Goal: Transaction & Acquisition: Purchase product/service

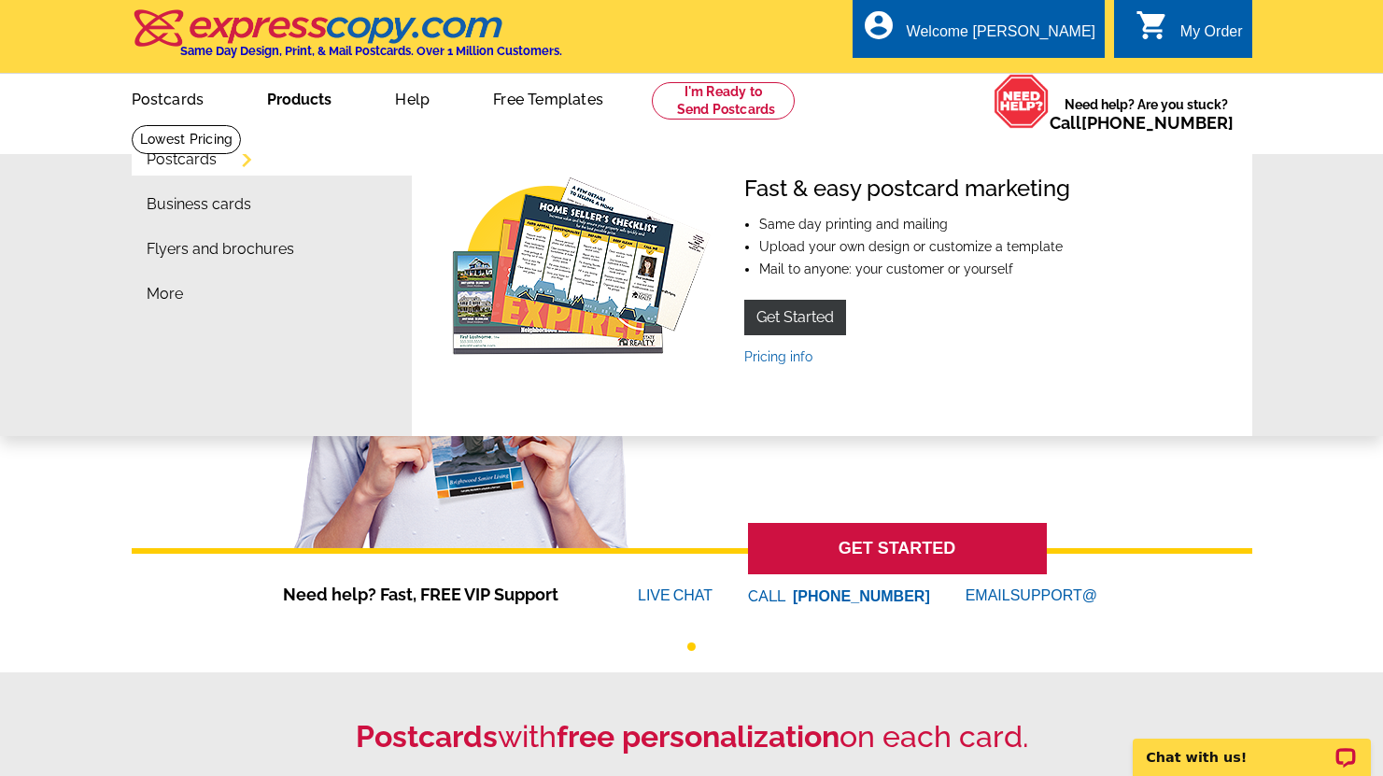
click at [292, 158] on li "Postcards" at bounding box center [279, 164] width 265 height 45
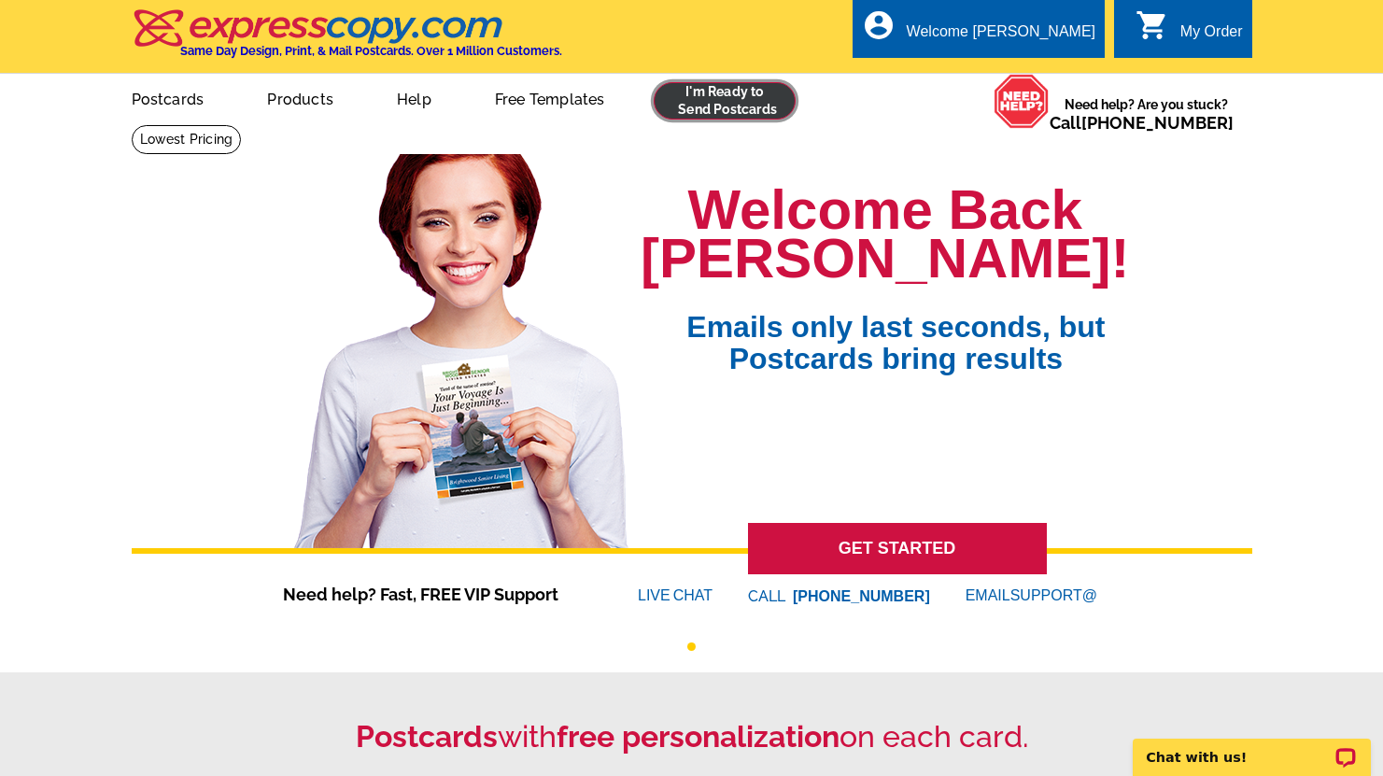
click at [727, 101] on link at bounding box center [725, 100] width 143 height 37
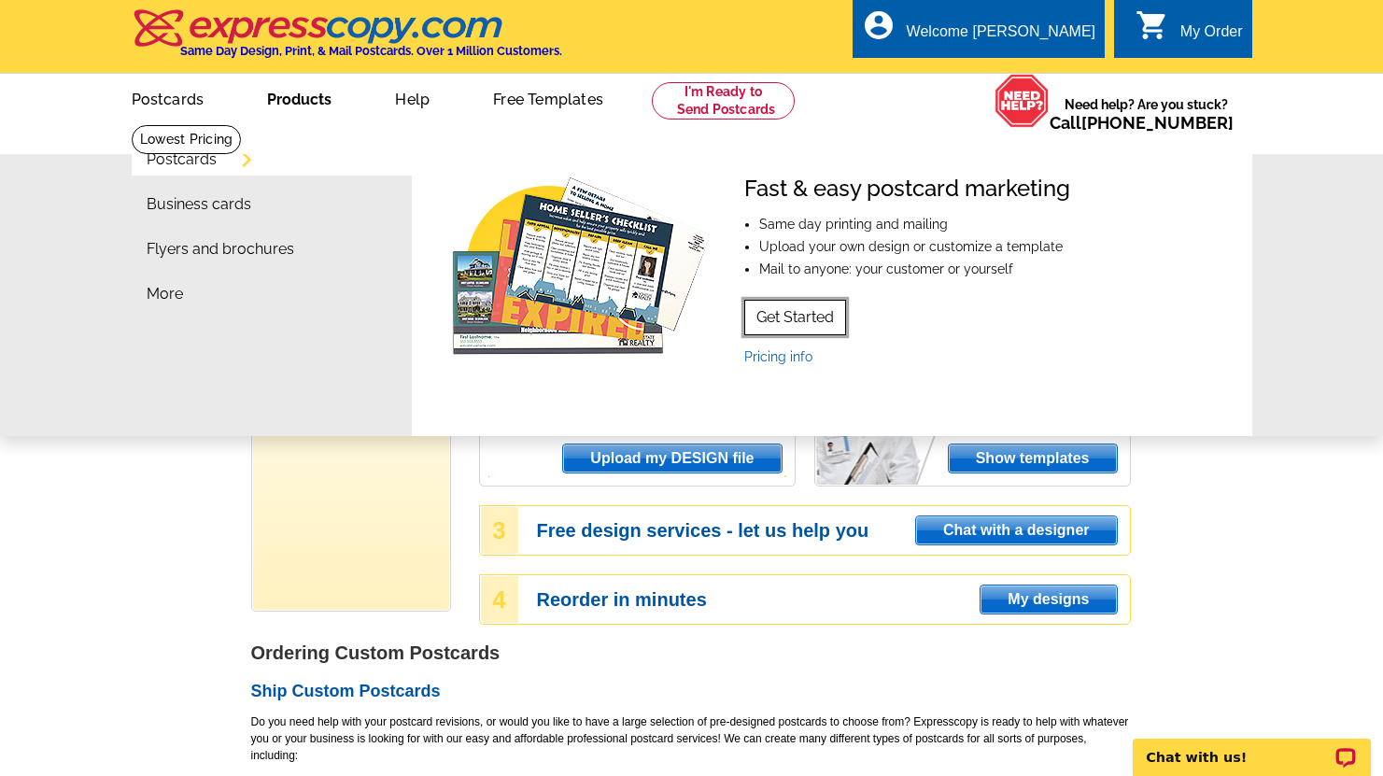
click at [822, 325] on link "Get Started" at bounding box center [795, 317] width 102 height 35
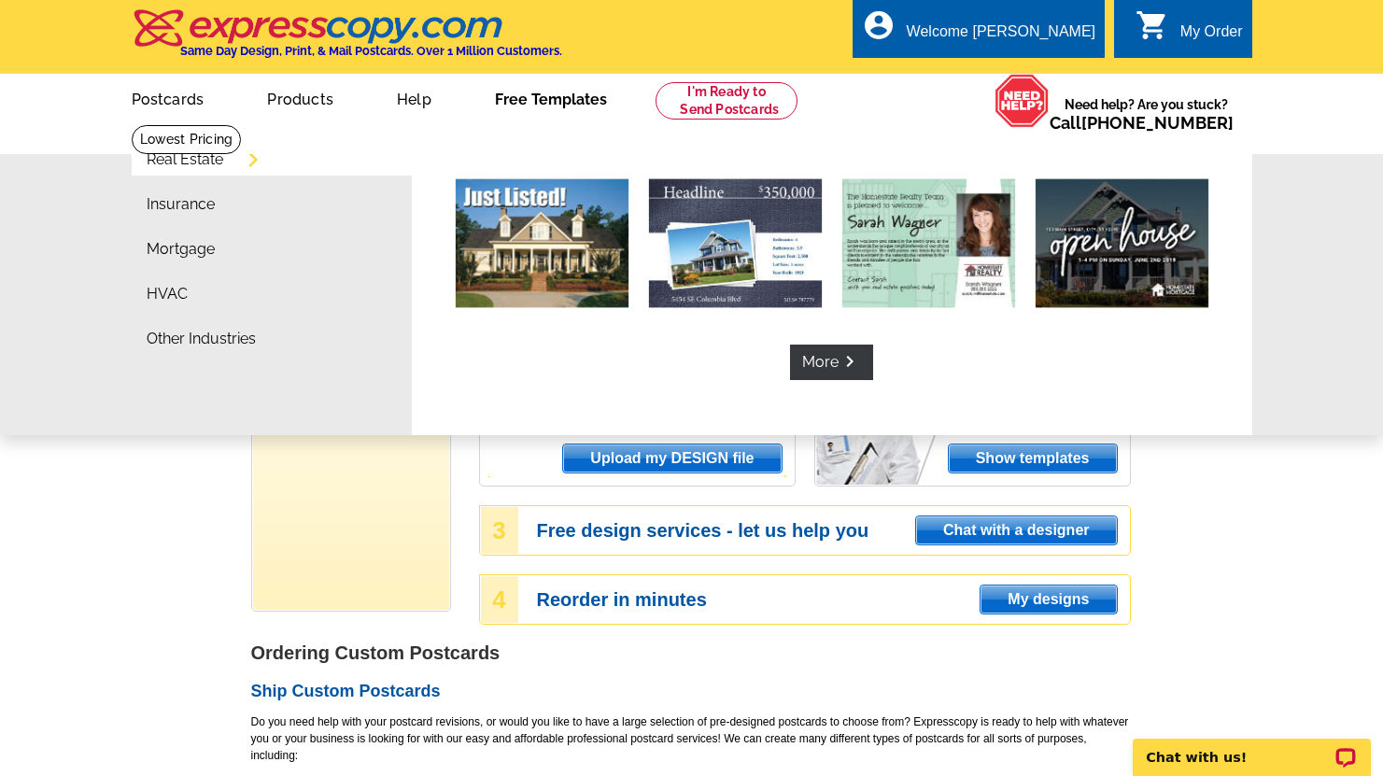
click at [556, 151] on li "More keyboard_arrow_right" at bounding box center [832, 278] width 841 height 272
click at [596, 163] on li "More keyboard_arrow_right" at bounding box center [832, 278] width 841 height 272
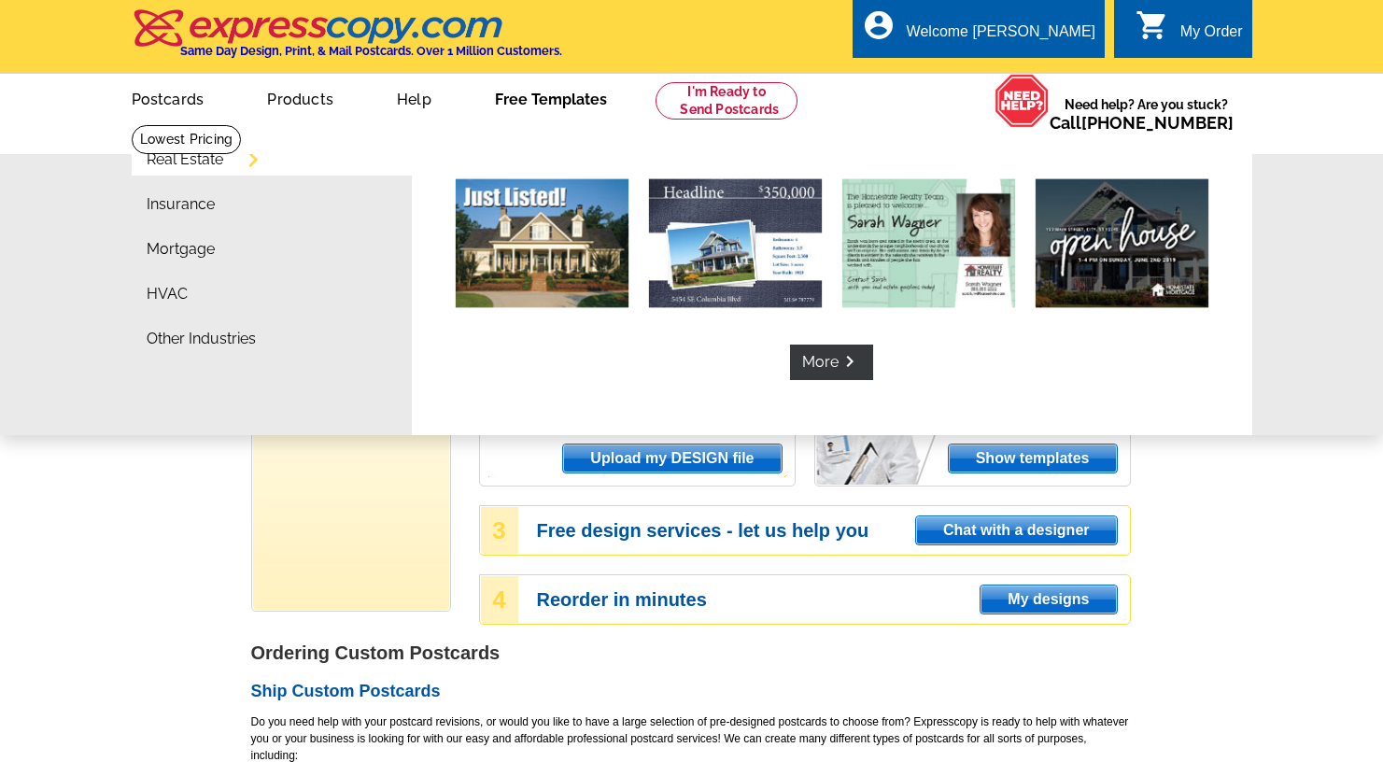
click at [799, 381] on li "More keyboard_arrow_right" at bounding box center [832, 278] width 841 height 272
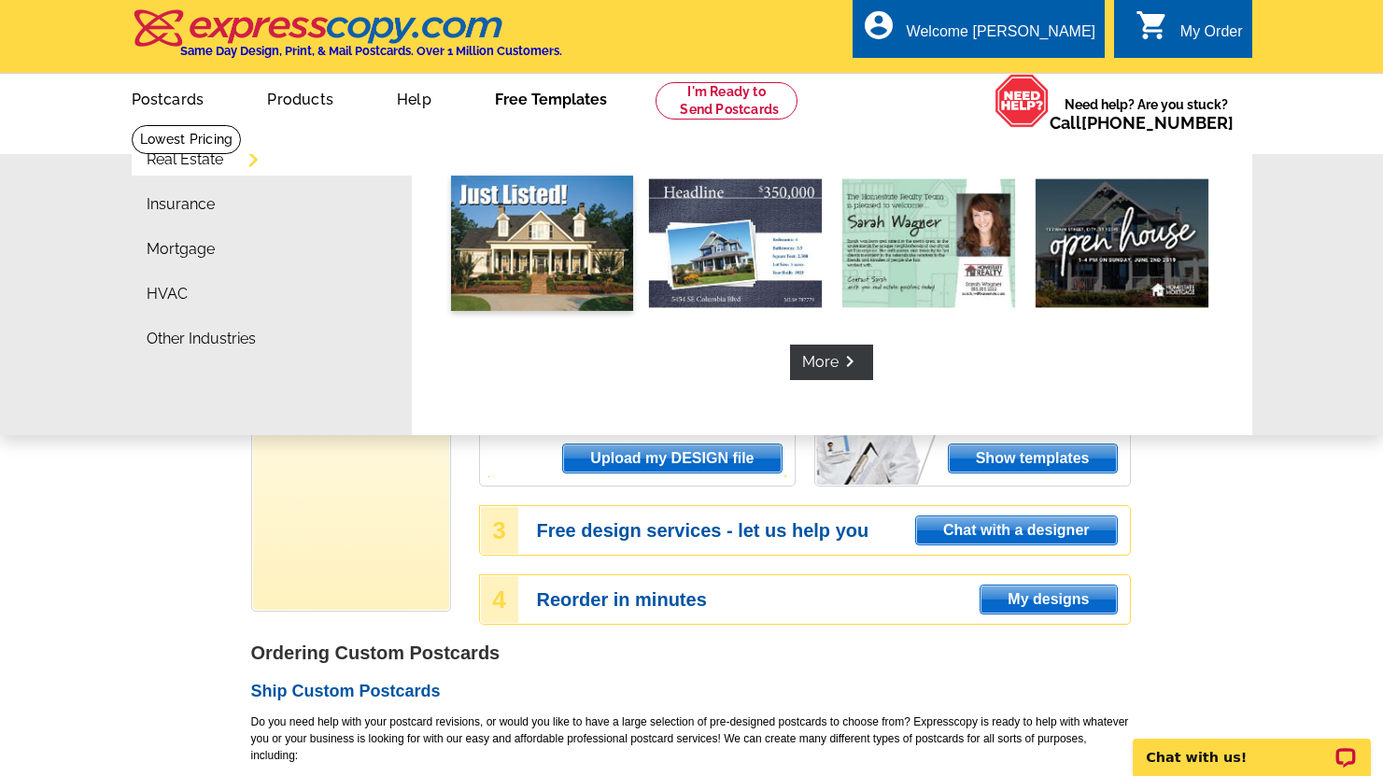
click at [584, 220] on img at bounding box center [542, 243] width 182 height 135
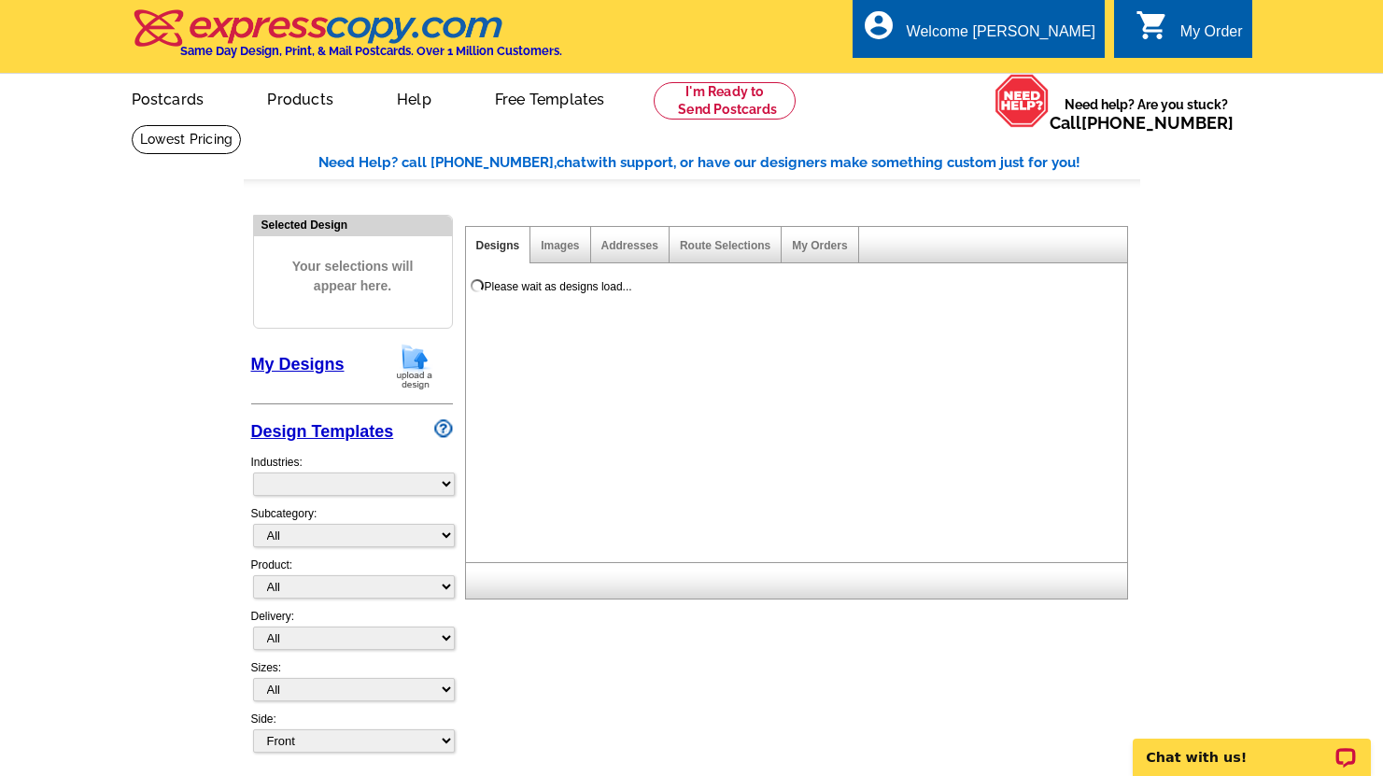
select select "785"
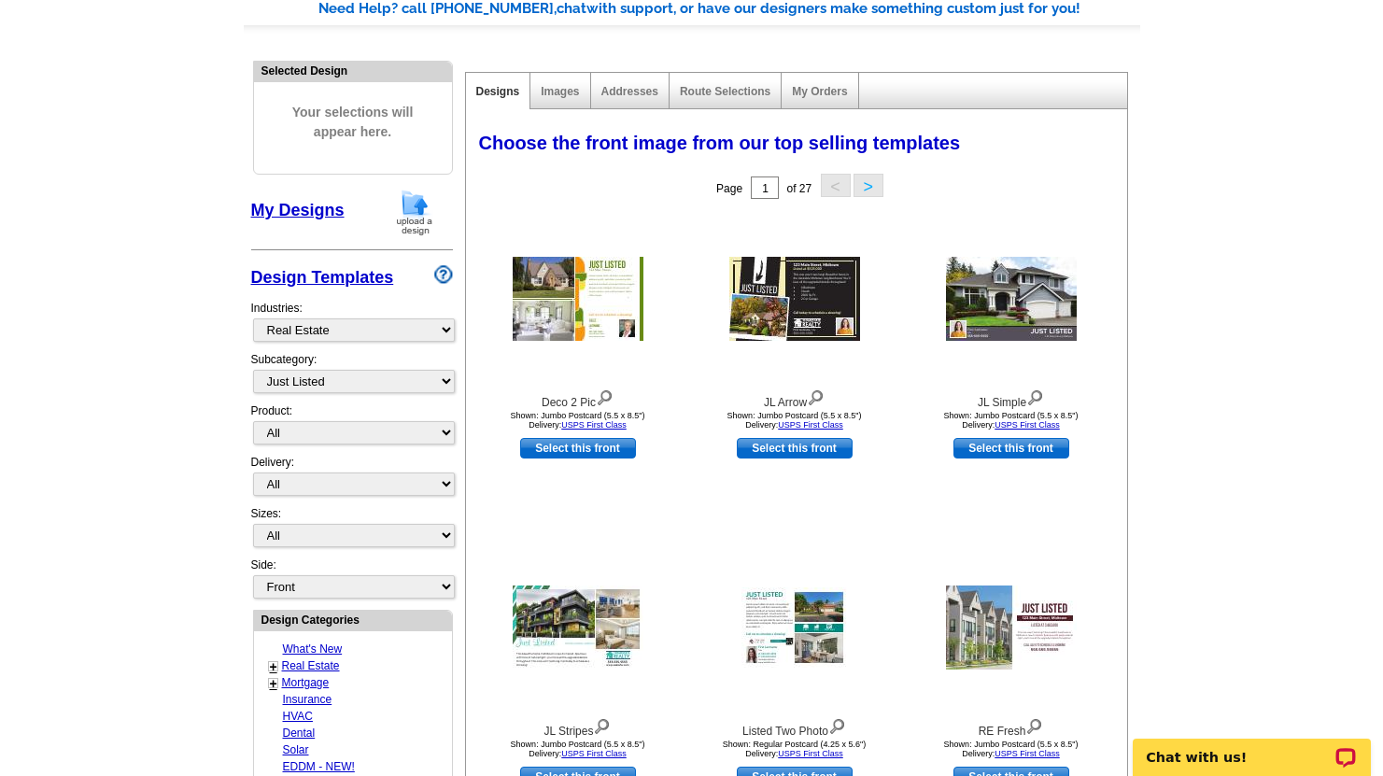
scroll to position [174, 0]
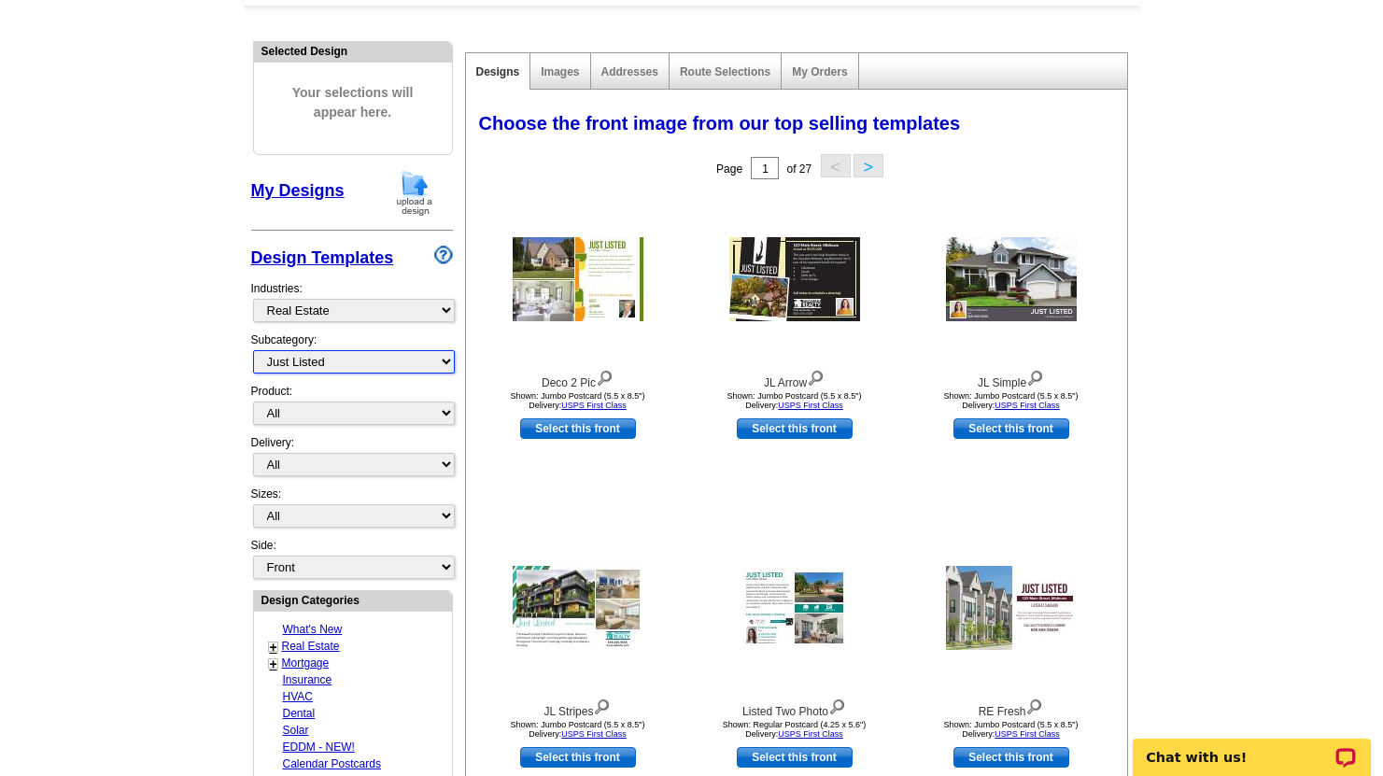
click at [450, 365] on select "All RE/MAX® Referrals Keller Williams® Berkshire Hathaway Home Services Century…" at bounding box center [354, 361] width 202 height 23
select select "789"
click at [253, 350] on select "All RE/MAX® Referrals Keller Williams® Berkshire Hathaway Home Services Century…" at bounding box center [354, 361] width 202 height 23
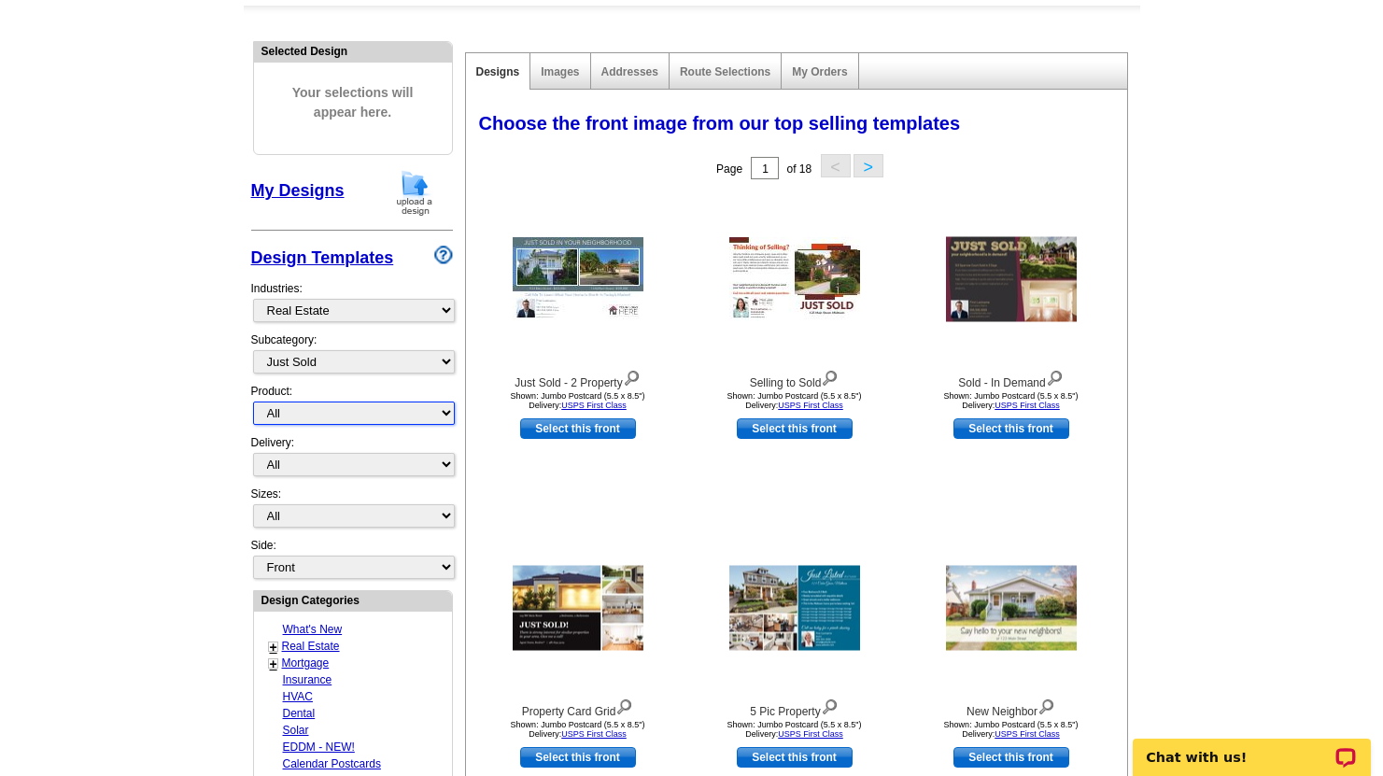
click at [446, 416] on select "All Postcards Letters and flyers Business Cards Door Hangers Greeting Cards" at bounding box center [354, 413] width 202 height 23
click at [253, 402] on select "All Postcards Letters and flyers Business Cards Door Hangers Greeting Cards" at bounding box center [354, 413] width 202 height 23
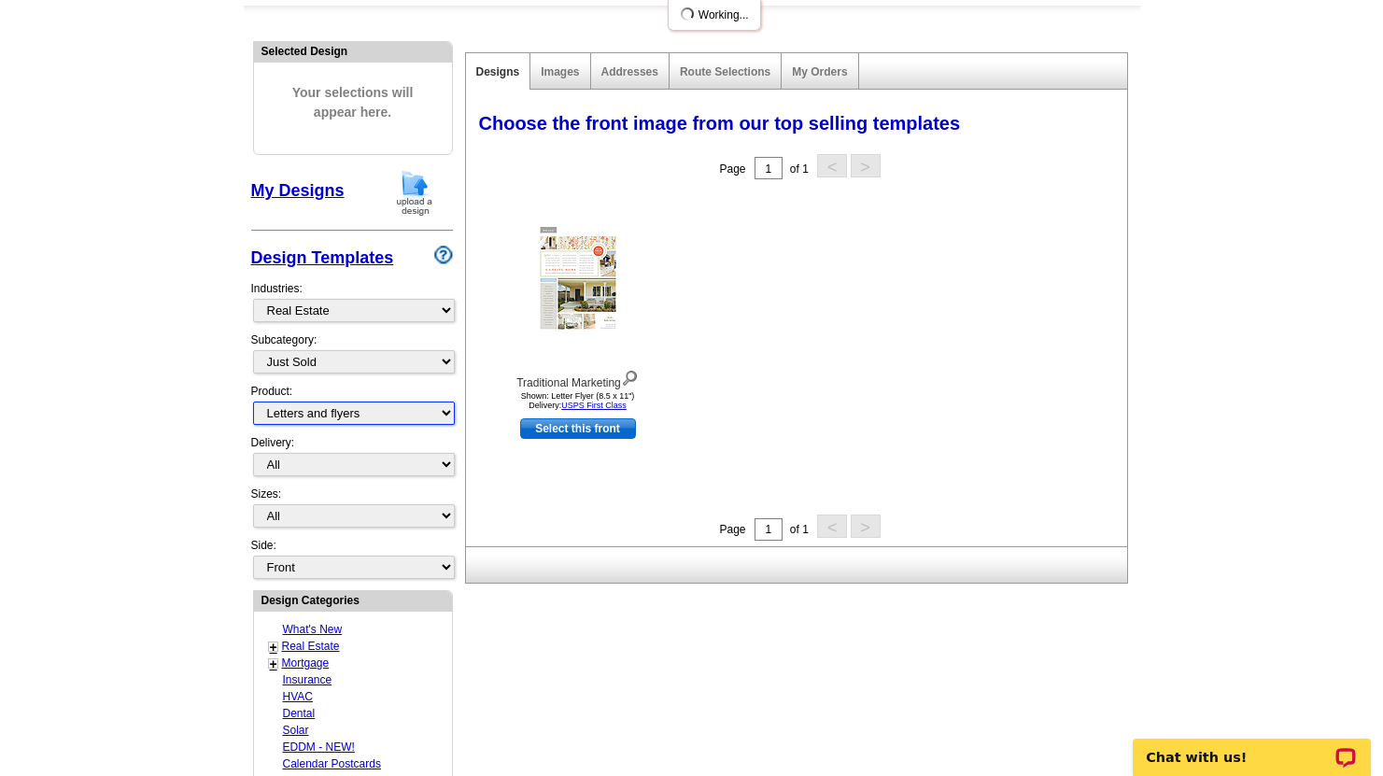
click at [443, 416] on select "All Postcards Letters and flyers Business Cards Door Hangers Greeting Cards" at bounding box center [354, 413] width 202 height 23
select select "1"
click at [253, 402] on select "All Postcards Letters and flyers Business Cards Door Hangers Greeting Cards" at bounding box center [354, 413] width 202 height 23
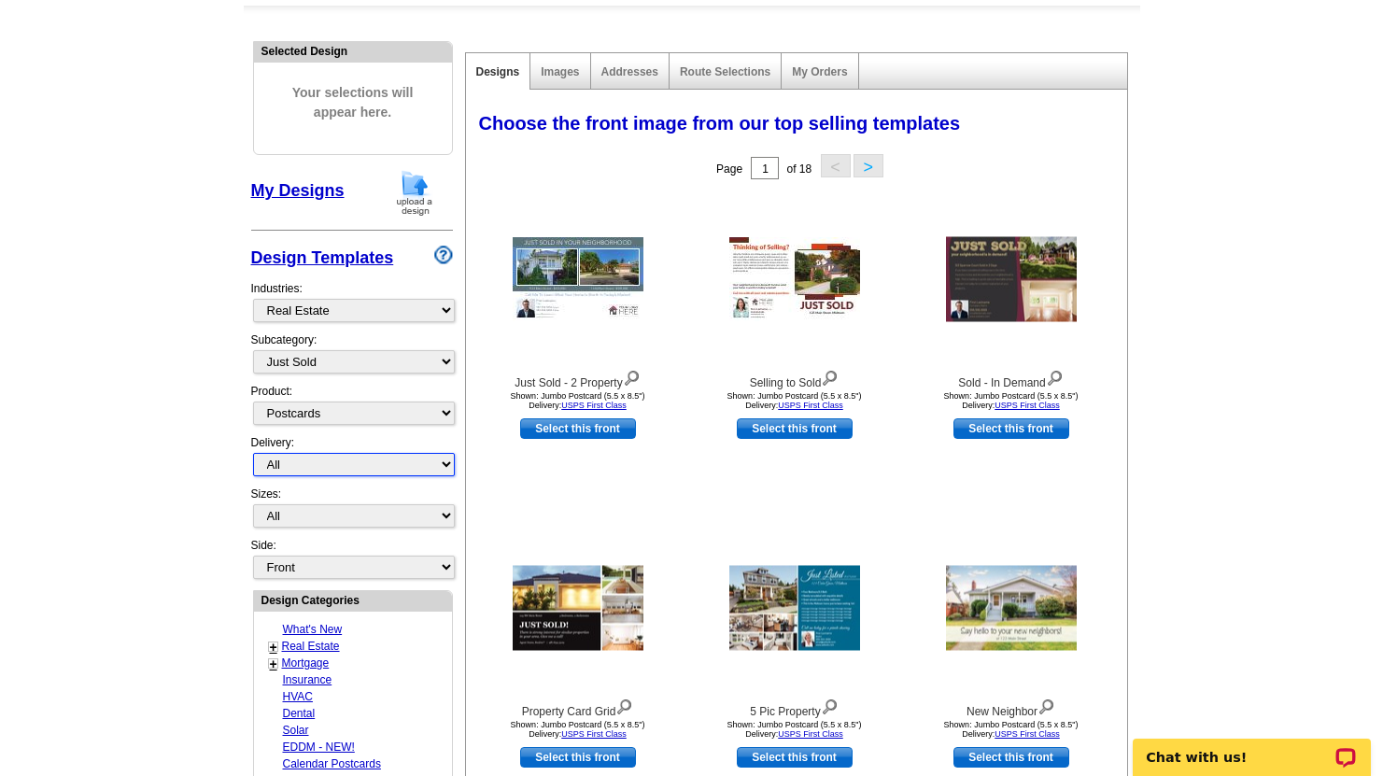
click at [447, 471] on select "All First Class Mail Shipped to Me EDDM Save 66% on Postage" at bounding box center [354, 464] width 202 height 23
select select "1"
click at [253, 453] on select "All First Class Mail Shipped to Me EDDM Save 66% on Postage" at bounding box center [354, 464] width 202 height 23
click at [455, 518] on div "Selected Design Your selections will appear here. My Designs Design Templates I…" at bounding box center [352, 668] width 211 height 1276
click at [447, 515] on select "All Jumbo Postcard (5.5" x 8.5") Regular Postcard (4.25" x 5.6") Panoramic Post…" at bounding box center [354, 515] width 202 height 23
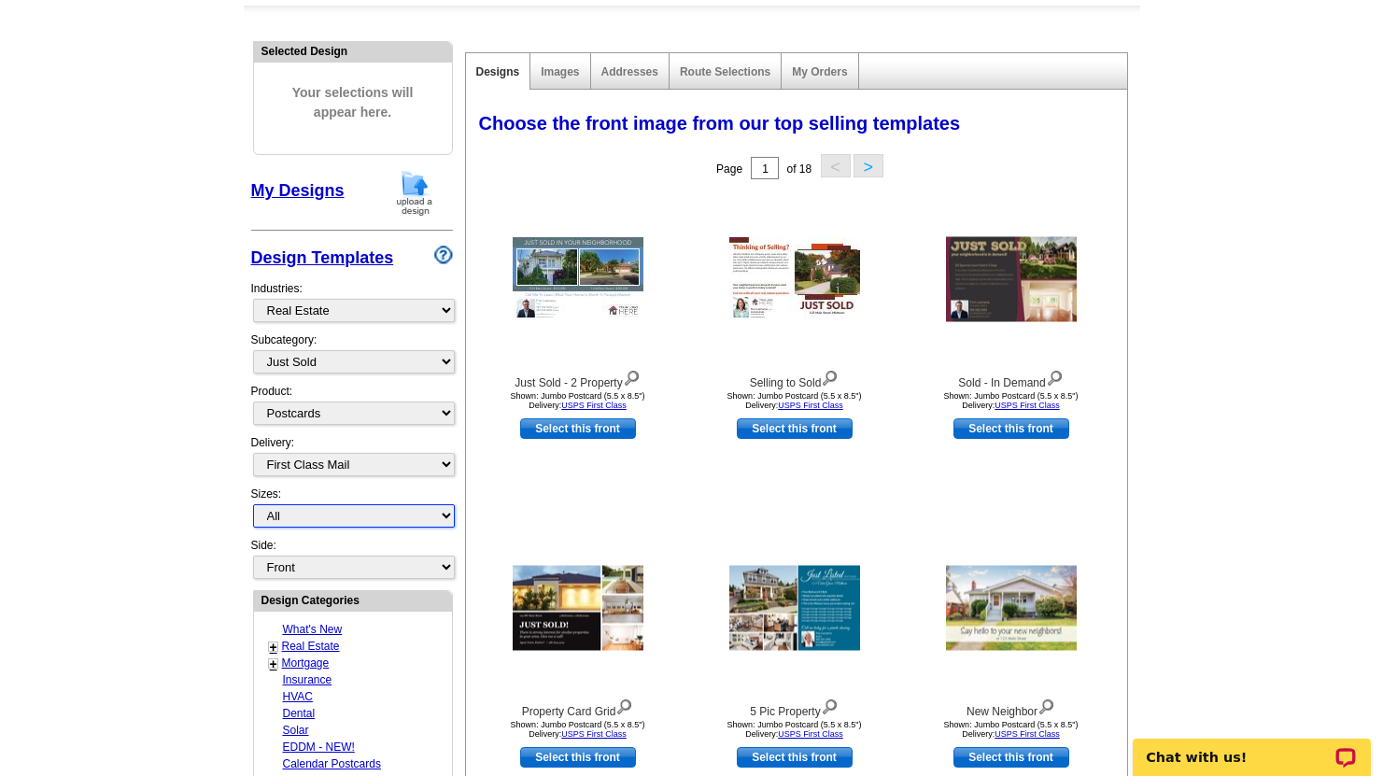
select select "2"
click at [253, 504] on select "All Jumbo Postcard (5.5" x 8.5") Regular Postcard (4.25" x 5.6") Panoramic Post…" at bounding box center [354, 515] width 202 height 23
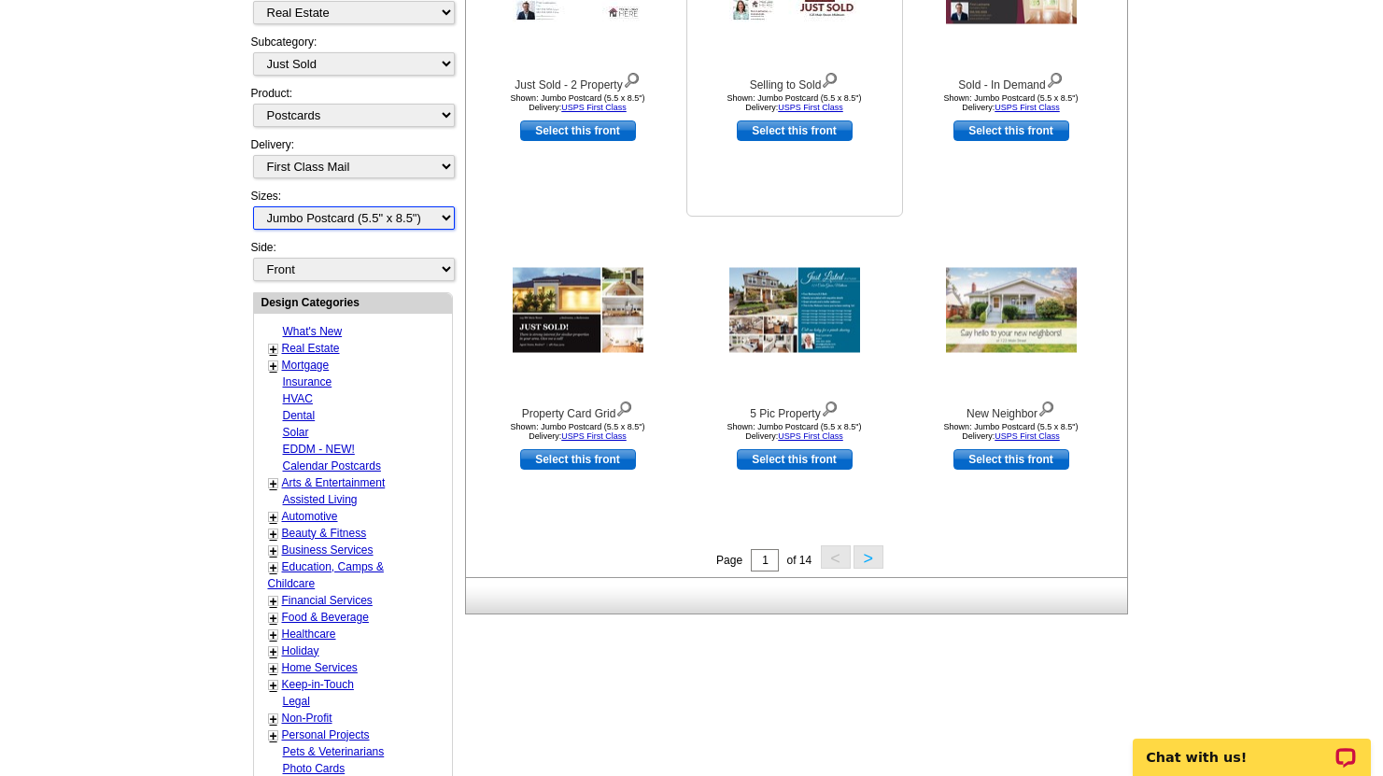
scroll to position [475, 0]
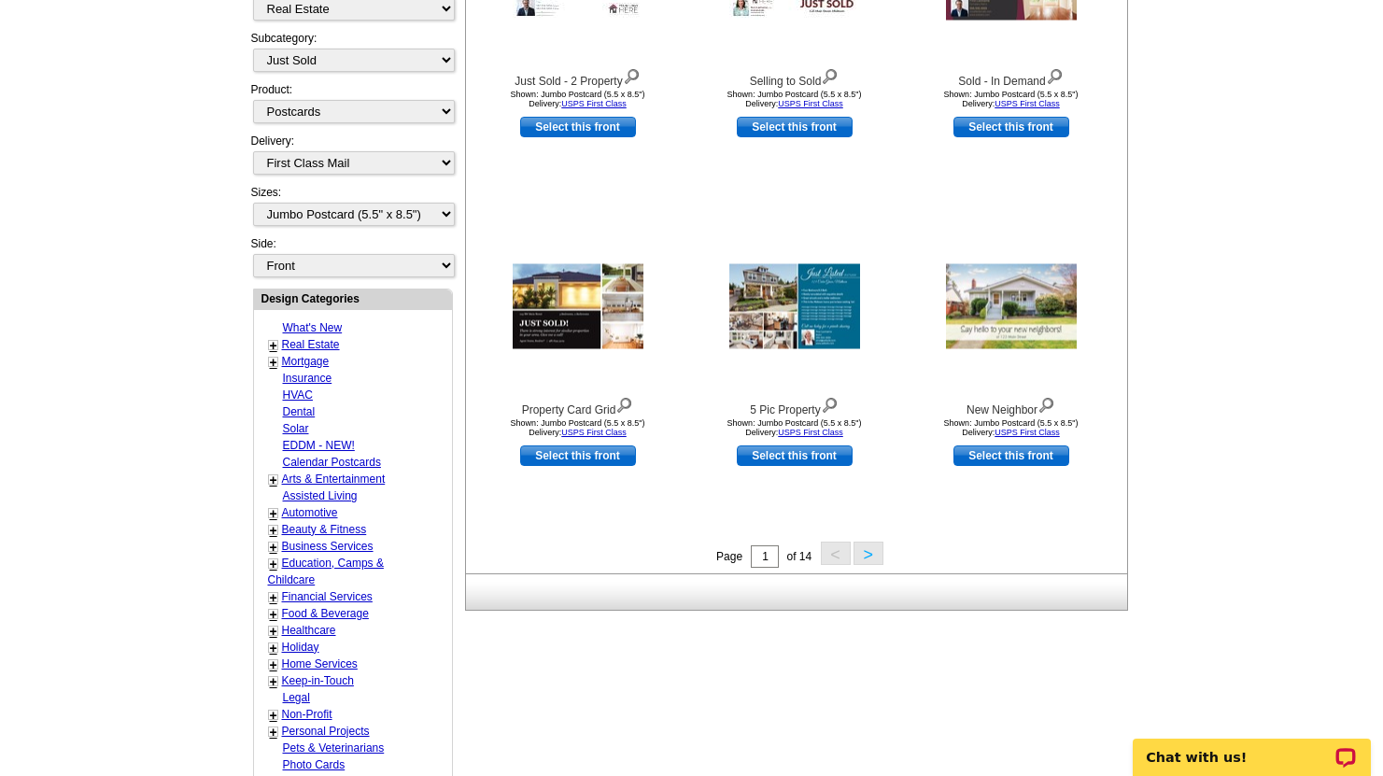
click at [871, 557] on button ">" at bounding box center [869, 553] width 30 height 23
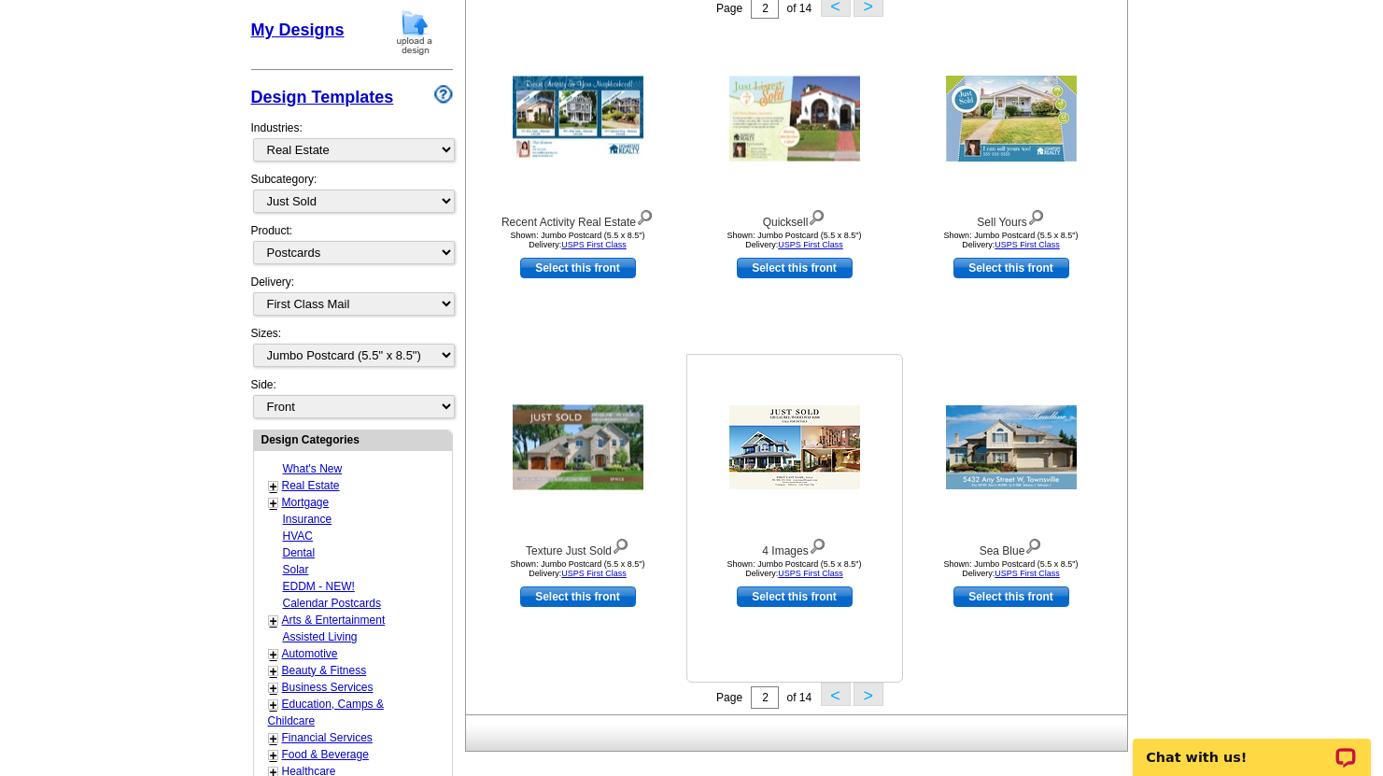
scroll to position [335, 0]
click at [870, 696] on button ">" at bounding box center [869, 693] width 30 height 23
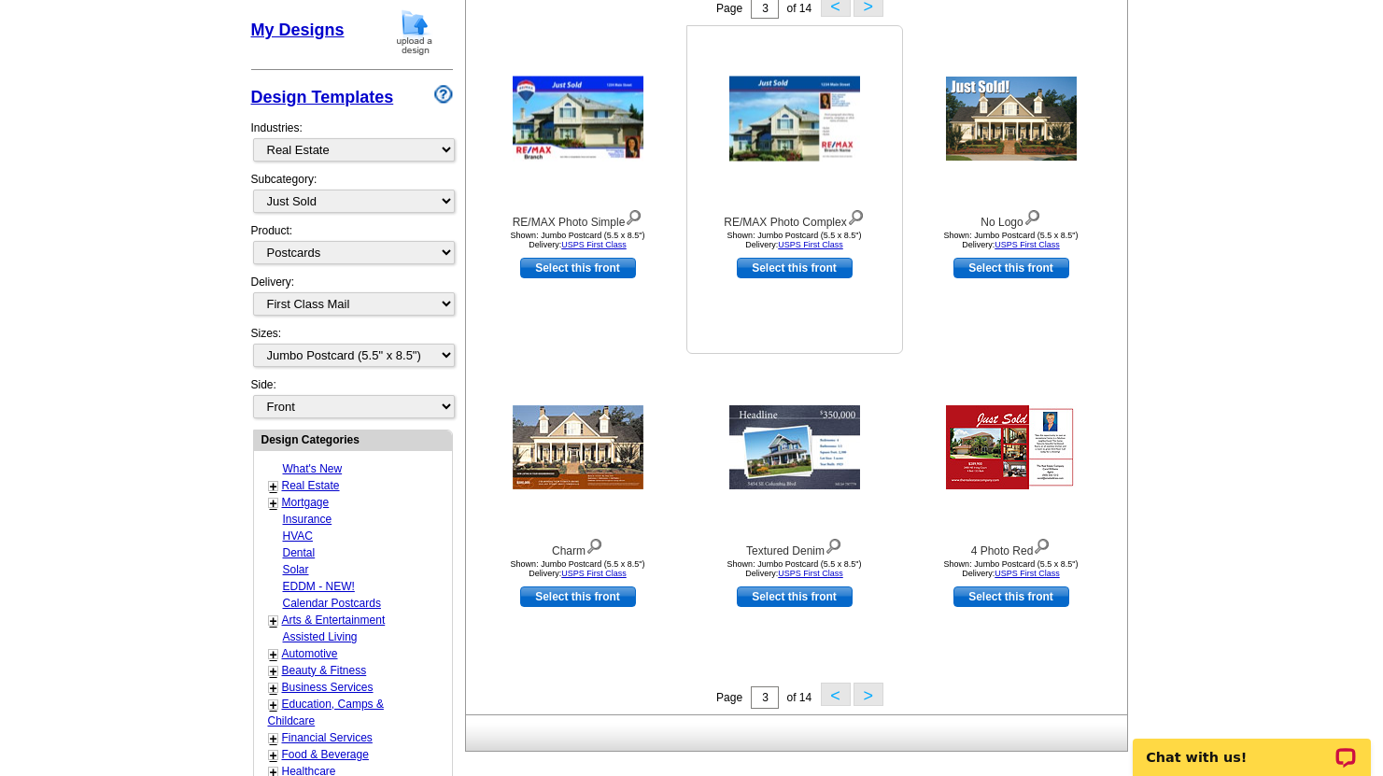
scroll to position [248, 0]
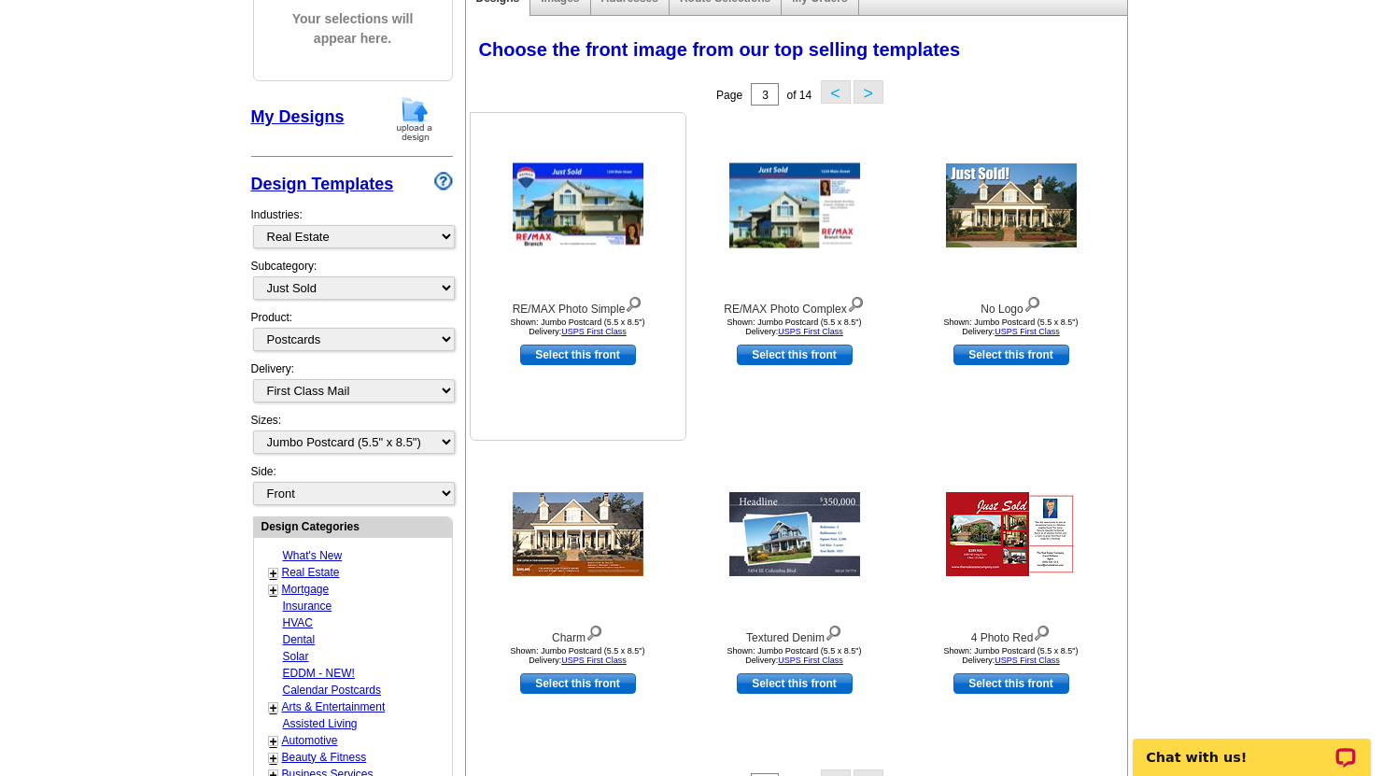
click at [602, 206] on img at bounding box center [578, 205] width 131 height 85
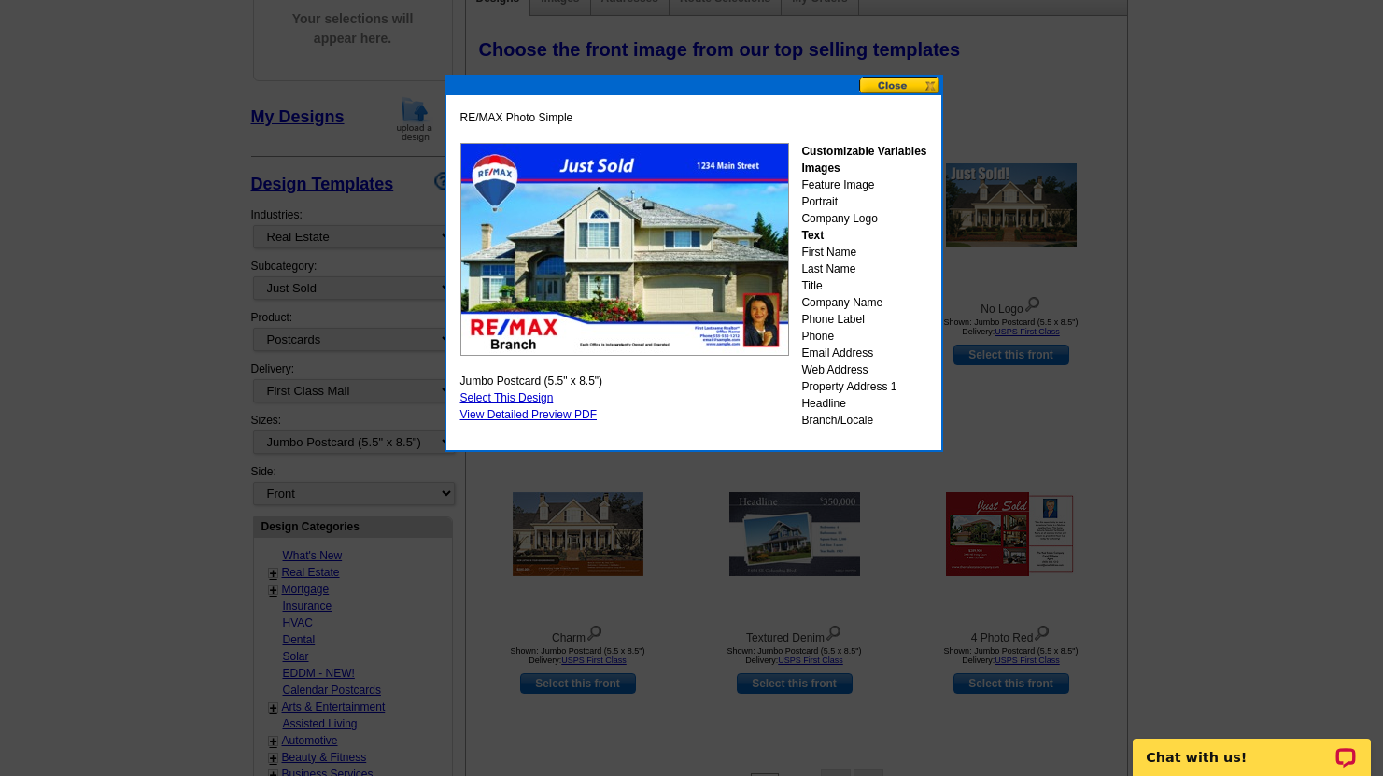
click at [539, 399] on link "Select This Design" at bounding box center [506, 397] width 93 height 13
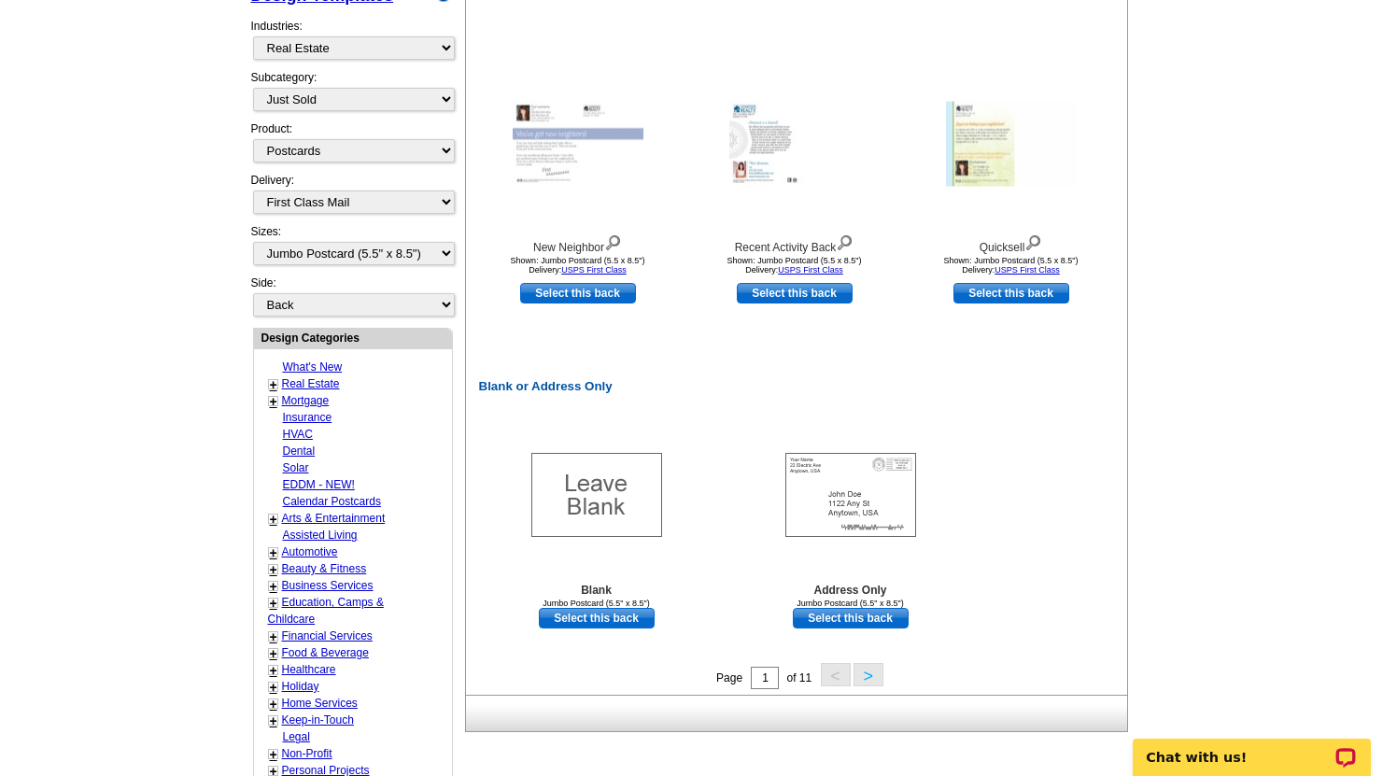
scroll to position [705, 0]
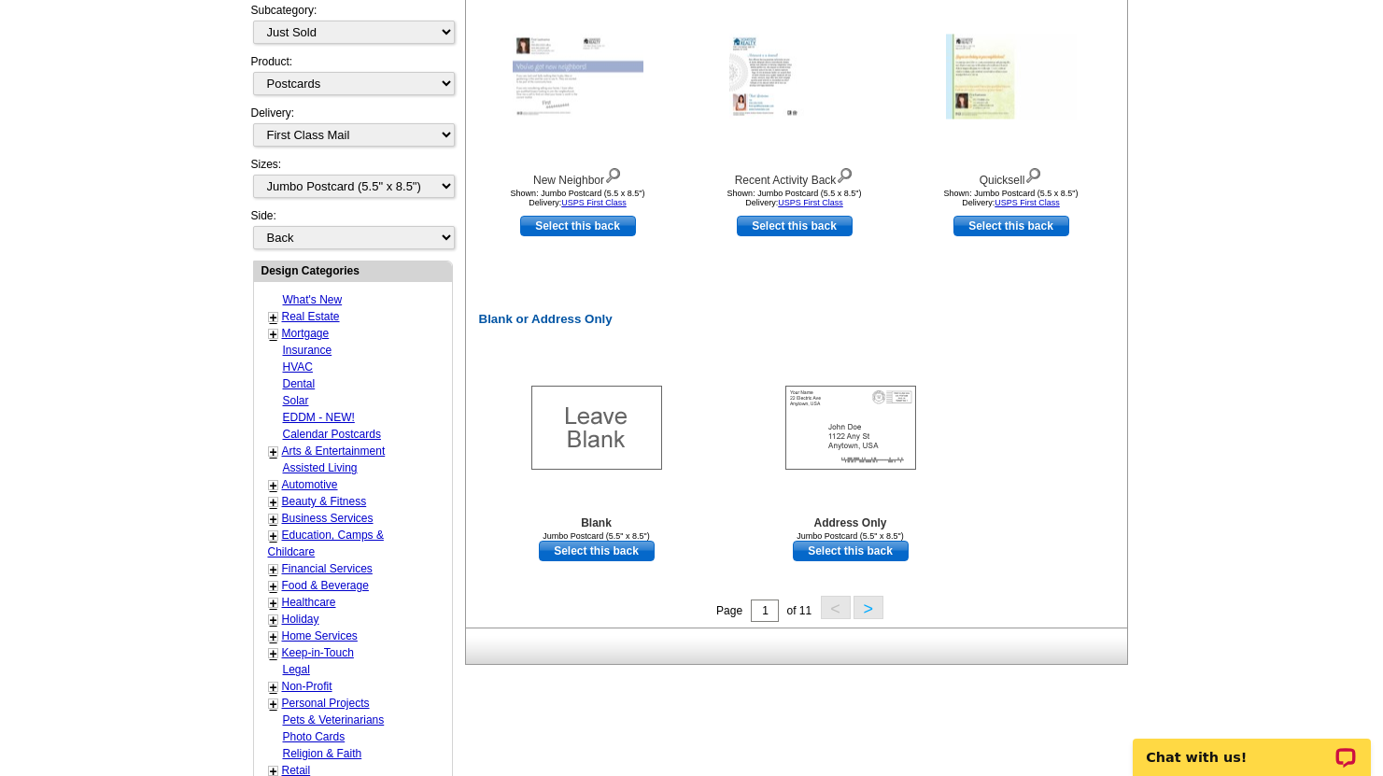
click at [875, 606] on button ">" at bounding box center [869, 607] width 30 height 23
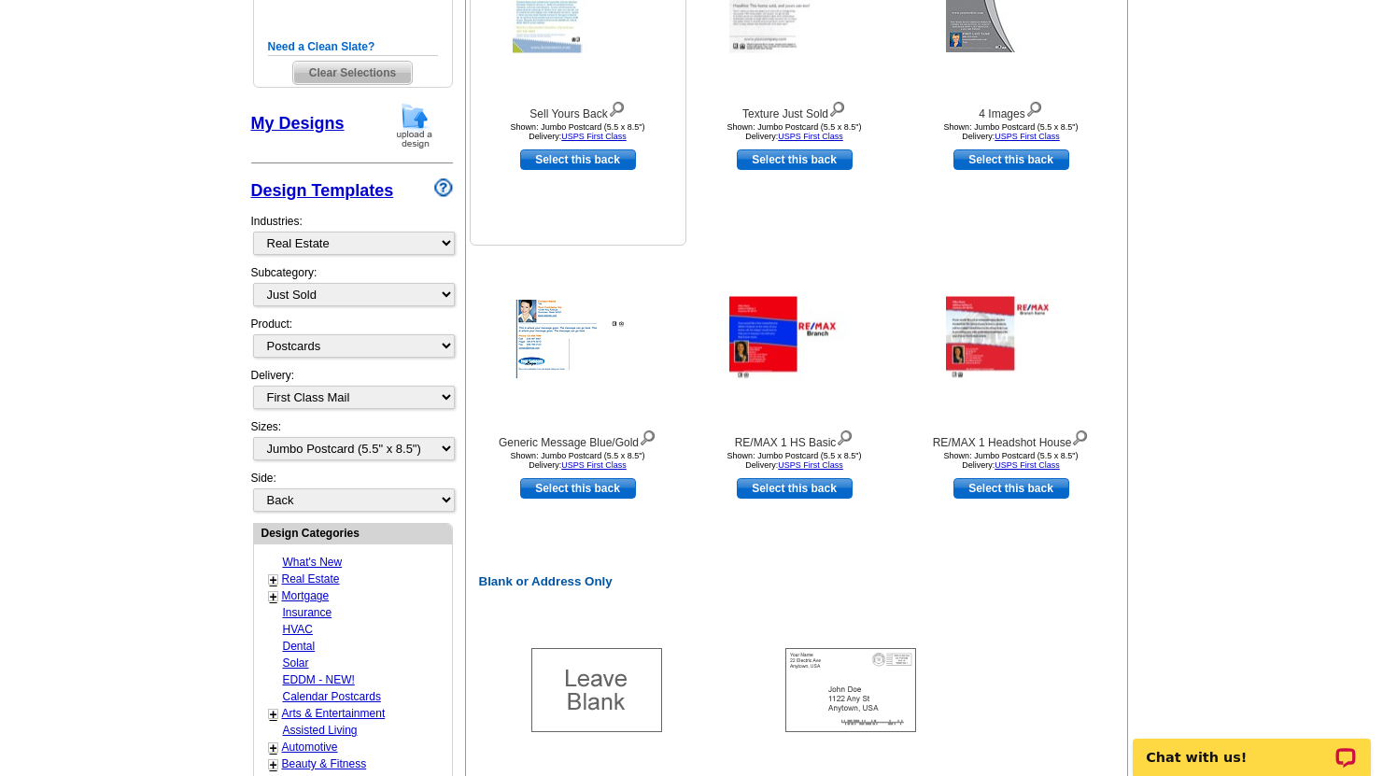
scroll to position [446, 0]
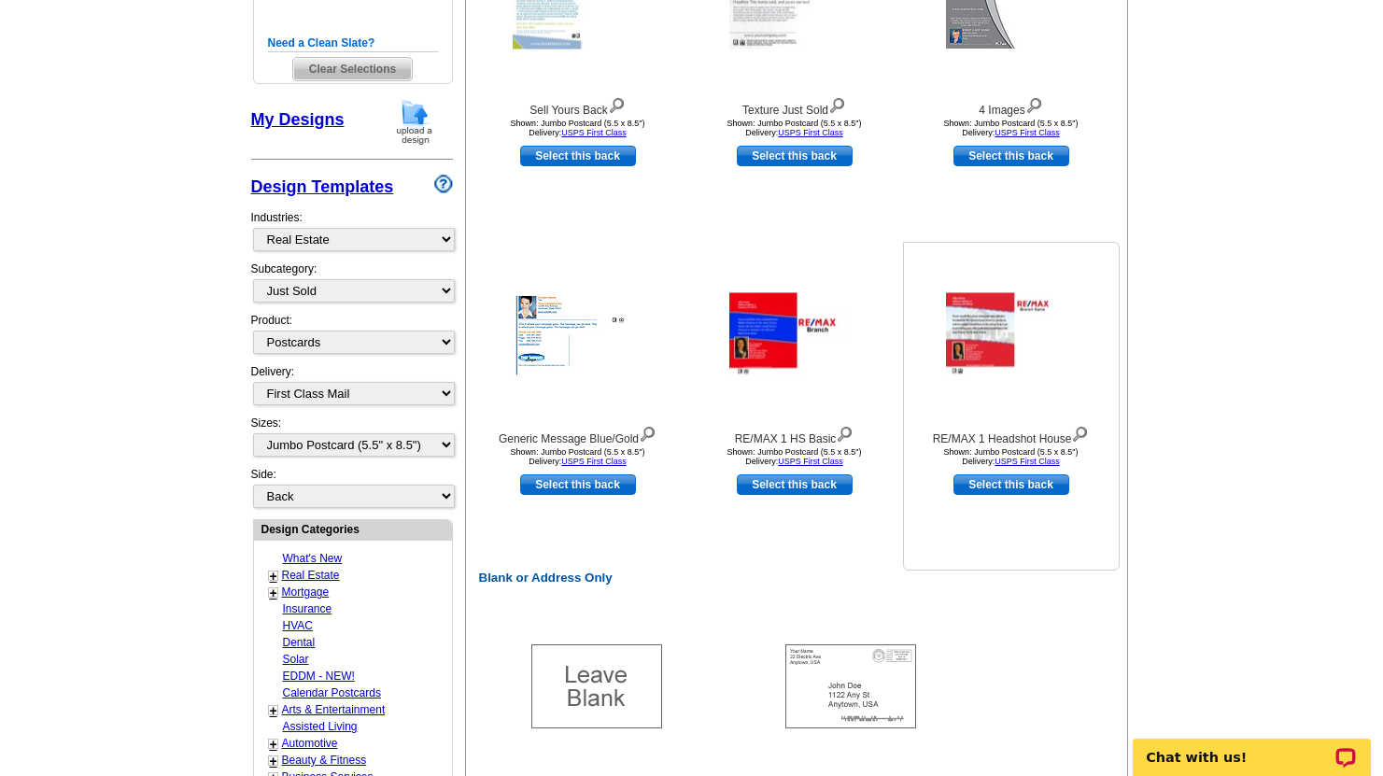
click at [1023, 478] on link "Select this back" at bounding box center [1012, 484] width 116 height 21
select select "front"
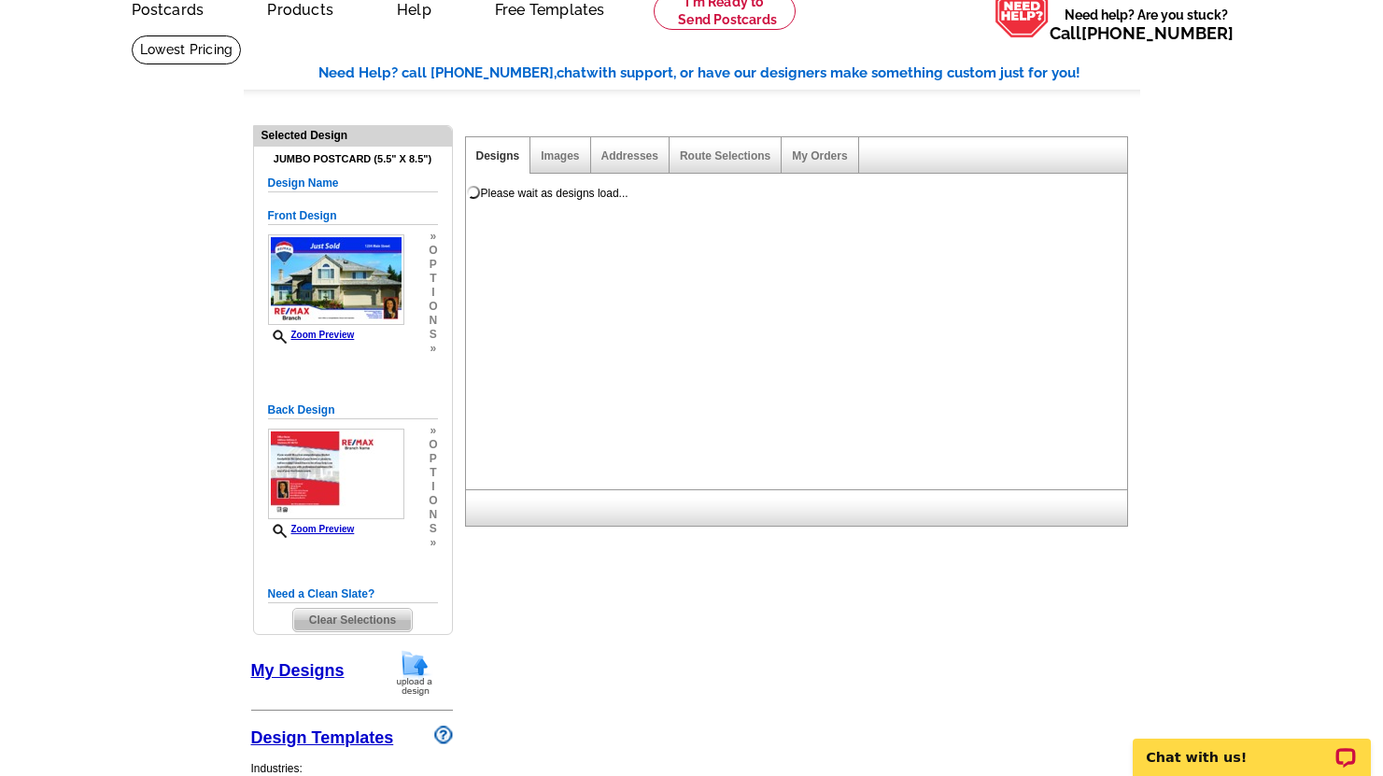
scroll to position [0, 0]
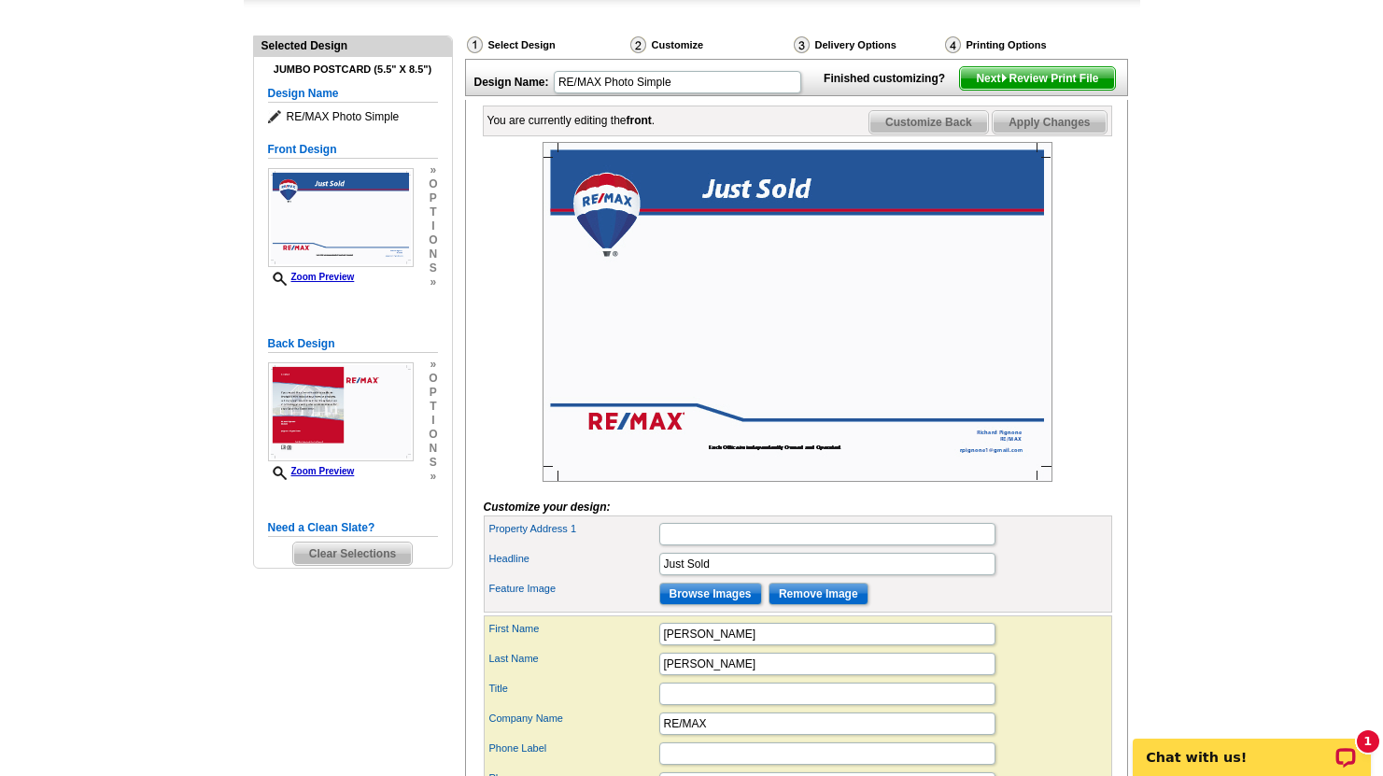
scroll to position [185, 0]
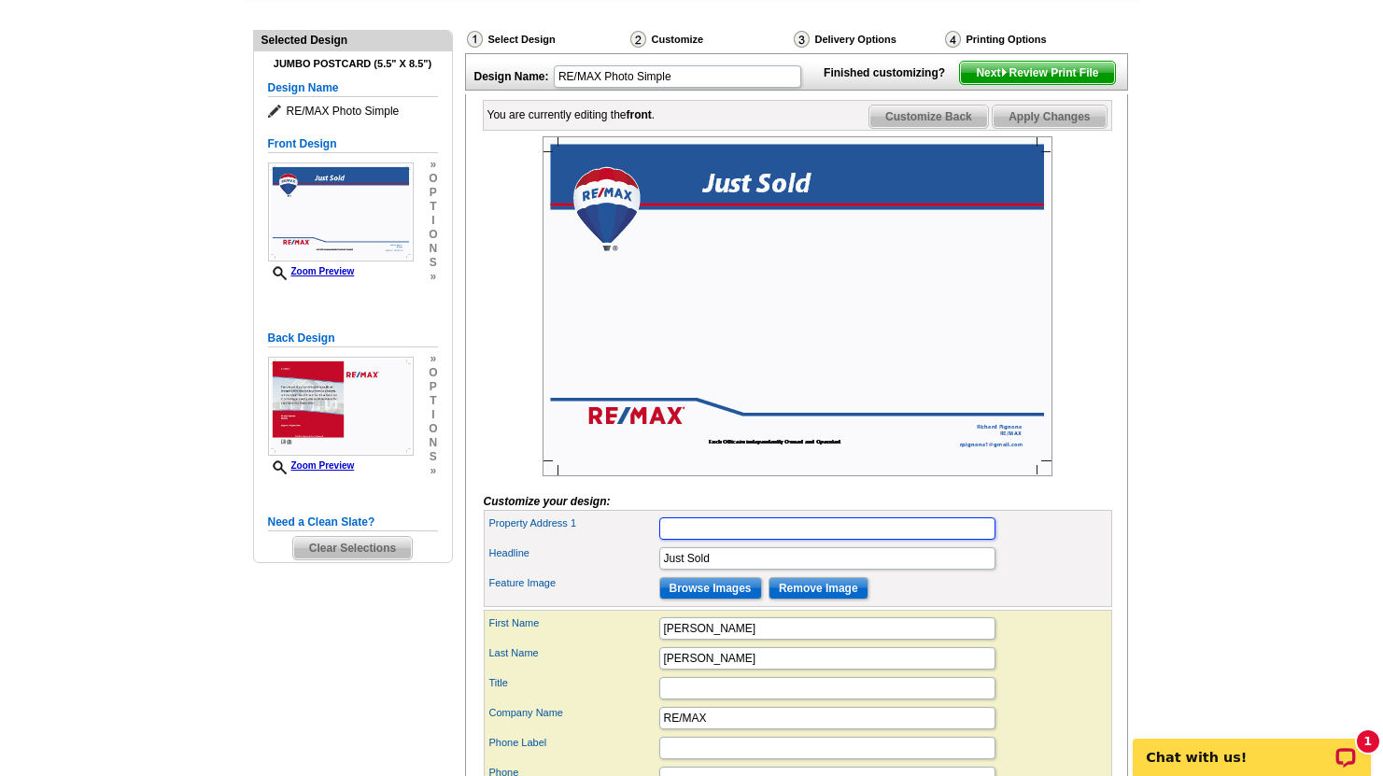
click at [702, 540] on input "Property Address 1" at bounding box center [827, 528] width 336 height 22
type input "49 Butler Ave"
click at [705, 600] on input "Browse Images" at bounding box center [710, 588] width 103 height 22
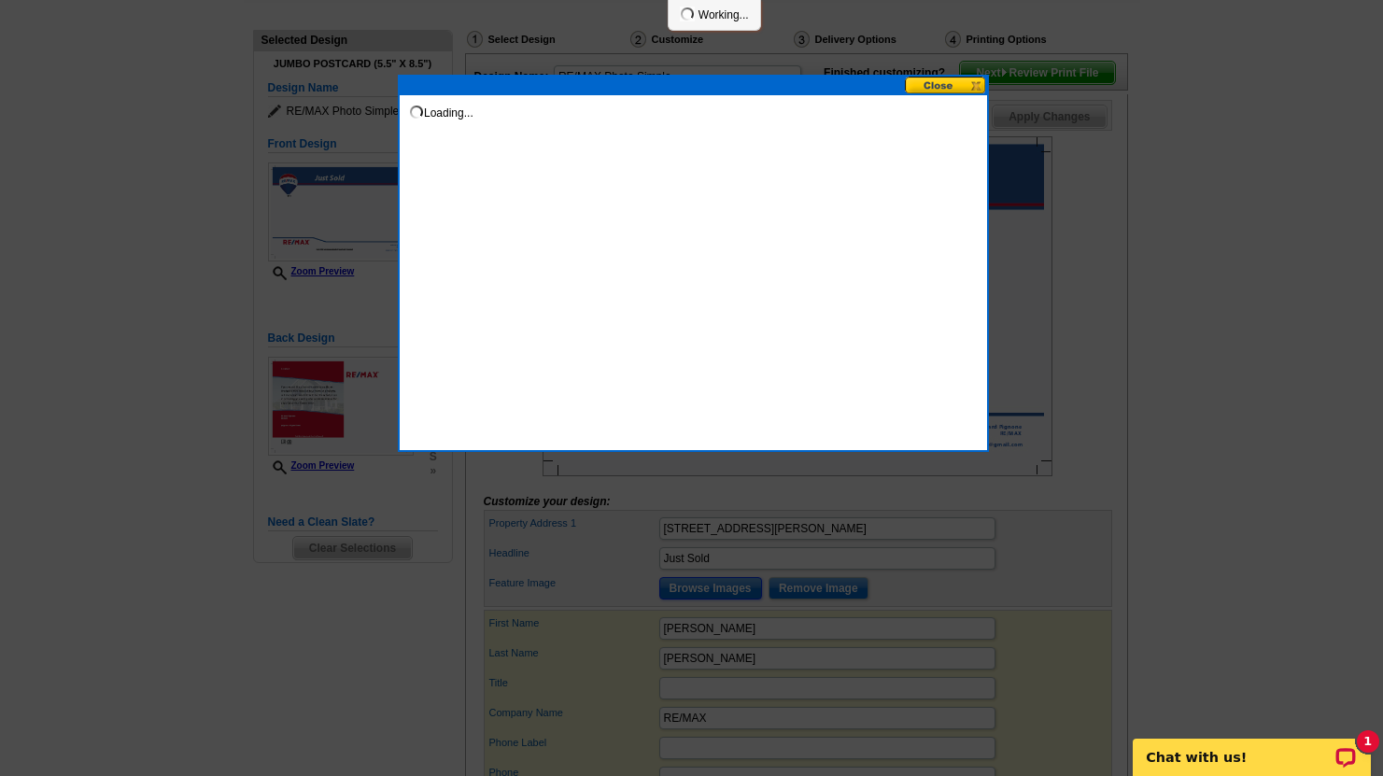
scroll to position [0, 0]
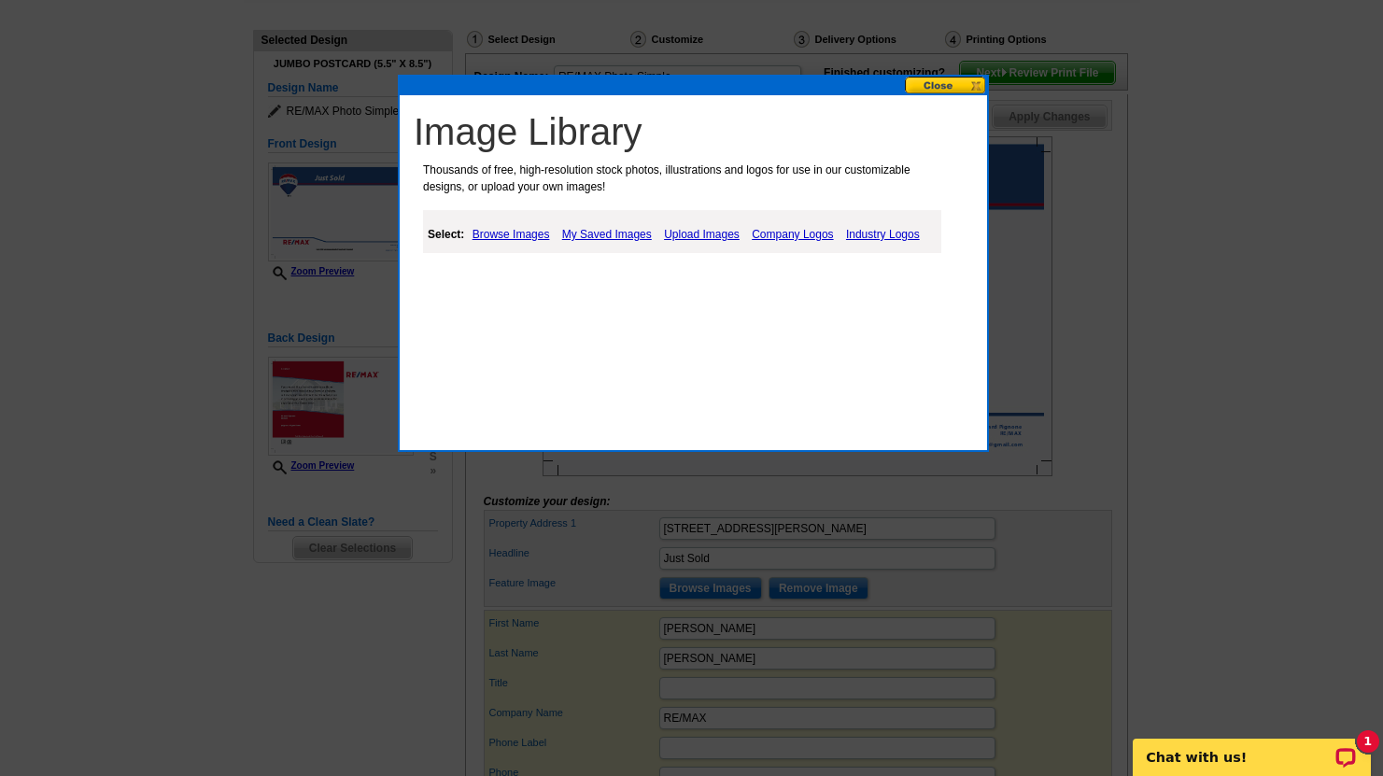
click at [527, 240] on link "Browse Images" at bounding box center [511, 234] width 87 height 22
click at [692, 233] on link "Upload Images" at bounding box center [701, 234] width 85 height 22
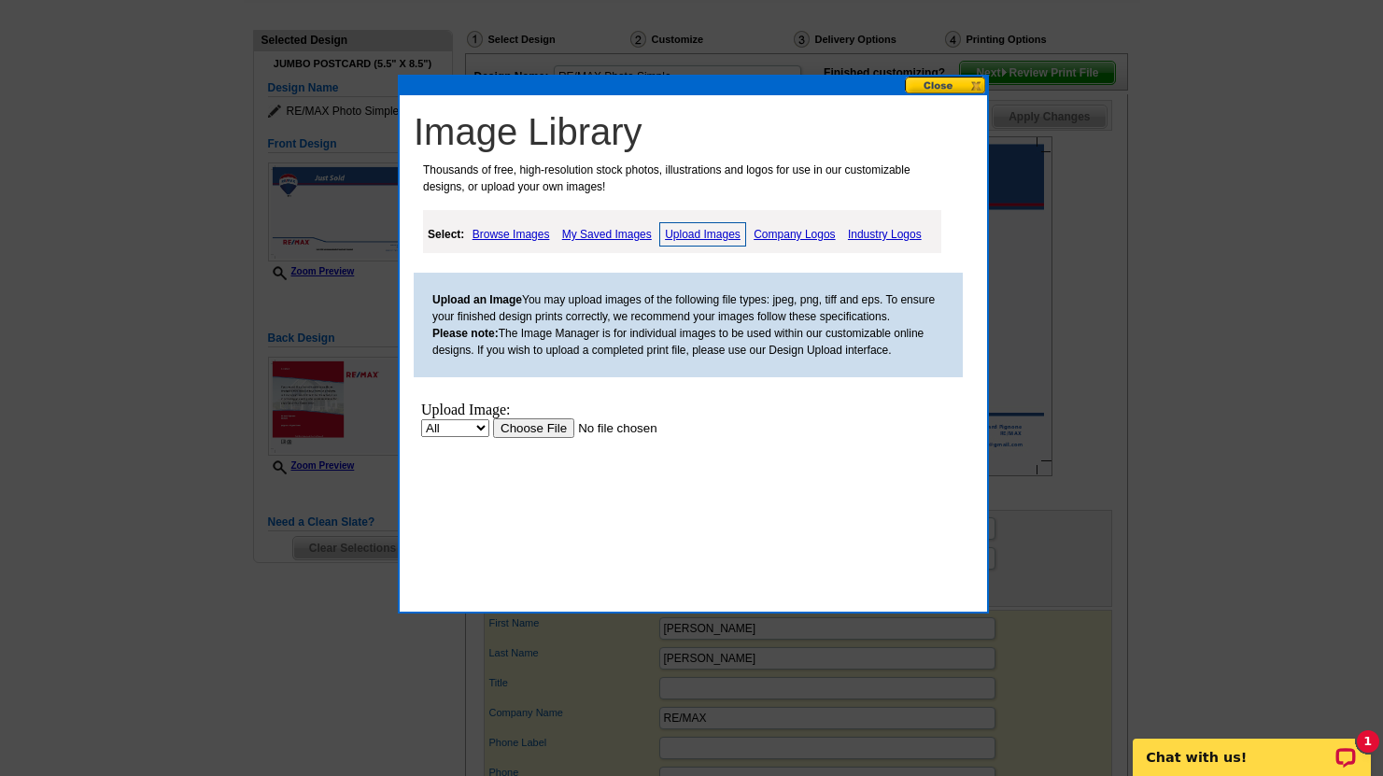
click at [549, 429] on input "file" at bounding box center [611, 428] width 236 height 20
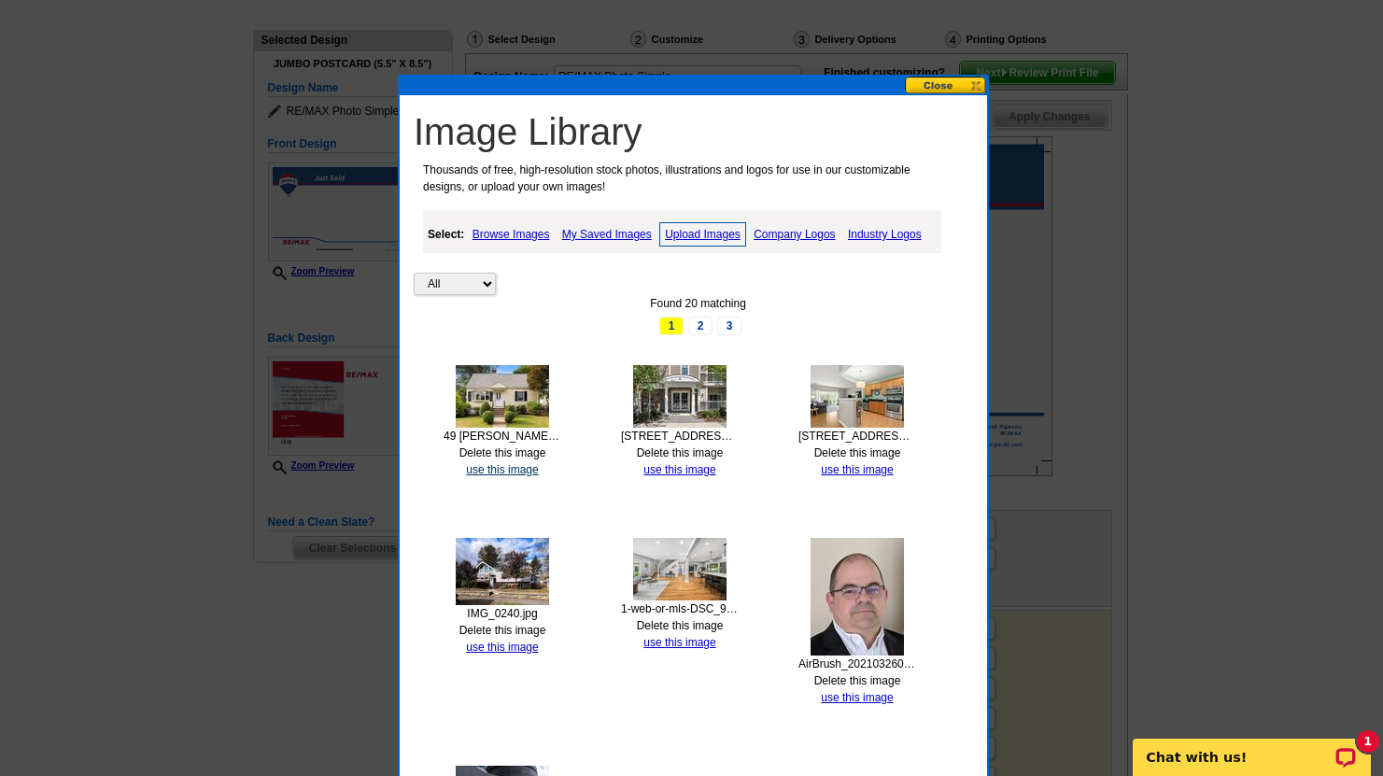
click at [519, 471] on link "use this image" at bounding box center [502, 469] width 72 height 13
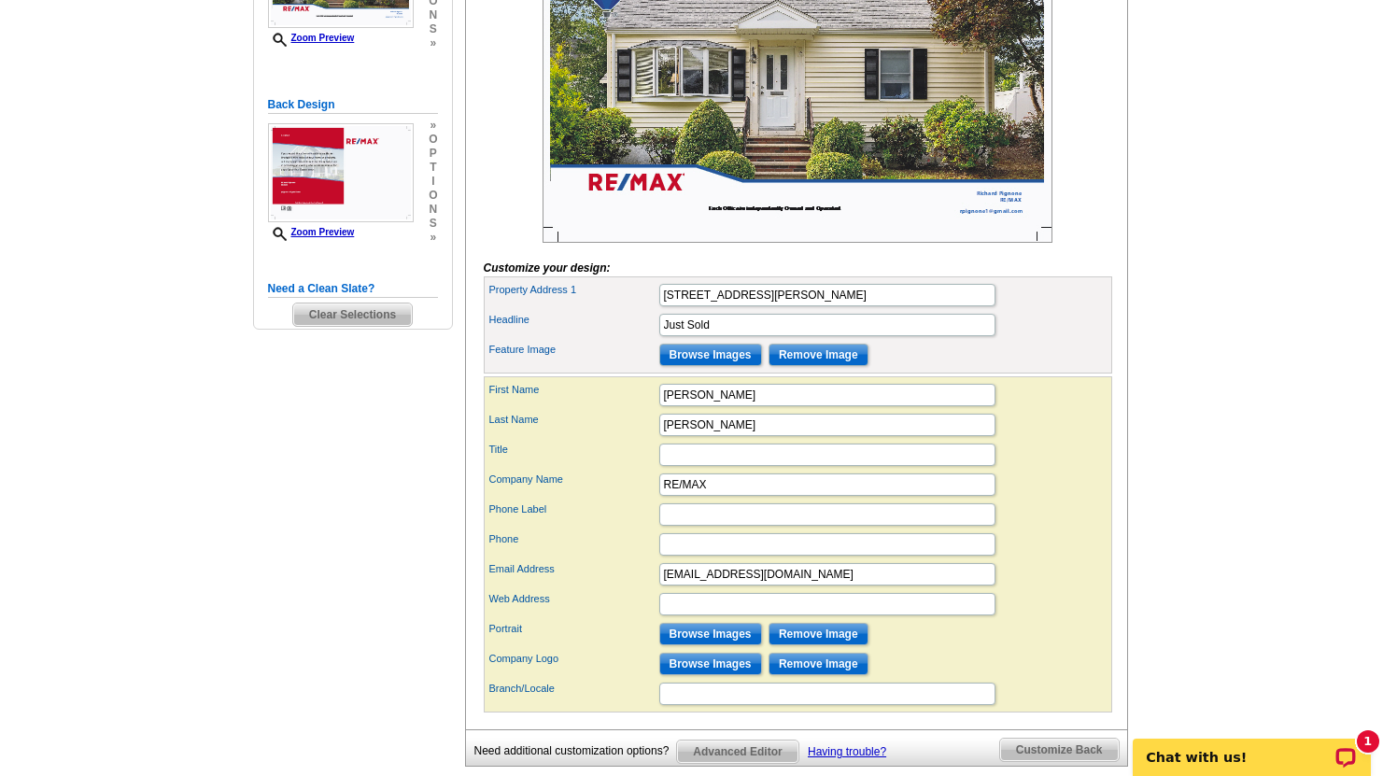
scroll to position [421, 0]
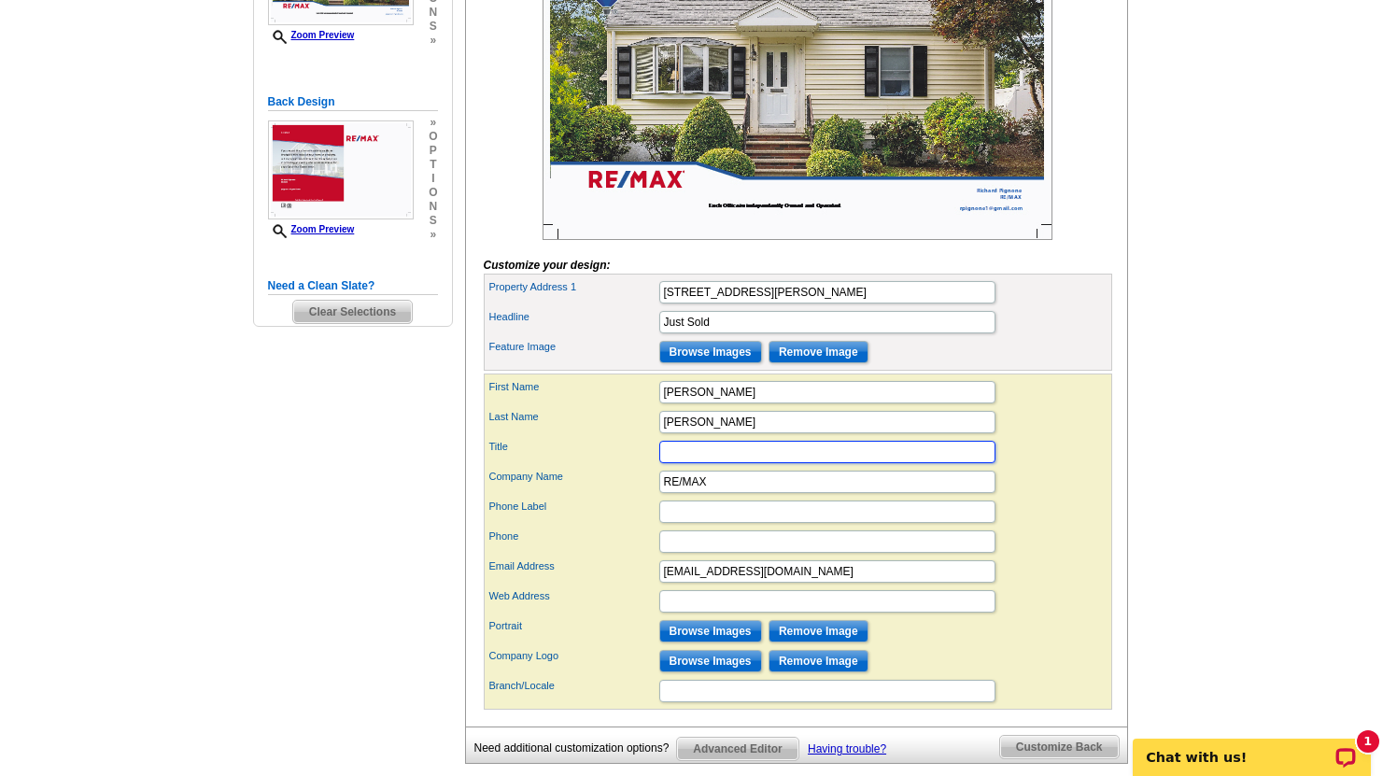
click at [727, 463] on input "Title" at bounding box center [827, 452] width 336 height 22
type input "Realtor - ABR, SRS, RENE"
click at [700, 523] on input "Phone Label" at bounding box center [827, 512] width 336 height 22
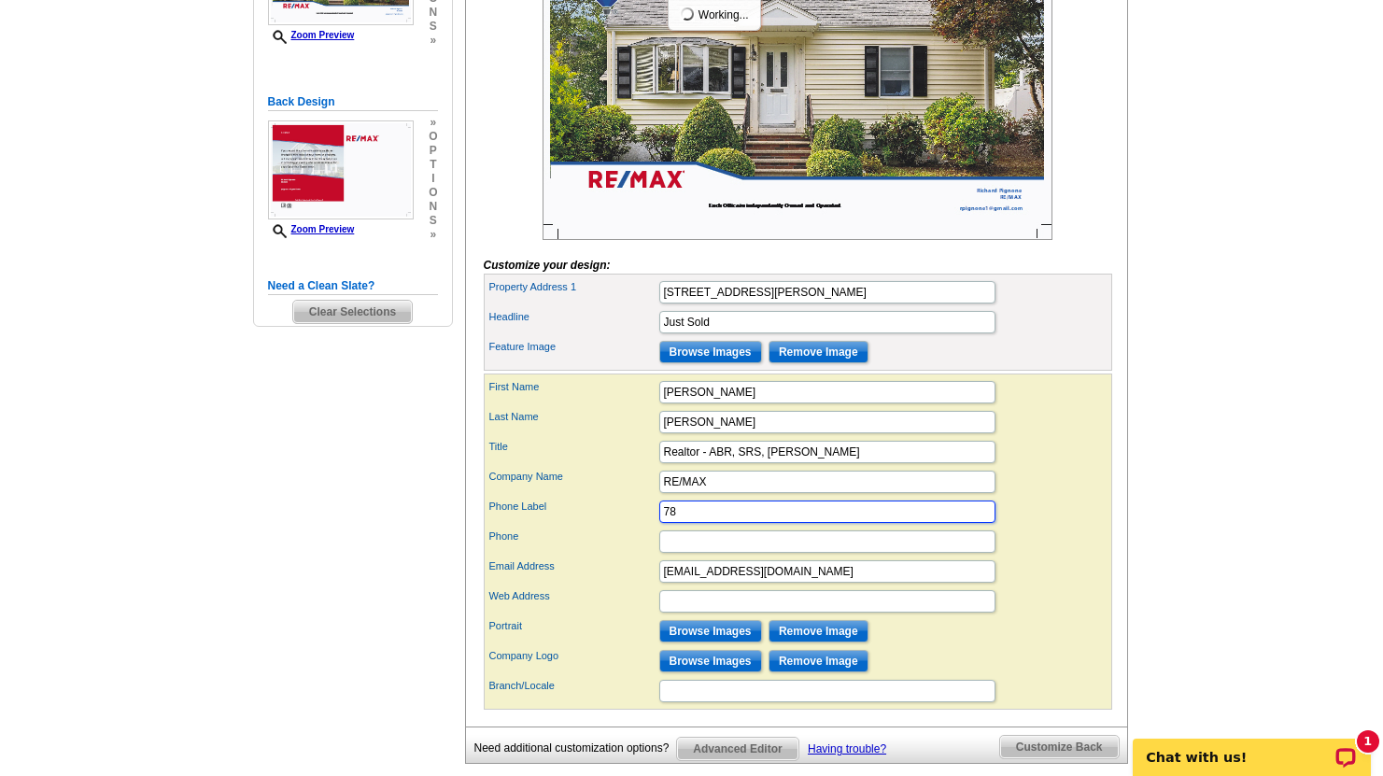
type input "7"
type input "Cell"
click at [755, 553] on input "Phone" at bounding box center [827, 542] width 336 height 22
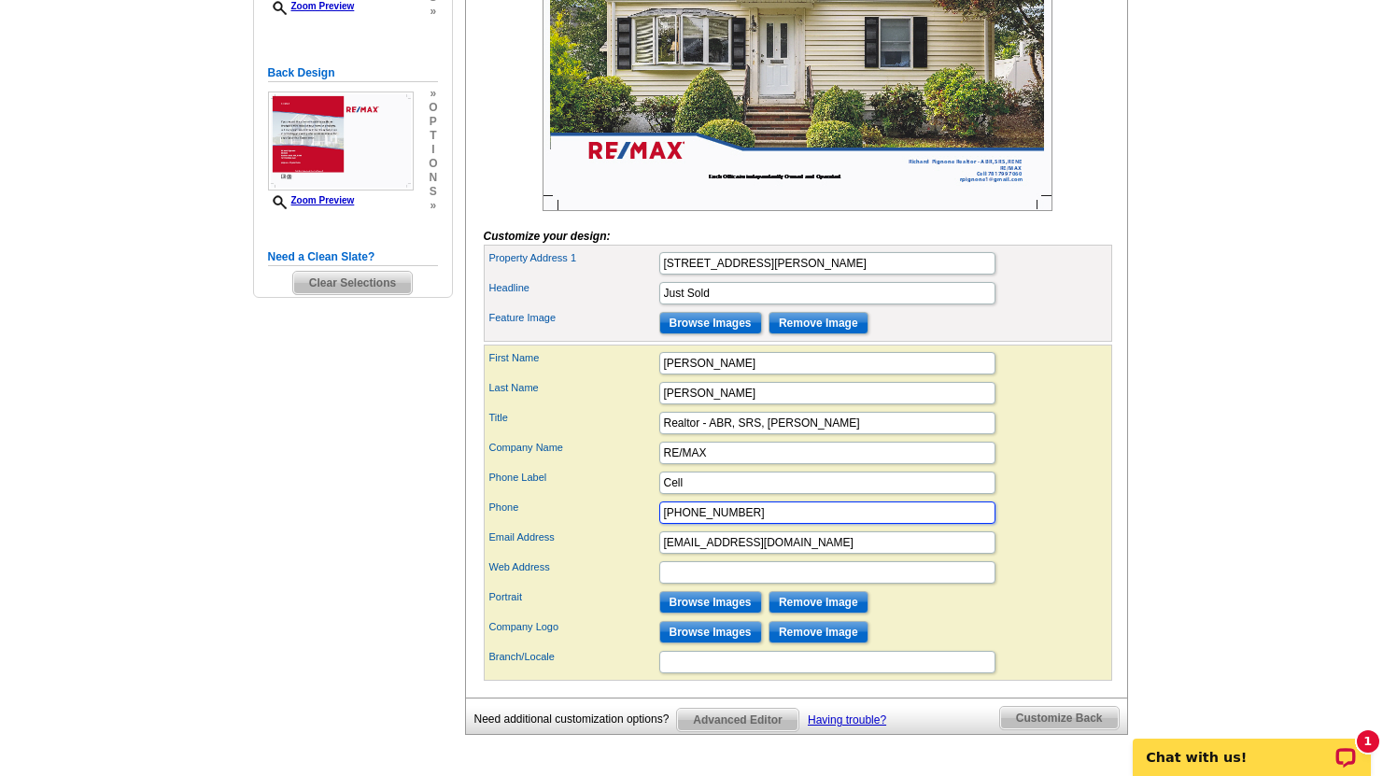
scroll to position [456, 0]
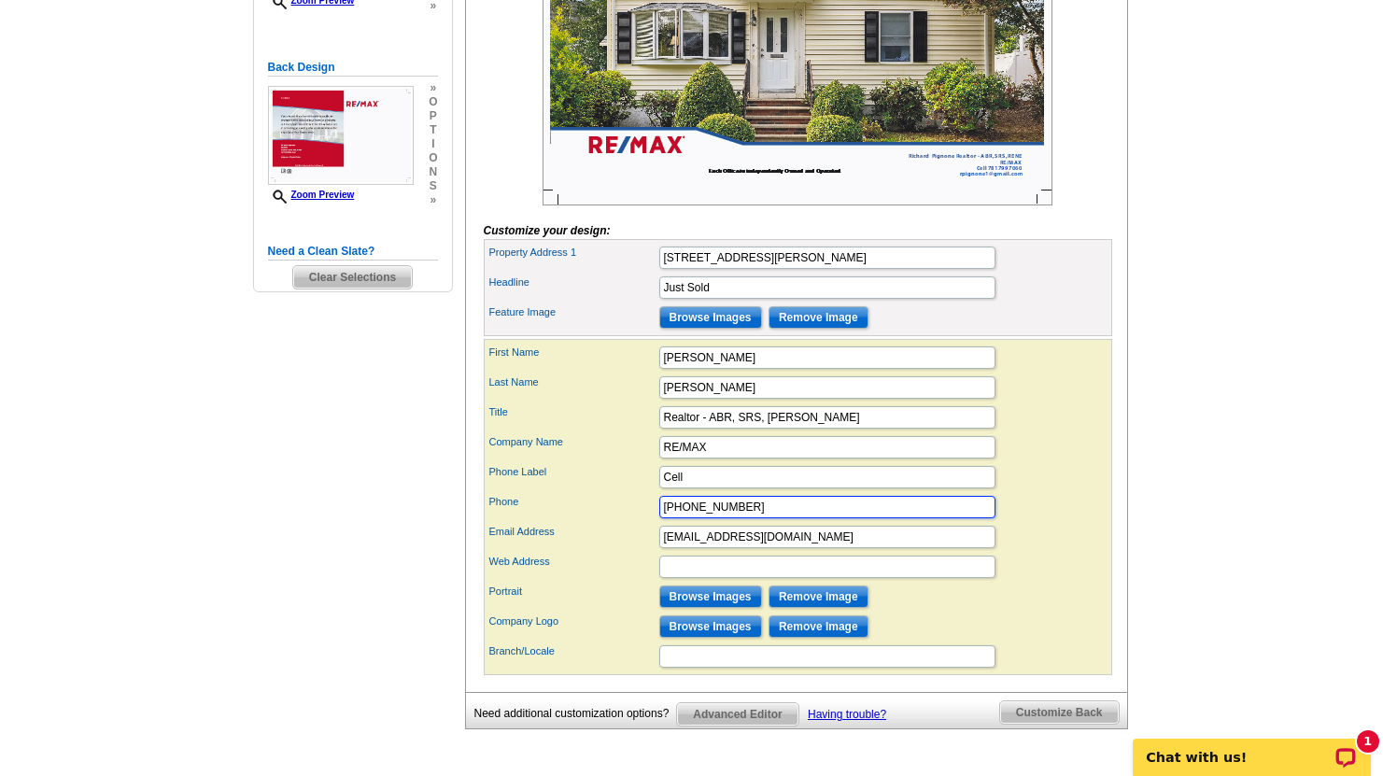
type input "781-799-7060"
click at [737, 608] on input "Browse Images" at bounding box center [710, 597] width 103 height 22
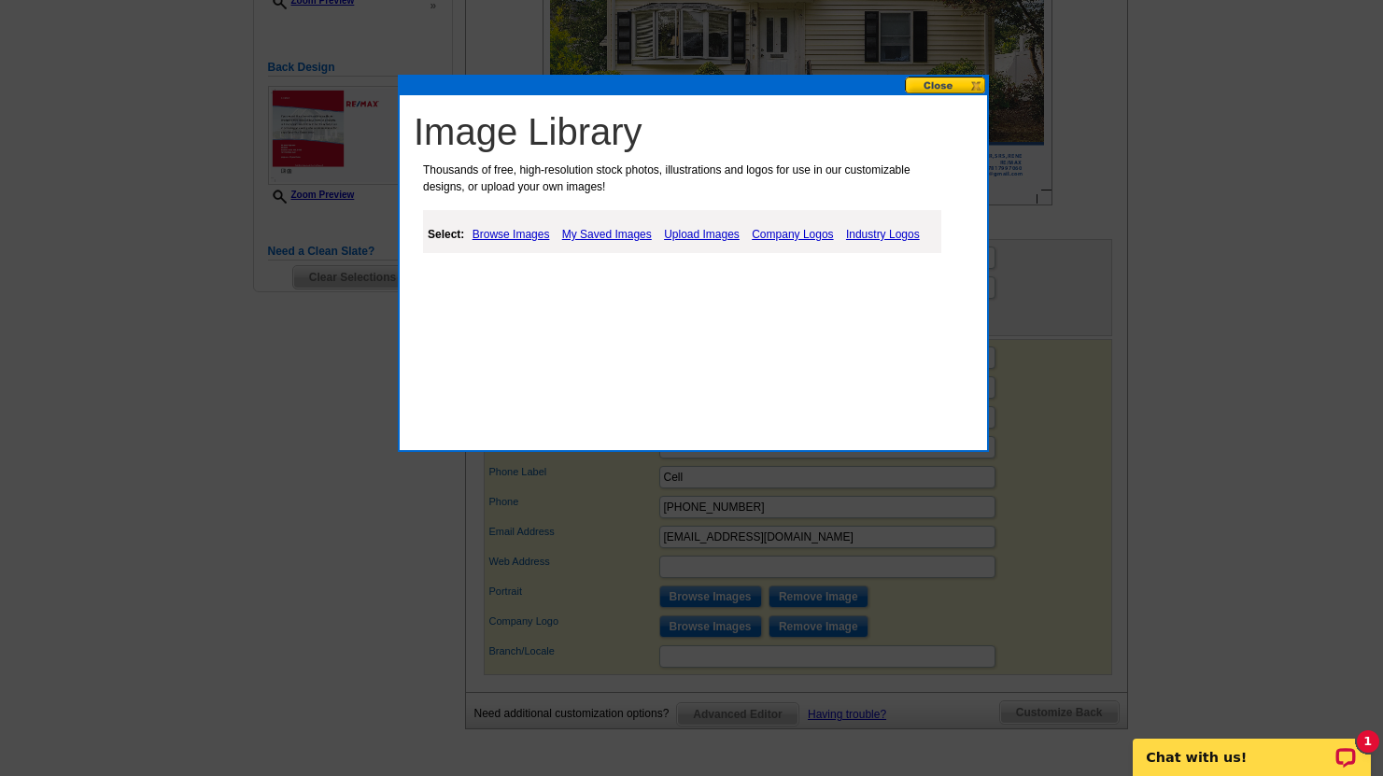
click at [541, 230] on link "Browse Images" at bounding box center [511, 234] width 87 height 22
click at [522, 286] on link "People" at bounding box center [521, 281] width 35 height 13
click at [528, 231] on link "Browse Images" at bounding box center [511, 234] width 87 height 22
click at [602, 233] on link "My Saved Images" at bounding box center [608, 234] width 99 height 22
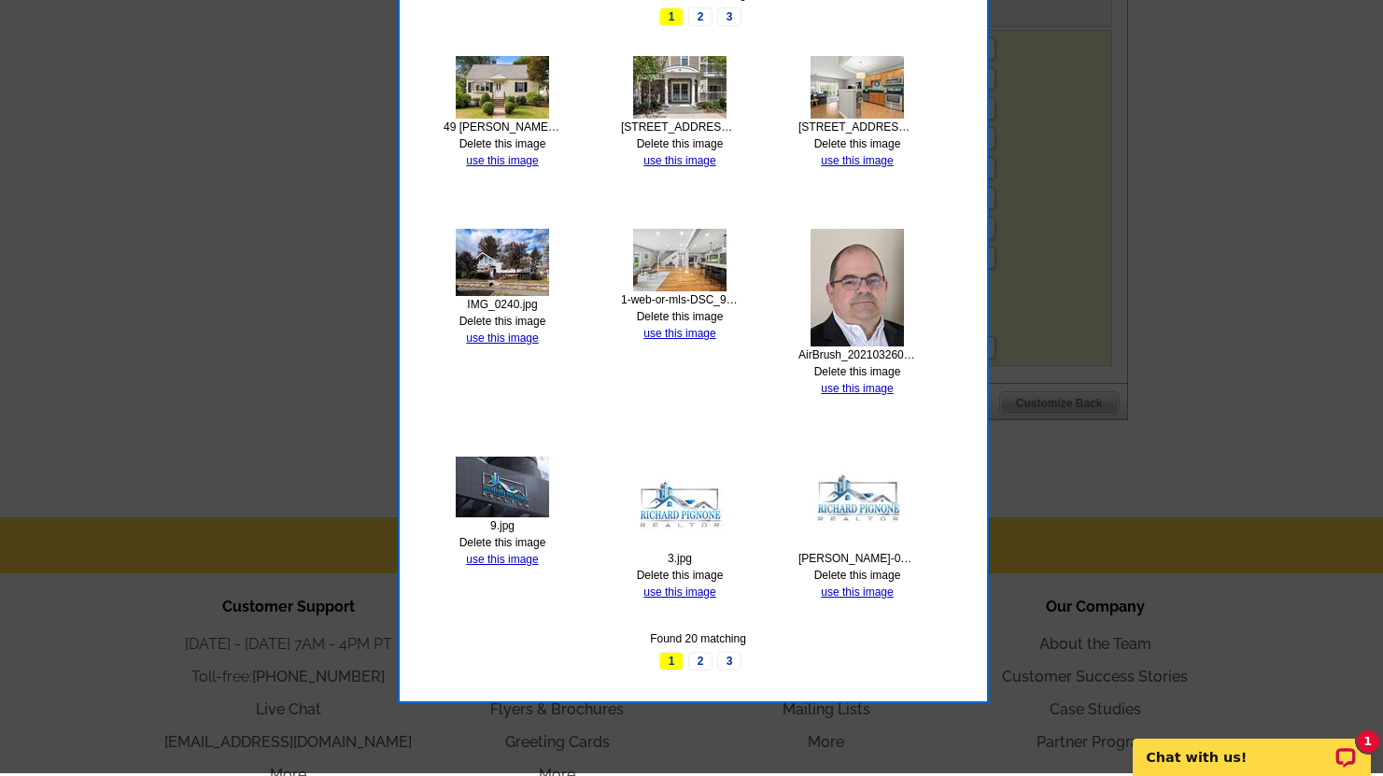
scroll to position [769, 0]
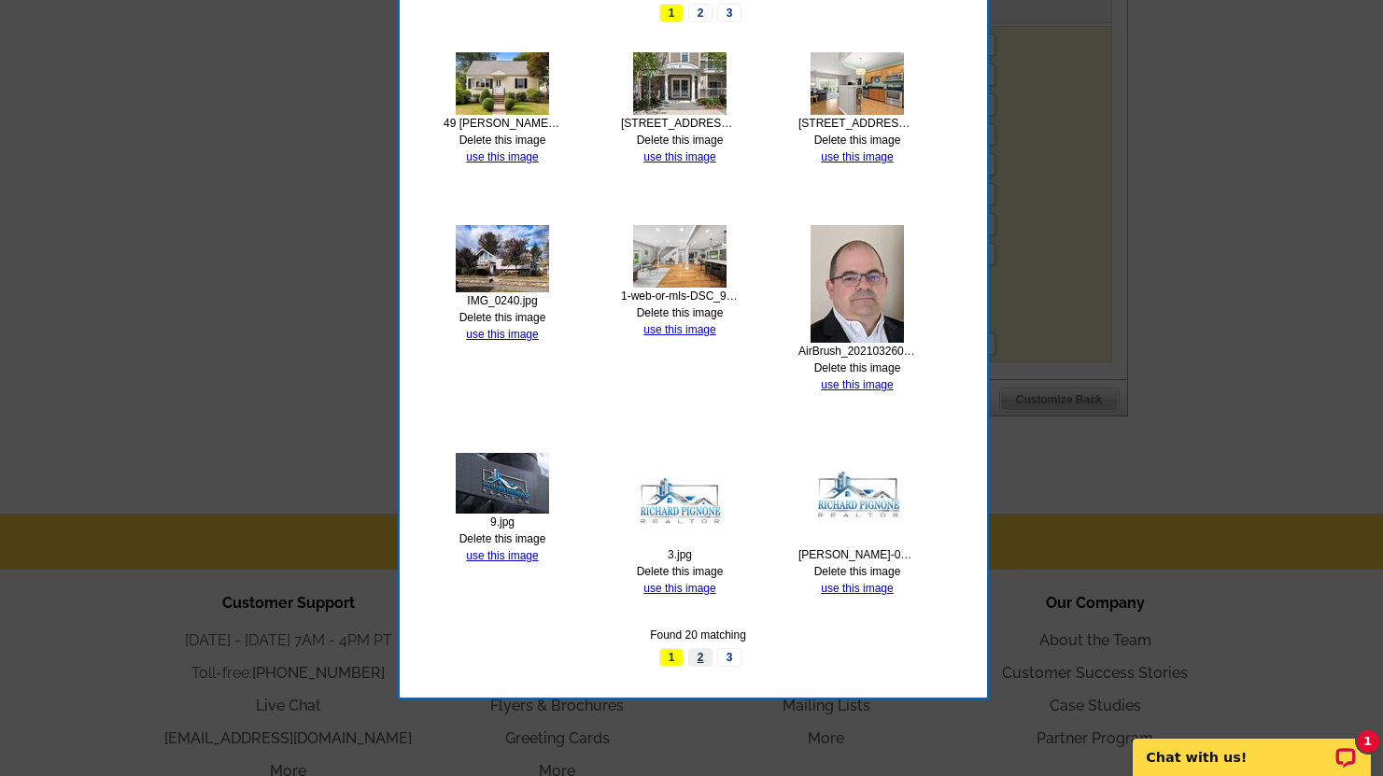
click at [707, 653] on link "2" at bounding box center [700, 657] width 24 height 19
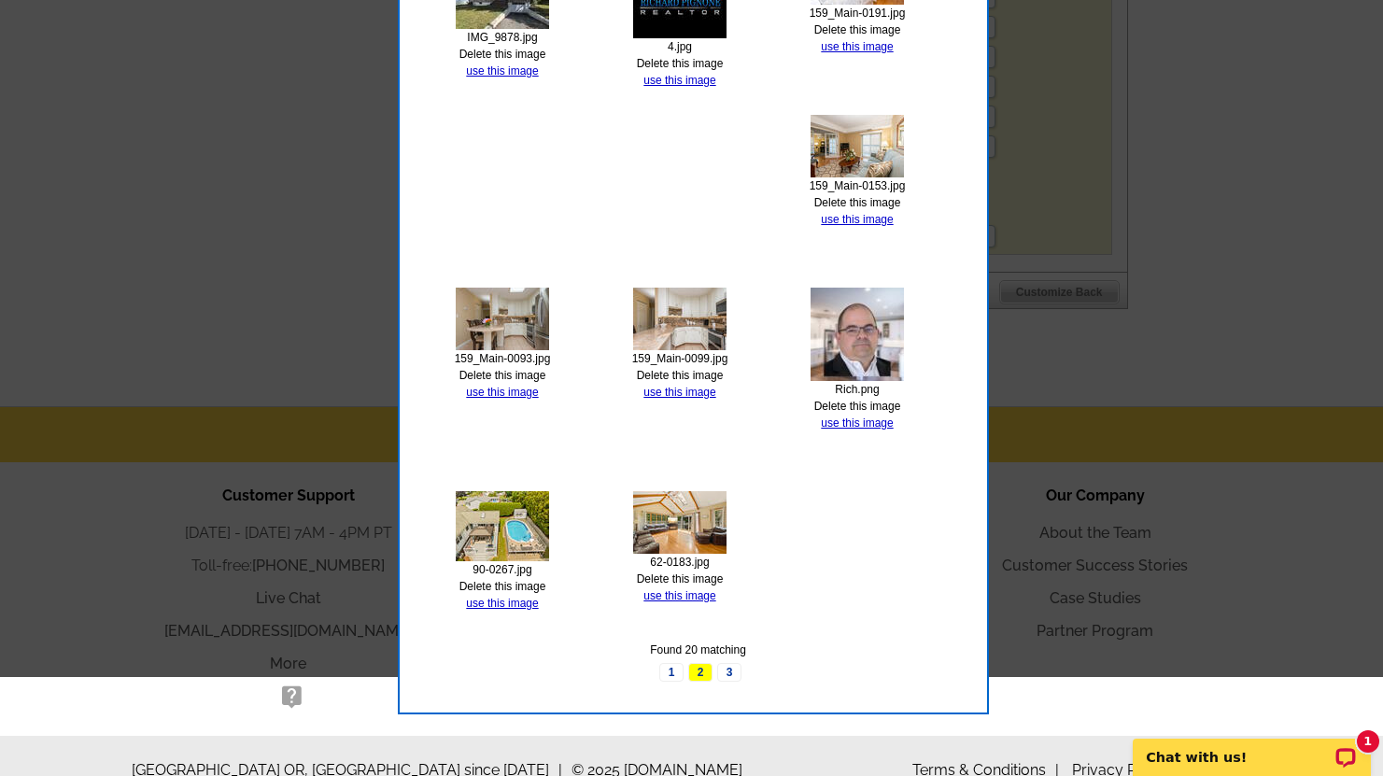
scroll to position [934, 0]
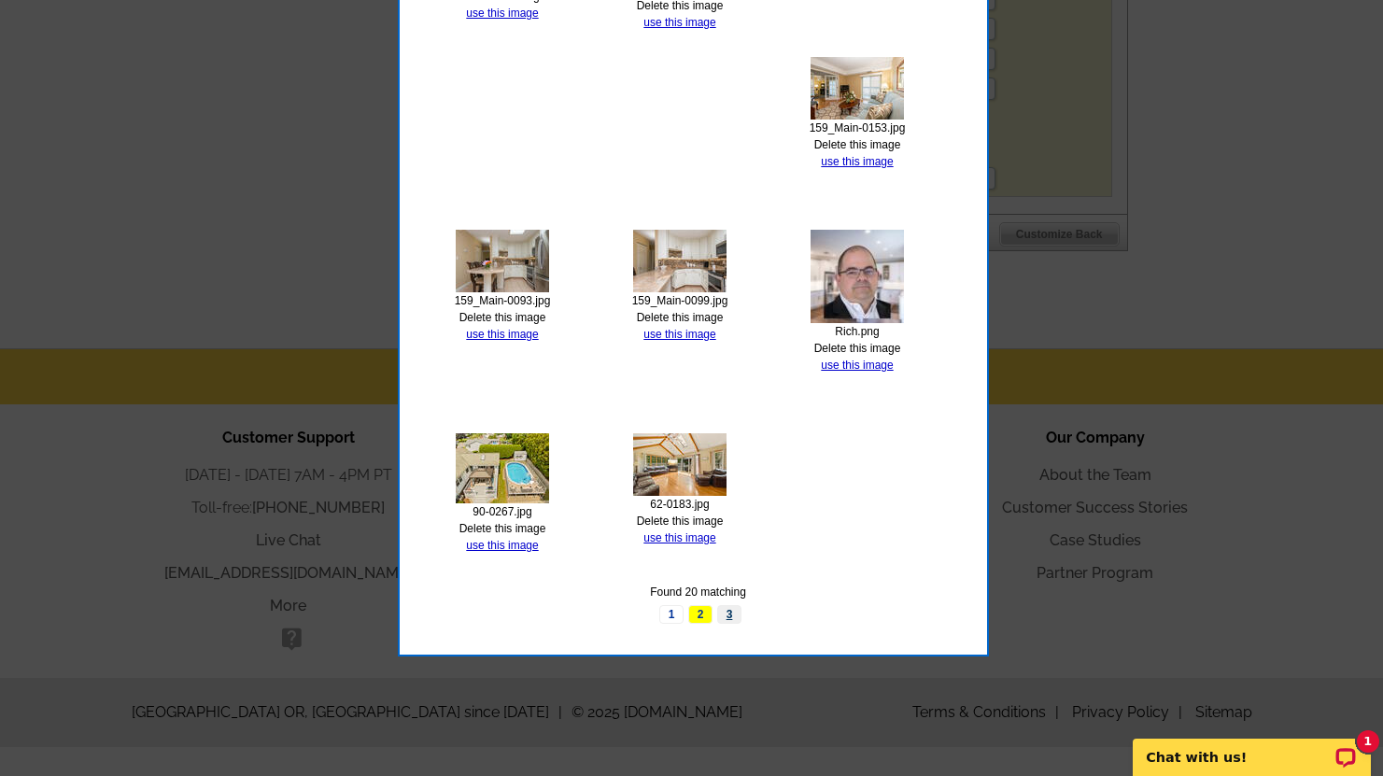
click at [729, 610] on link "3" at bounding box center [729, 614] width 24 height 19
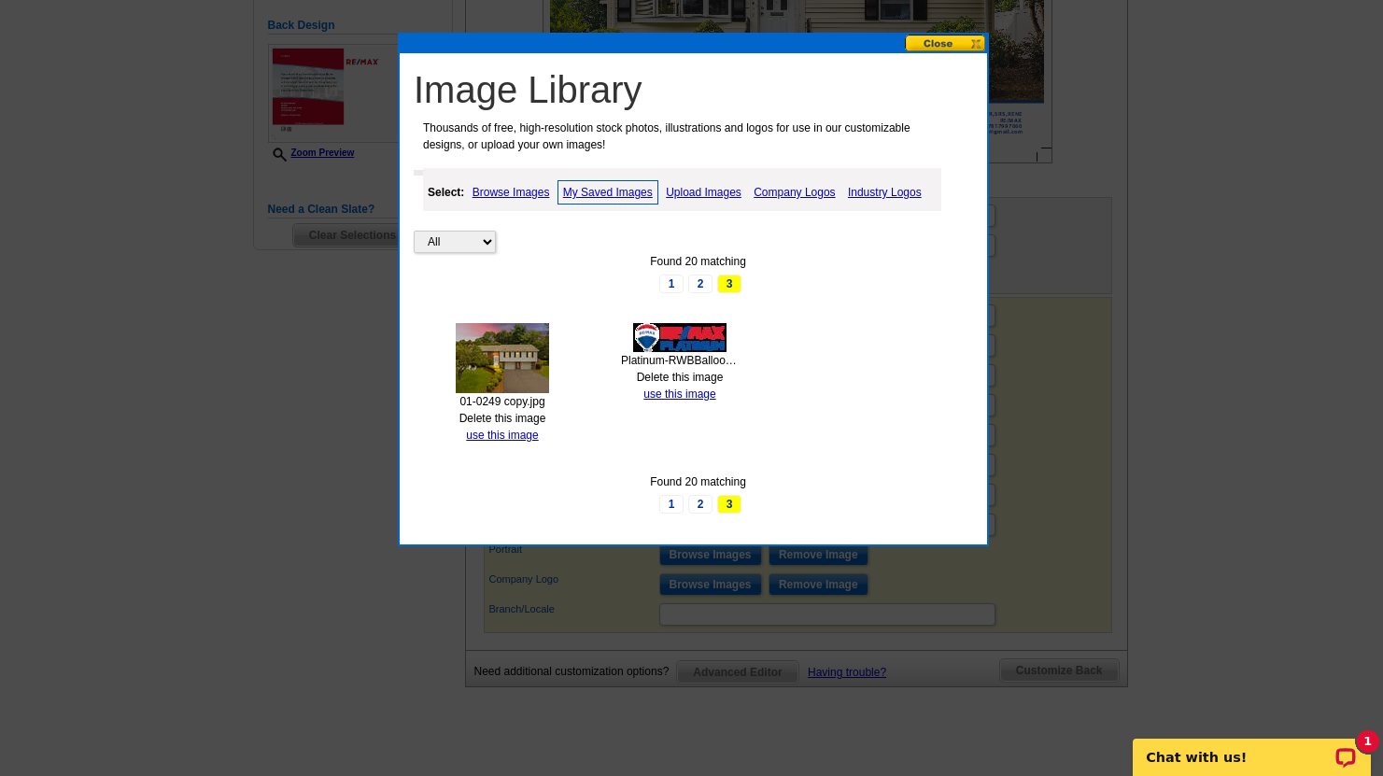
scroll to position [497, 0]
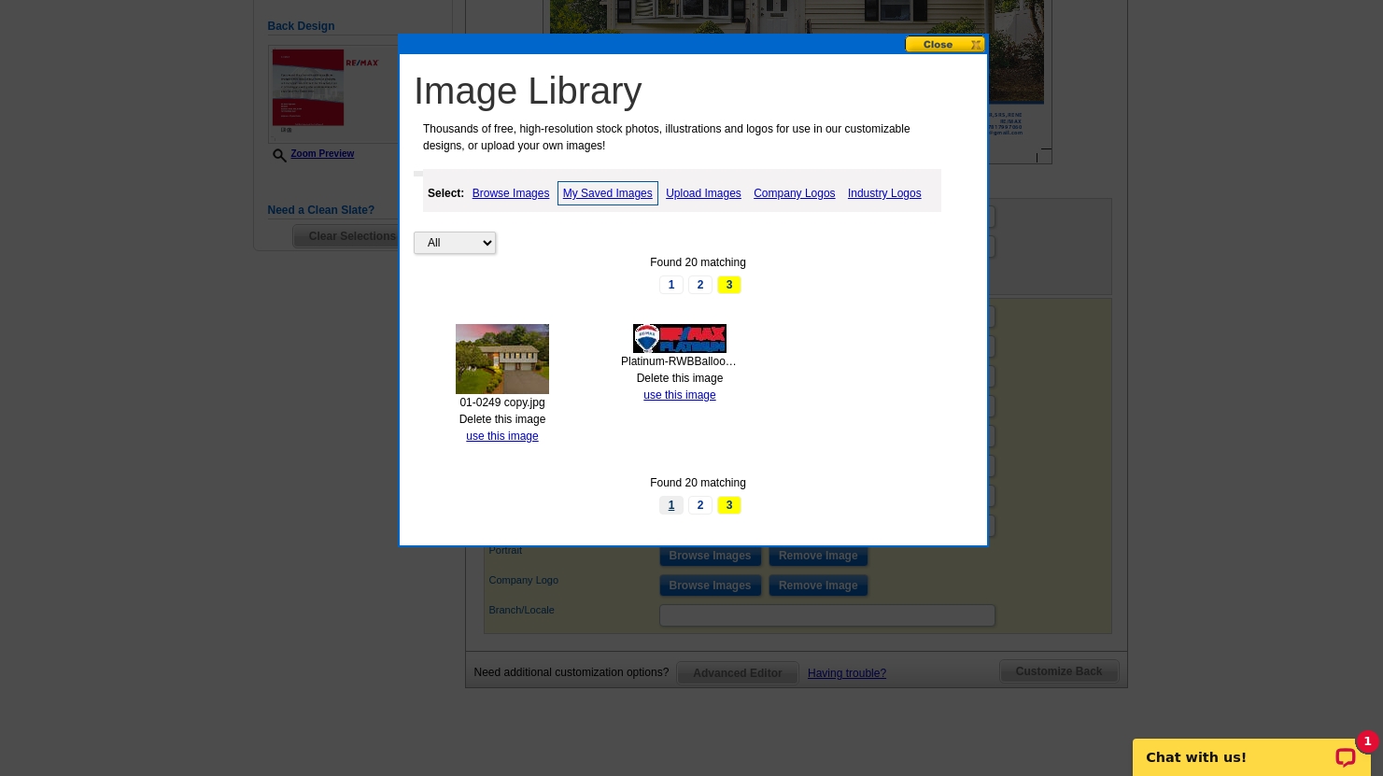
click at [672, 503] on link "1" at bounding box center [671, 505] width 24 height 19
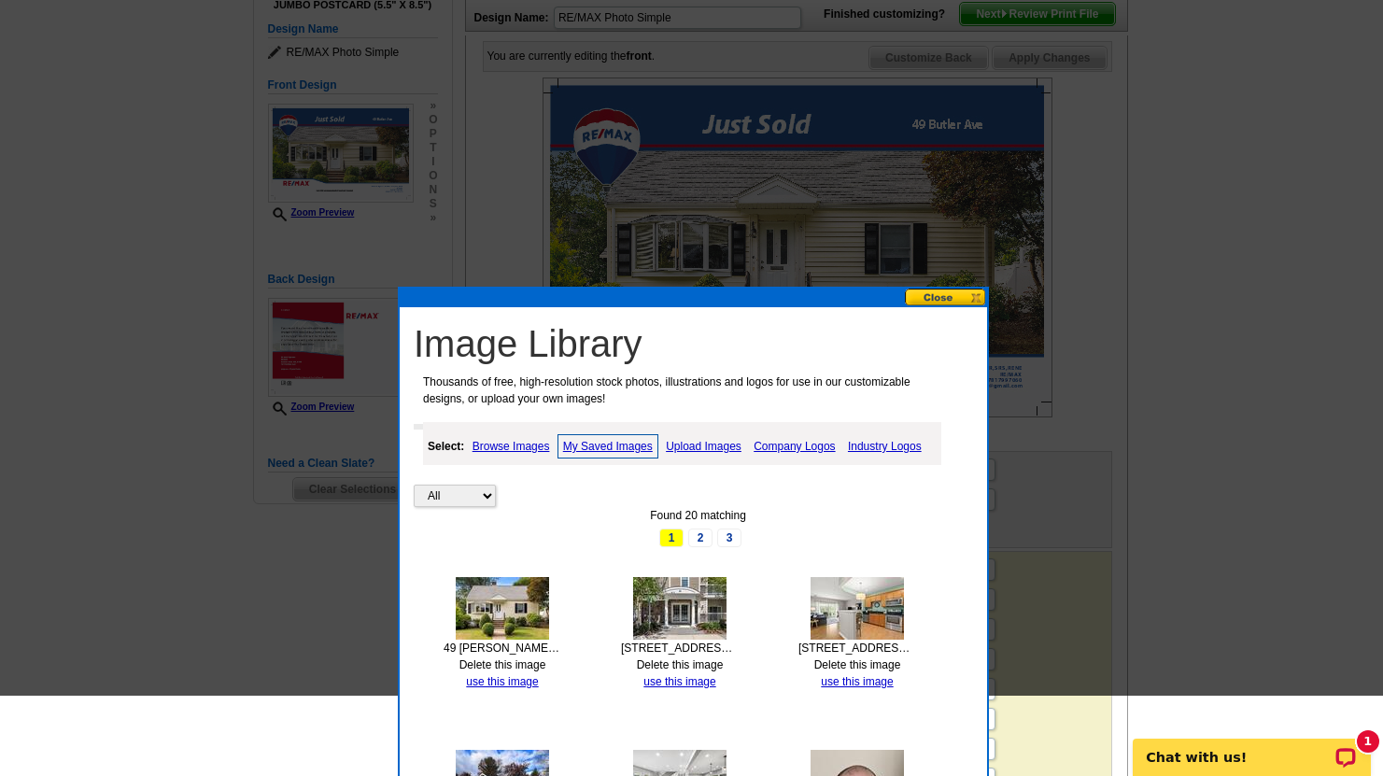
scroll to position [140, 0]
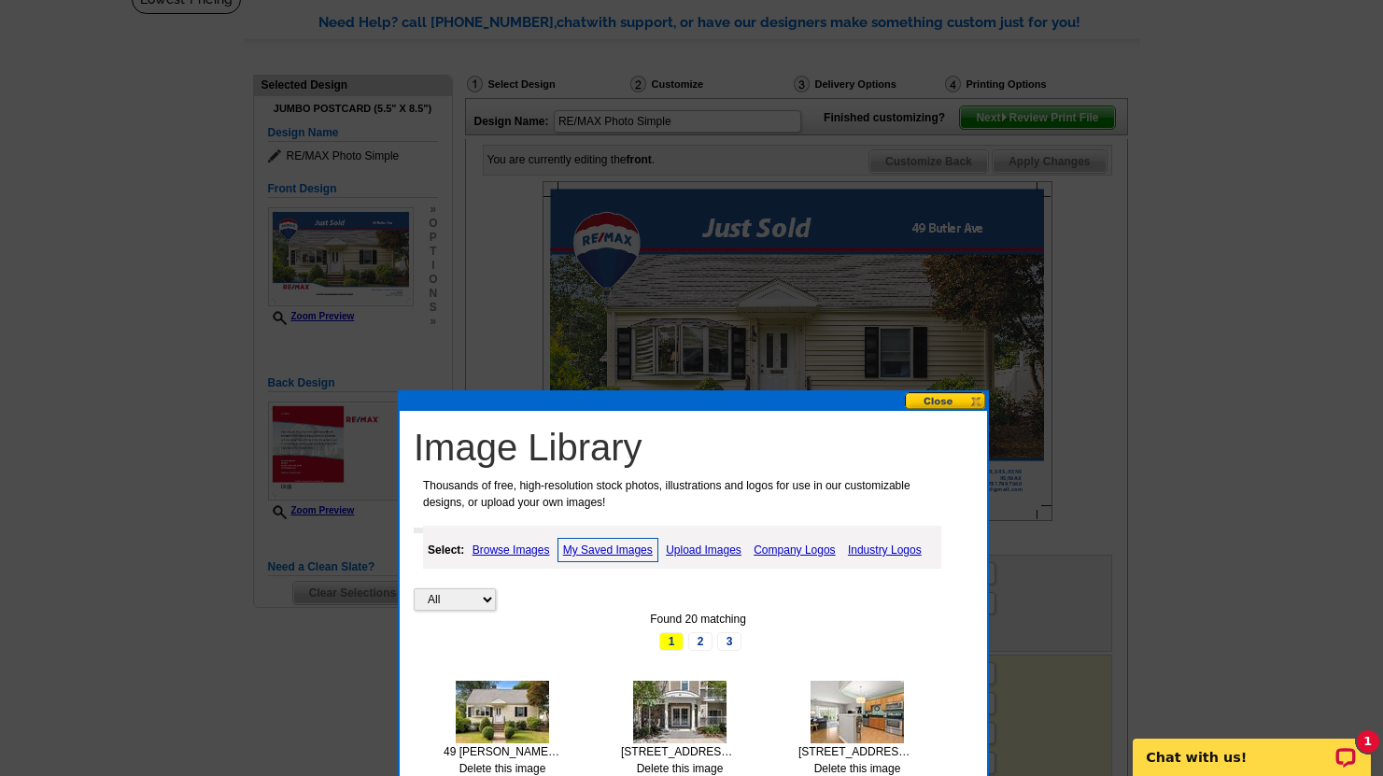
click at [938, 403] on button at bounding box center [946, 401] width 82 height 18
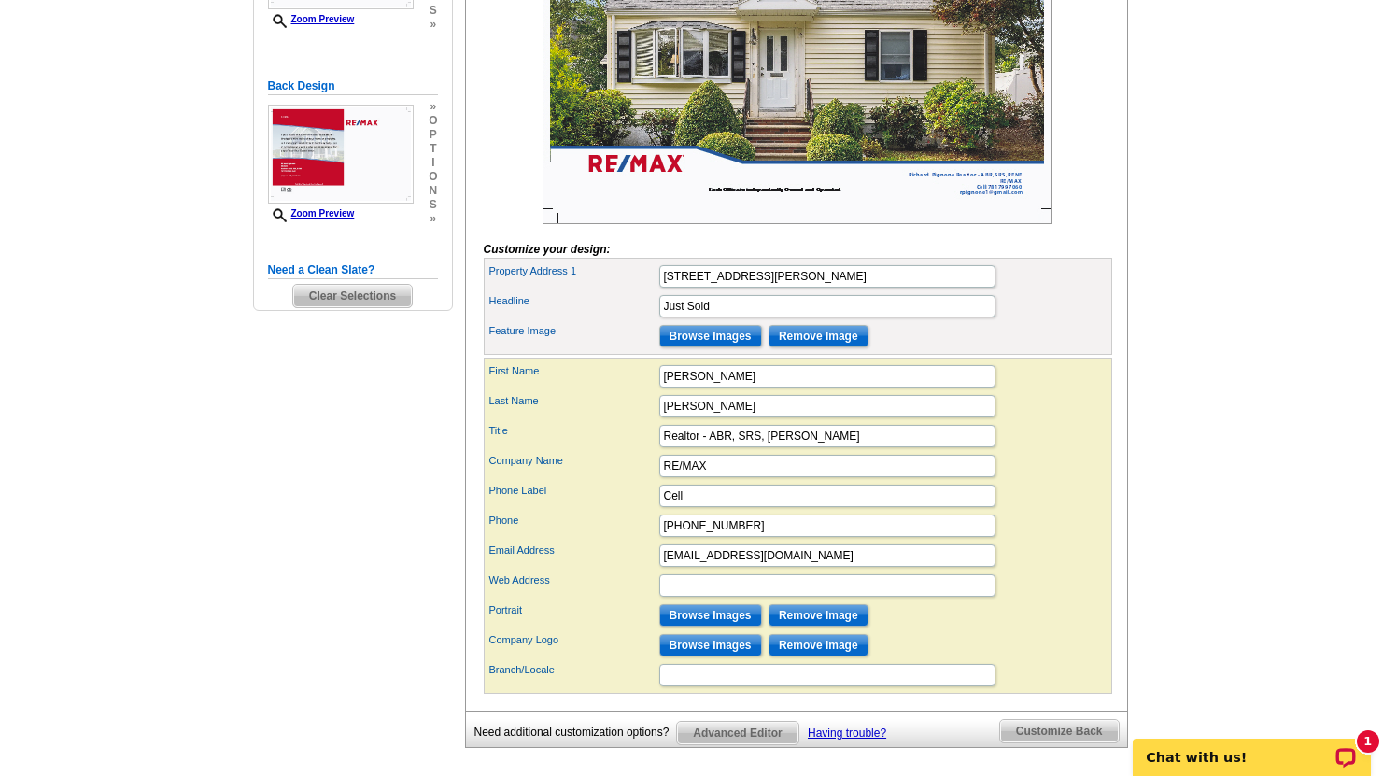
scroll to position [780, 0]
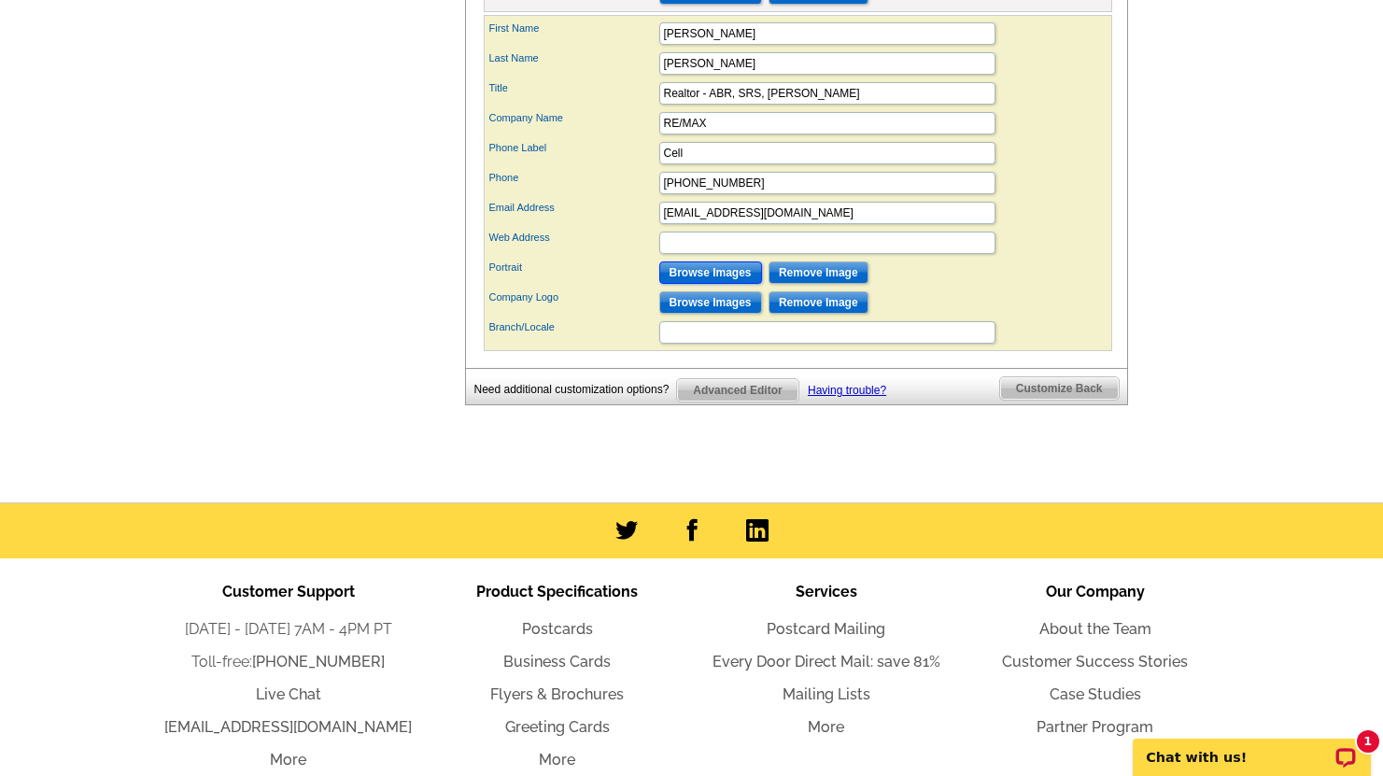
click at [716, 284] on input "Browse Images" at bounding box center [710, 273] width 103 height 22
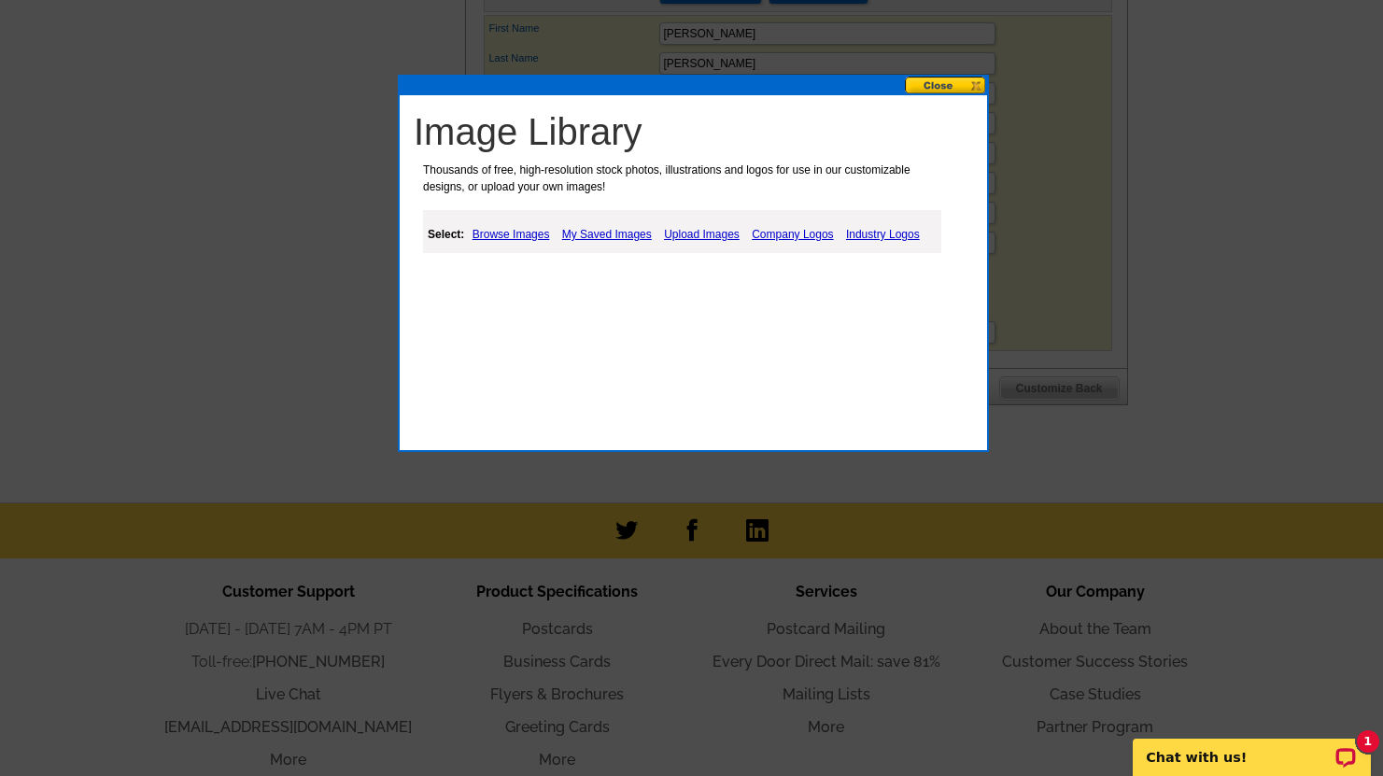
click at [525, 236] on link "Browse Images" at bounding box center [511, 234] width 87 height 22
click at [709, 236] on link "Upload Images" at bounding box center [703, 234] width 85 height 22
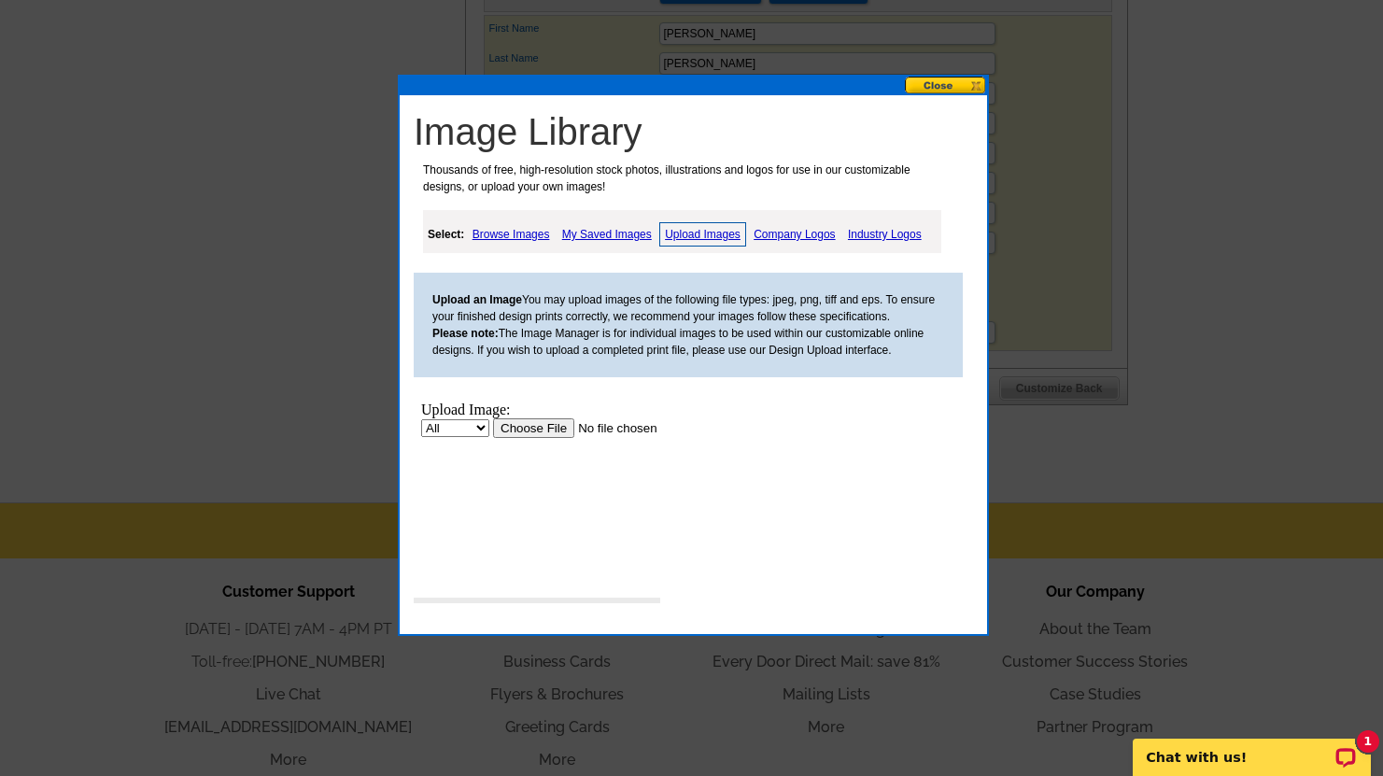
scroll to position [0, 0]
click at [530, 430] on input "file" at bounding box center [611, 428] width 236 height 20
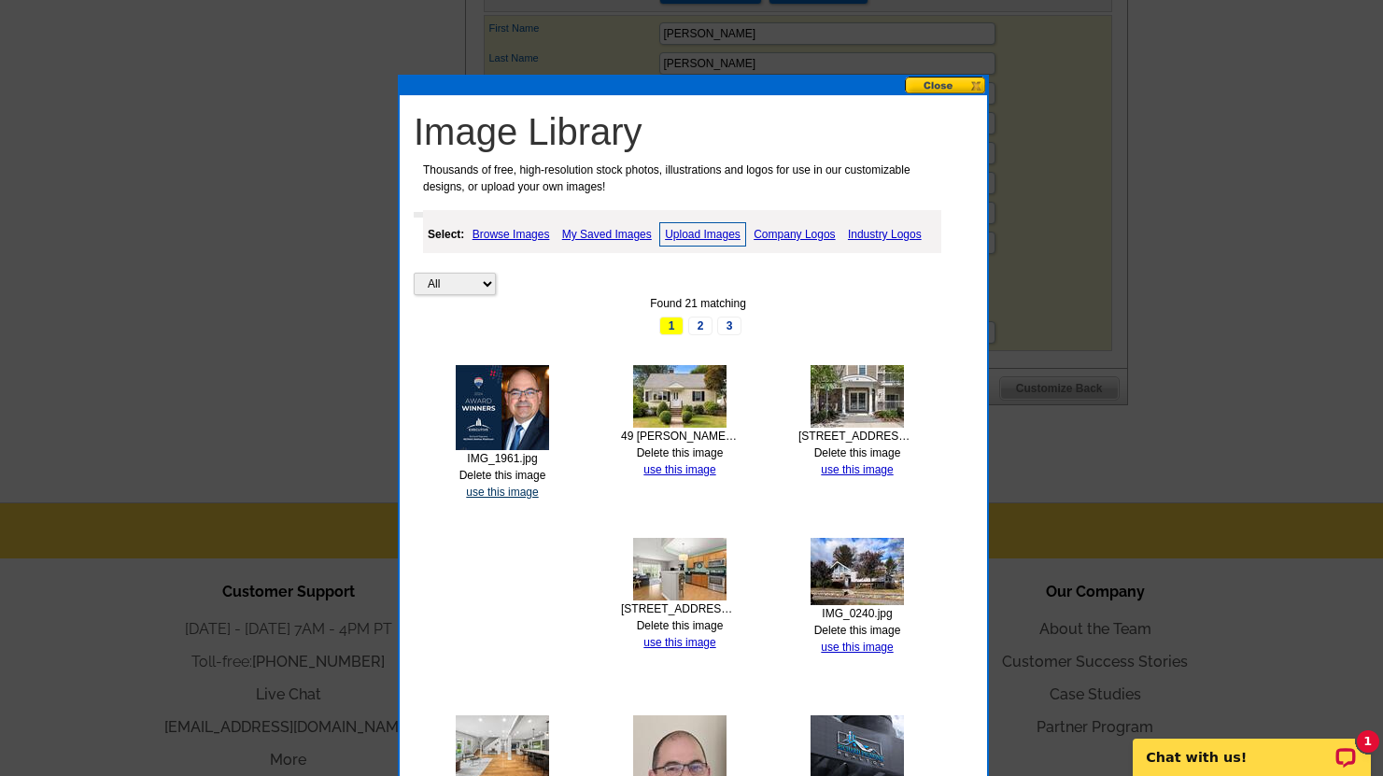
click at [501, 495] on link "use this image" at bounding box center [502, 492] width 72 height 13
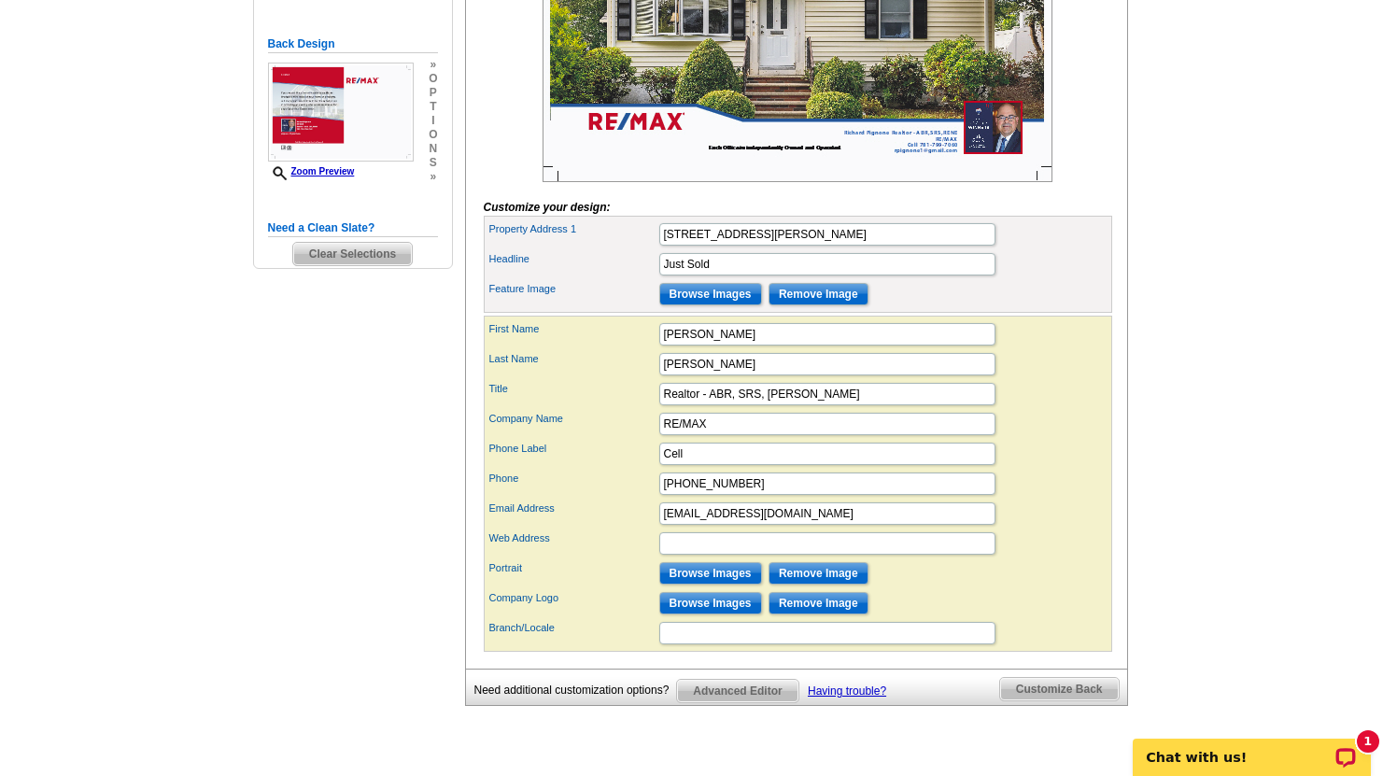
scroll to position [483, 0]
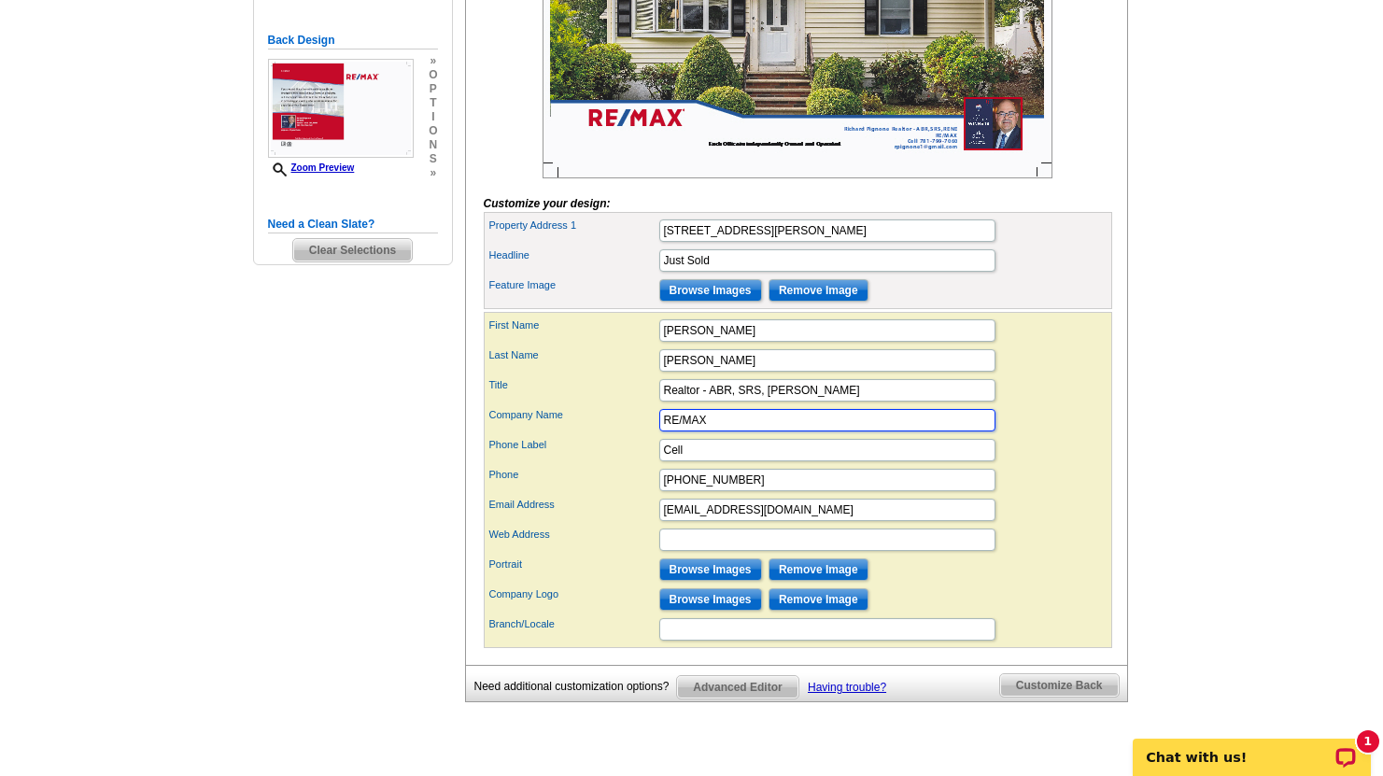
click at [732, 431] on input "RE/MAX" at bounding box center [827, 420] width 336 height 22
click at [1048, 555] on div "Web Address" at bounding box center [798, 540] width 621 height 30
click at [780, 431] on input "Re/Max Platinum" at bounding box center [827, 420] width 336 height 22
type input "Re/Max"
click at [1067, 435] on div "Company Name Re/Max" at bounding box center [798, 420] width 621 height 30
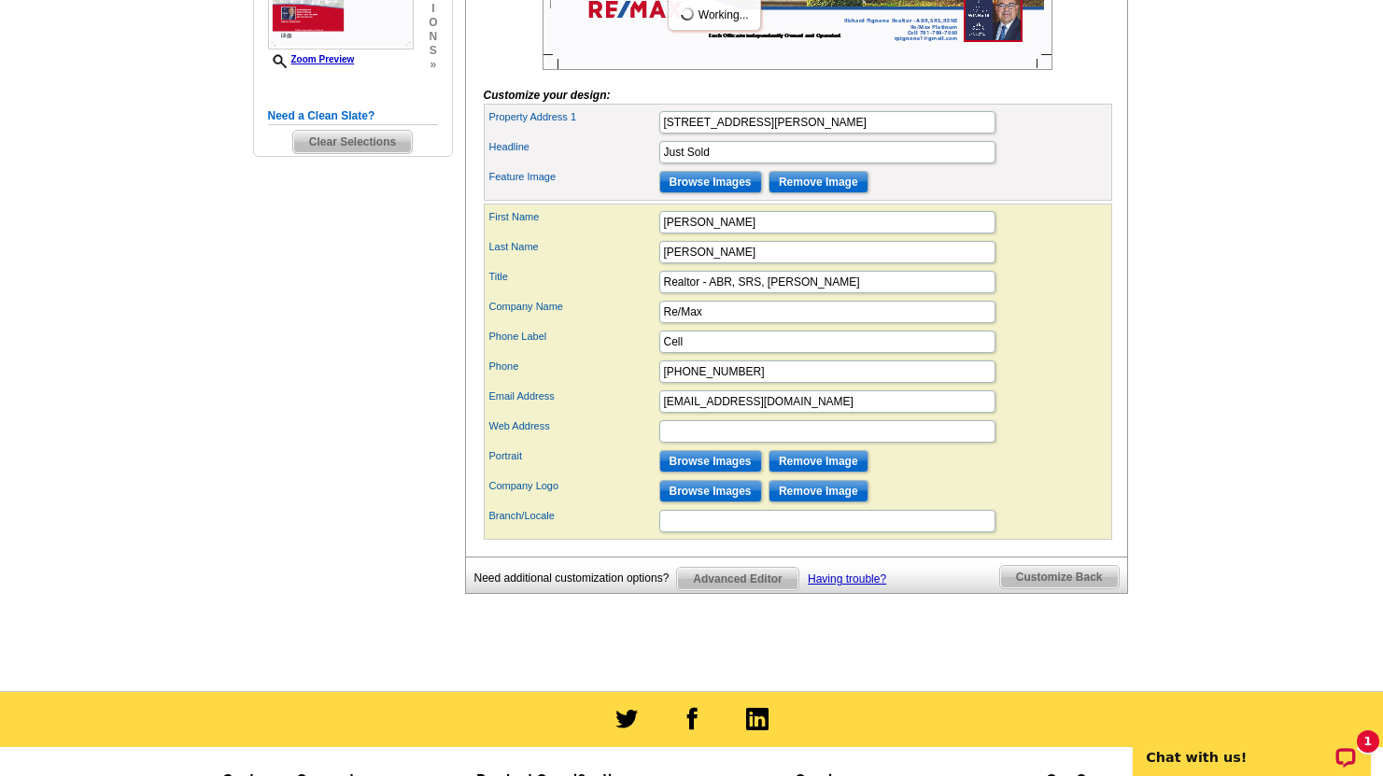
scroll to position [592, 0]
click at [809, 531] on input "Branch/Locale" at bounding box center [827, 520] width 336 height 22
type input "Platinum"
click at [1064, 386] on div "Phone 781-799-7060" at bounding box center [798, 371] width 621 height 30
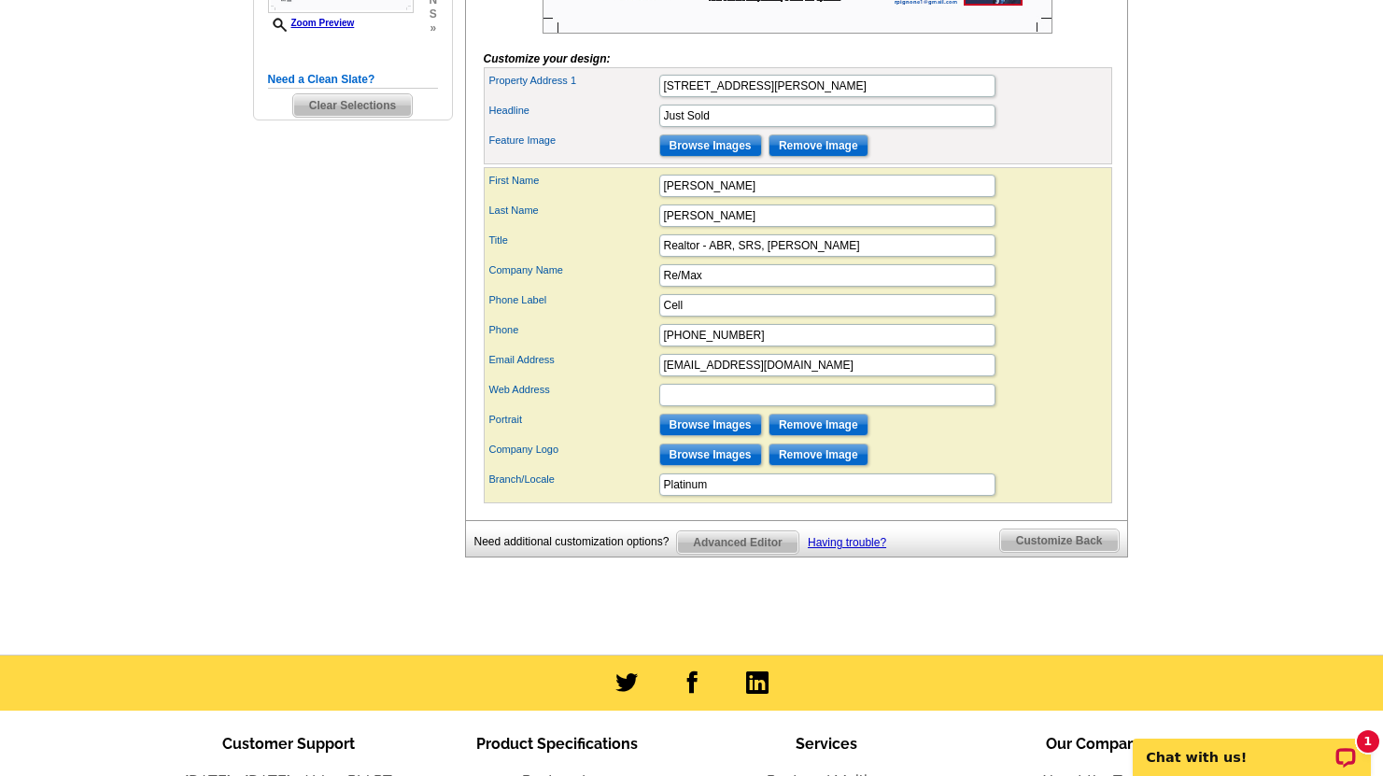
scroll to position [622, 0]
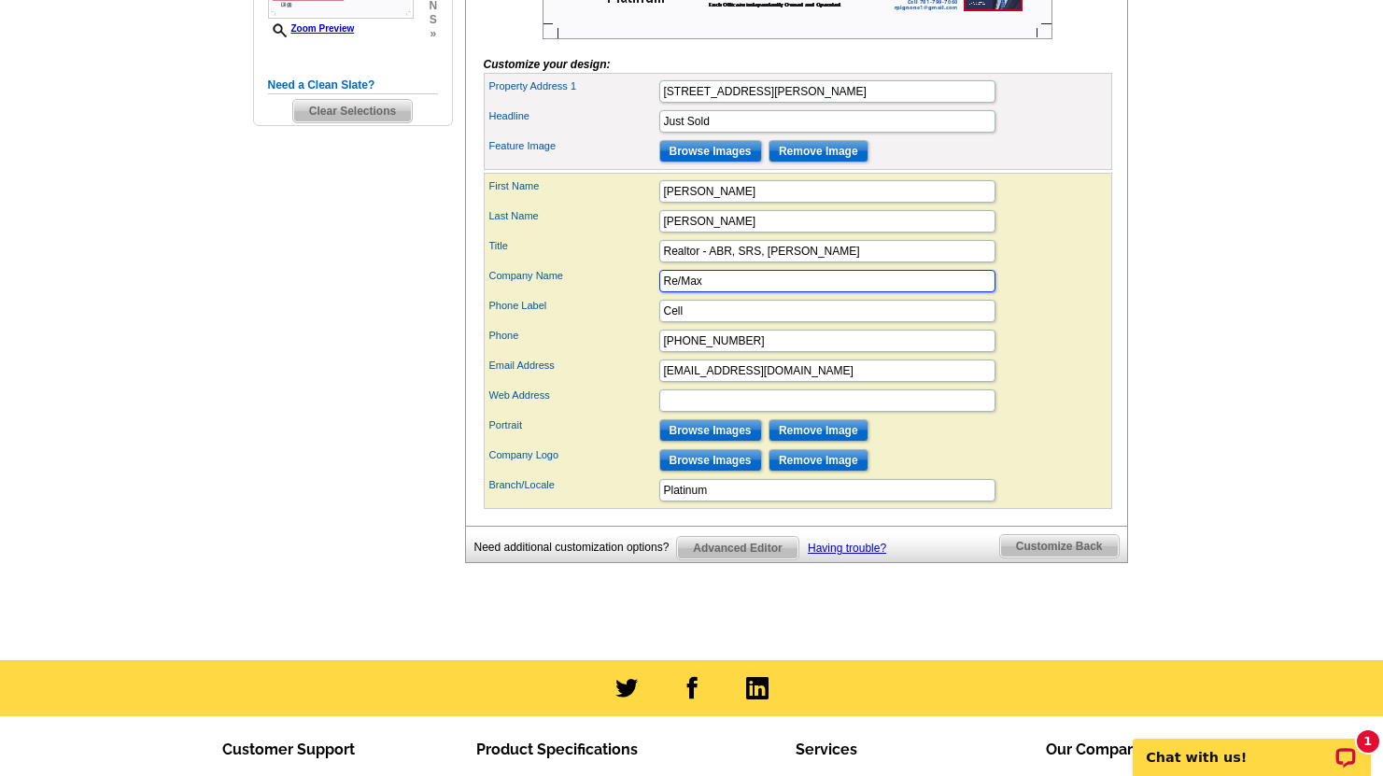
click at [729, 292] on input "Re/Max" at bounding box center [827, 281] width 336 height 22
type input "R"
click at [1077, 296] on div "Company Name" at bounding box center [798, 281] width 621 height 30
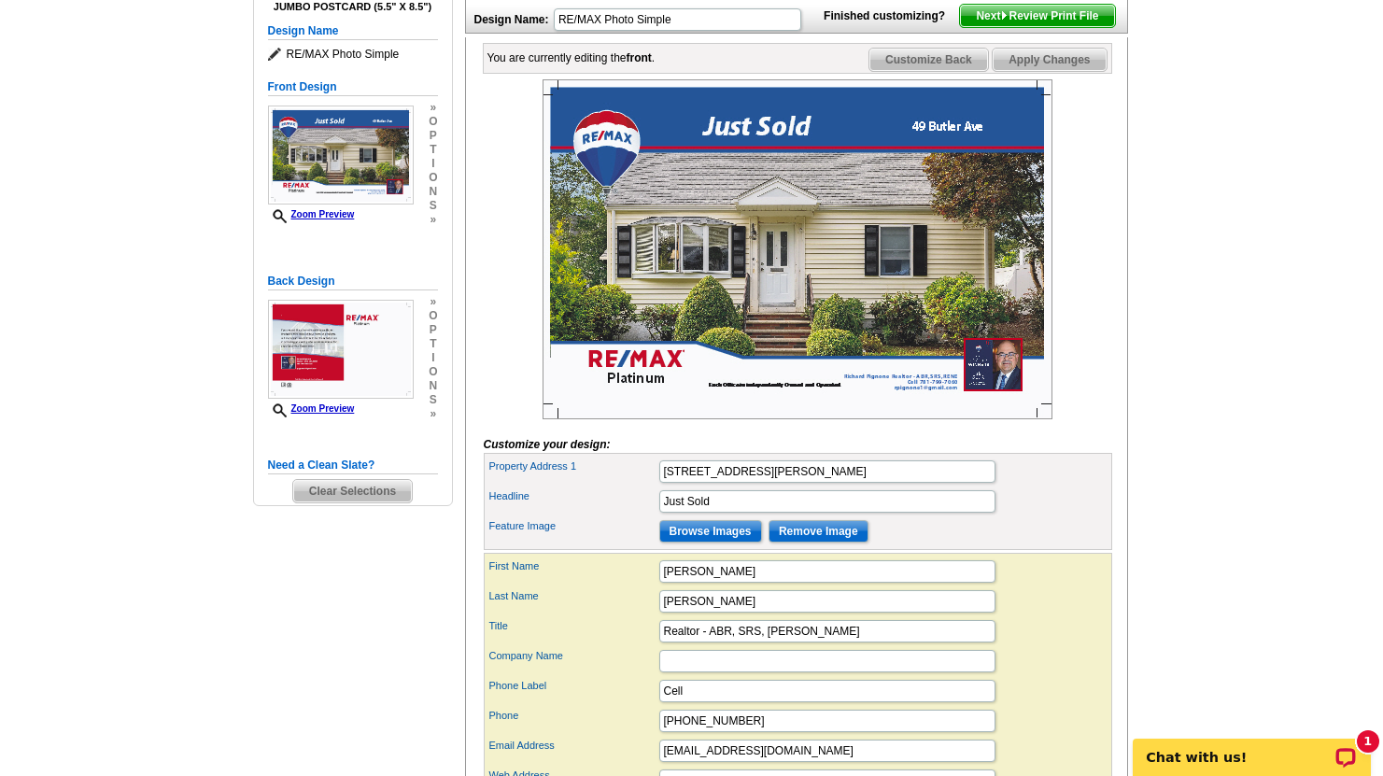
scroll to position [106, 0]
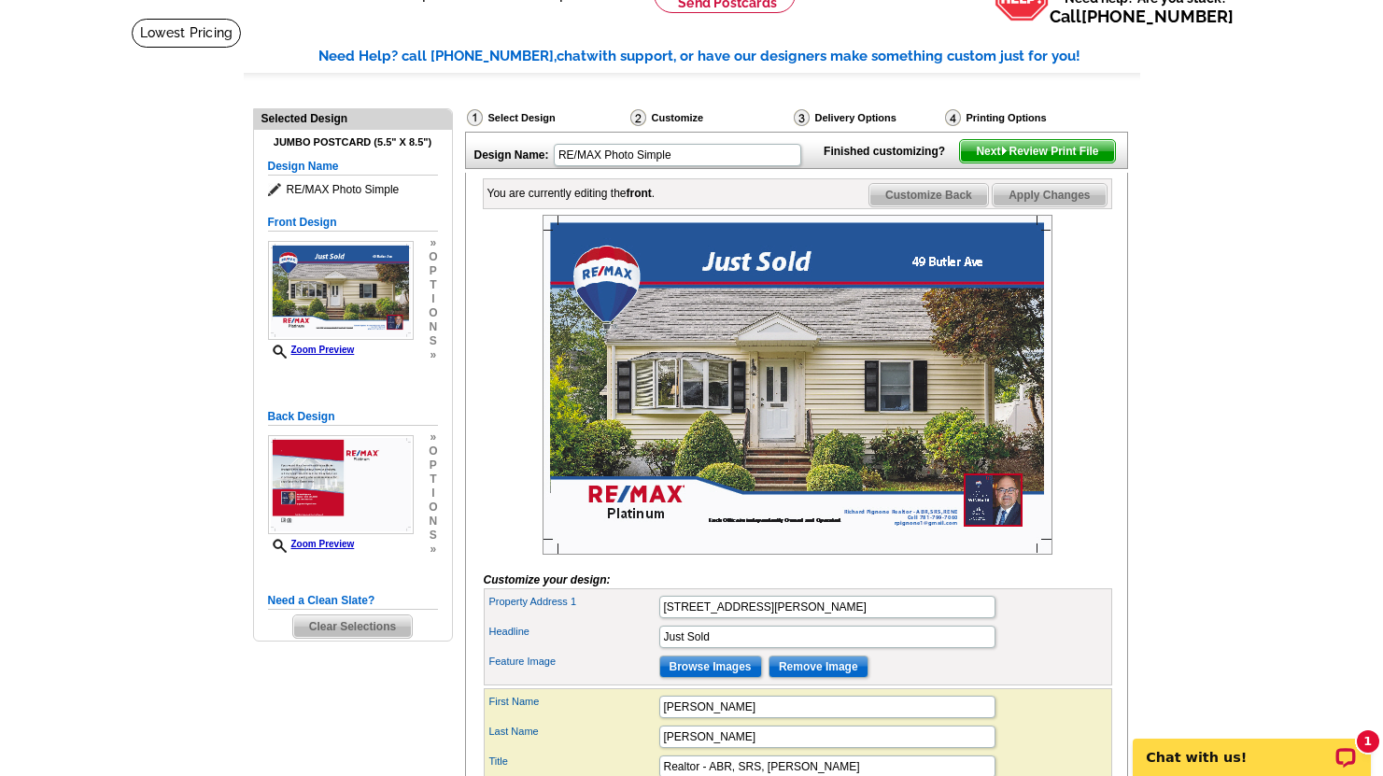
click at [940, 206] on span "Customize Back" at bounding box center [929, 195] width 119 height 22
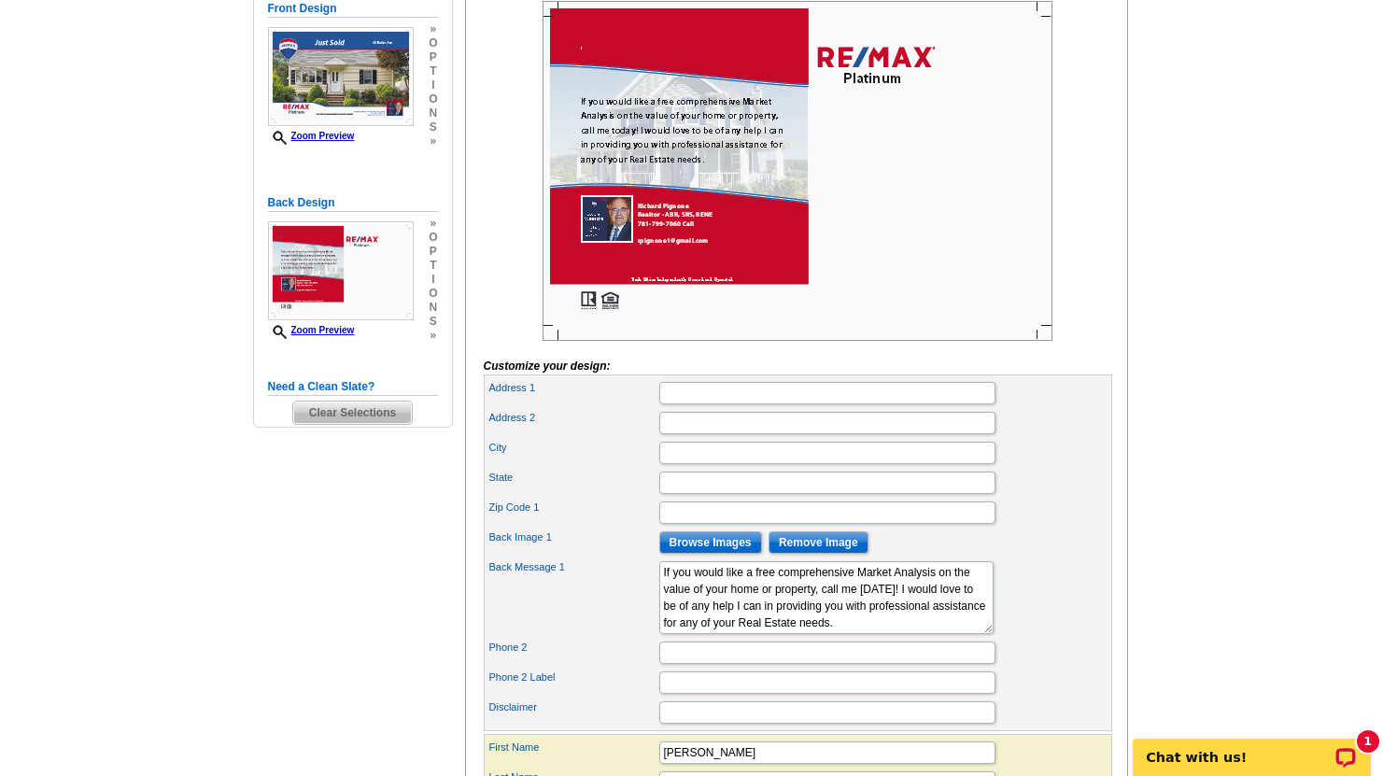
scroll to position [310, 0]
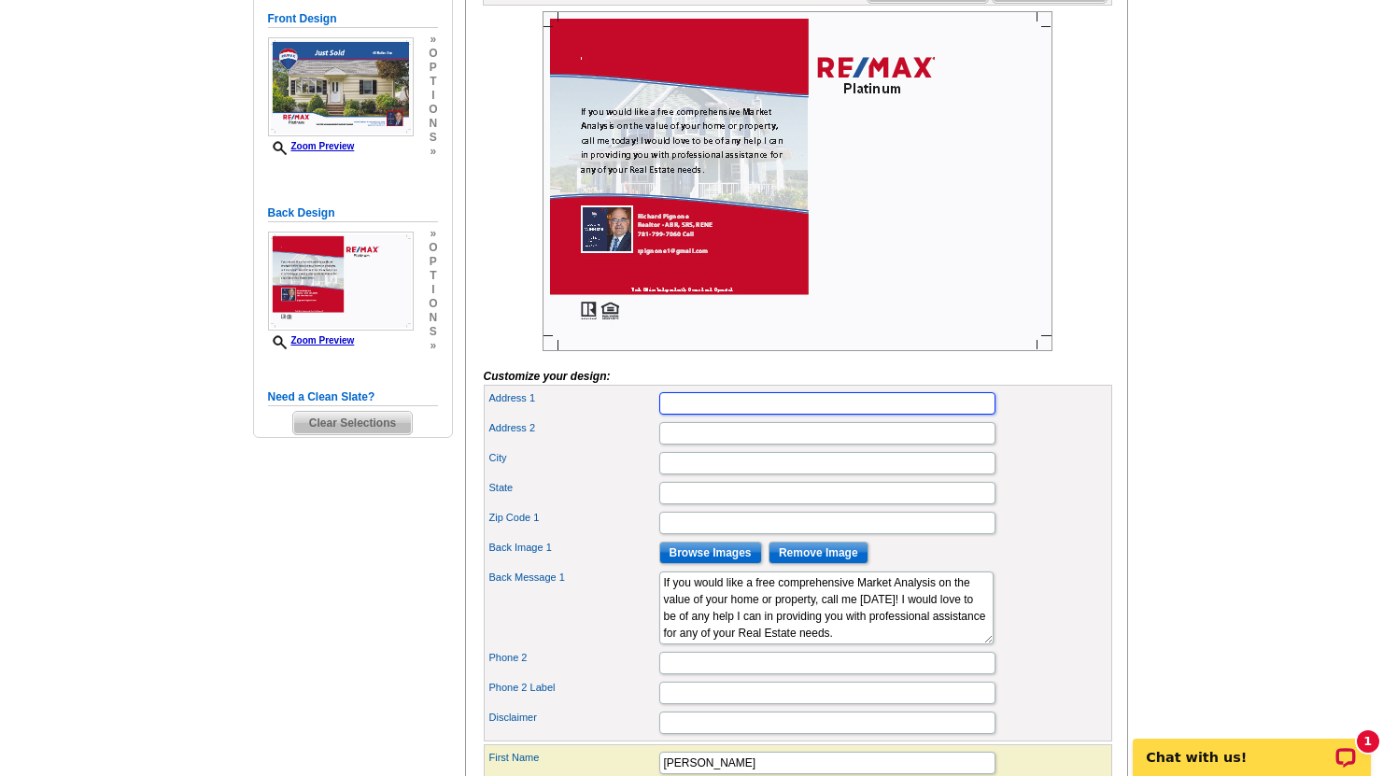
click at [752, 415] on input "Address 1" at bounding box center [827, 403] width 336 height 22
type input "[STREET_ADDRESS]"
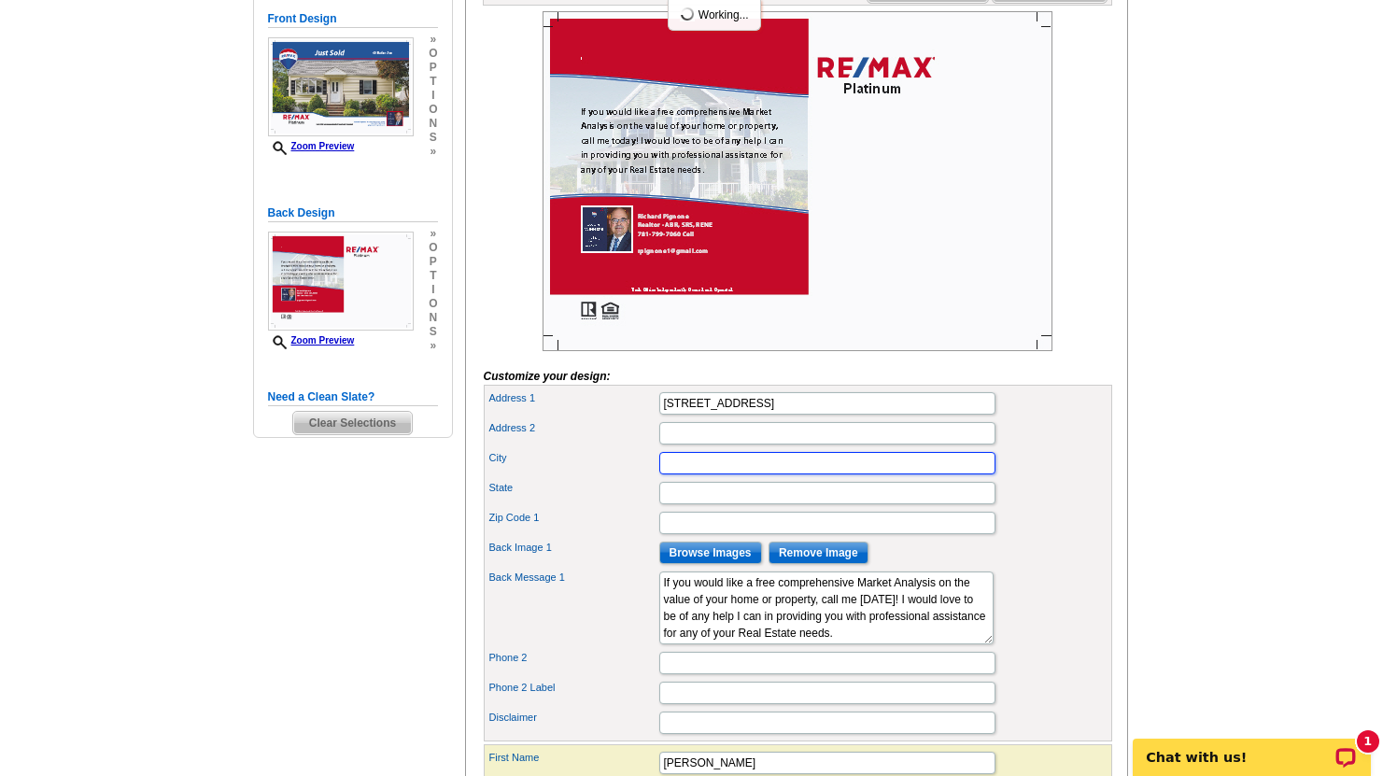
click at [784, 474] on input "City" at bounding box center [827, 463] width 336 height 22
type input "Stoneham"
type input "[STREET_ADDRESS]"
type input "MA"
type input "02180"
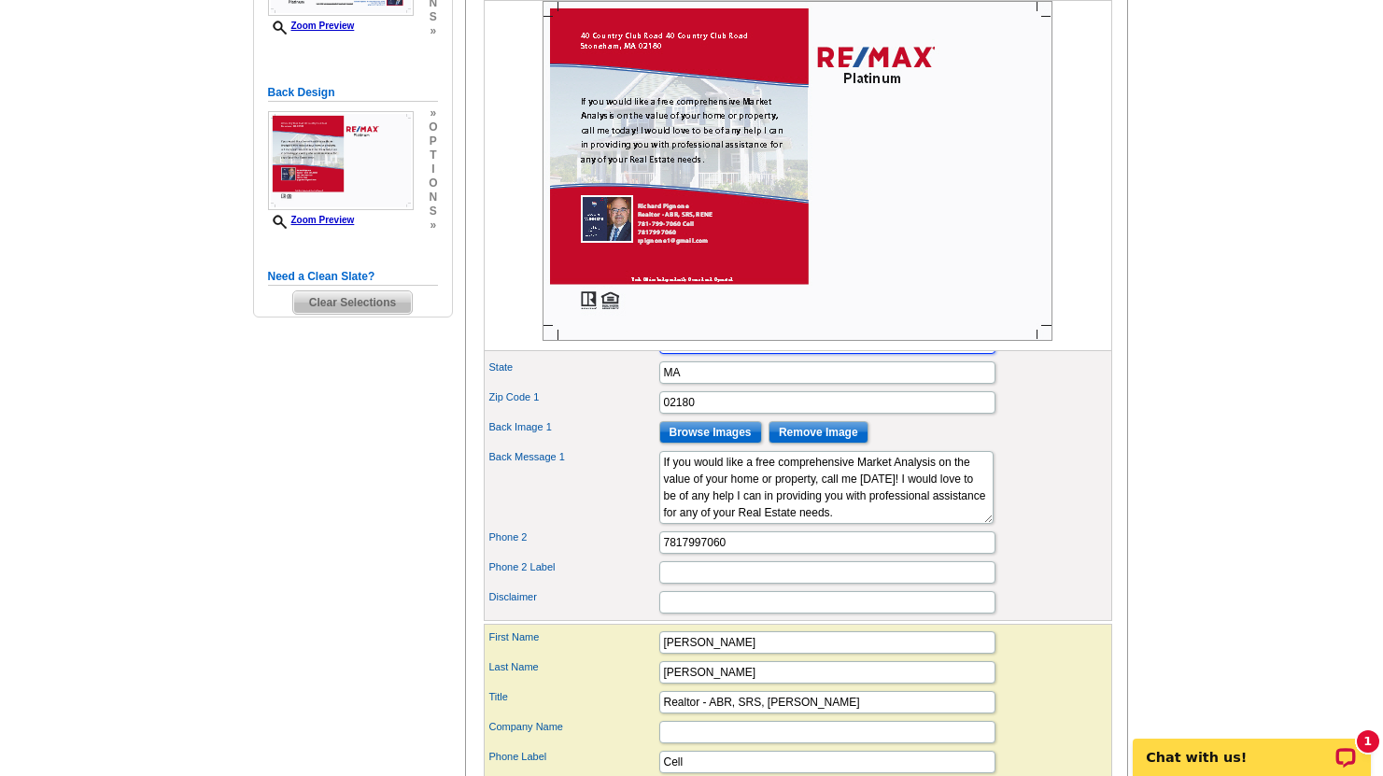
scroll to position [433, 0]
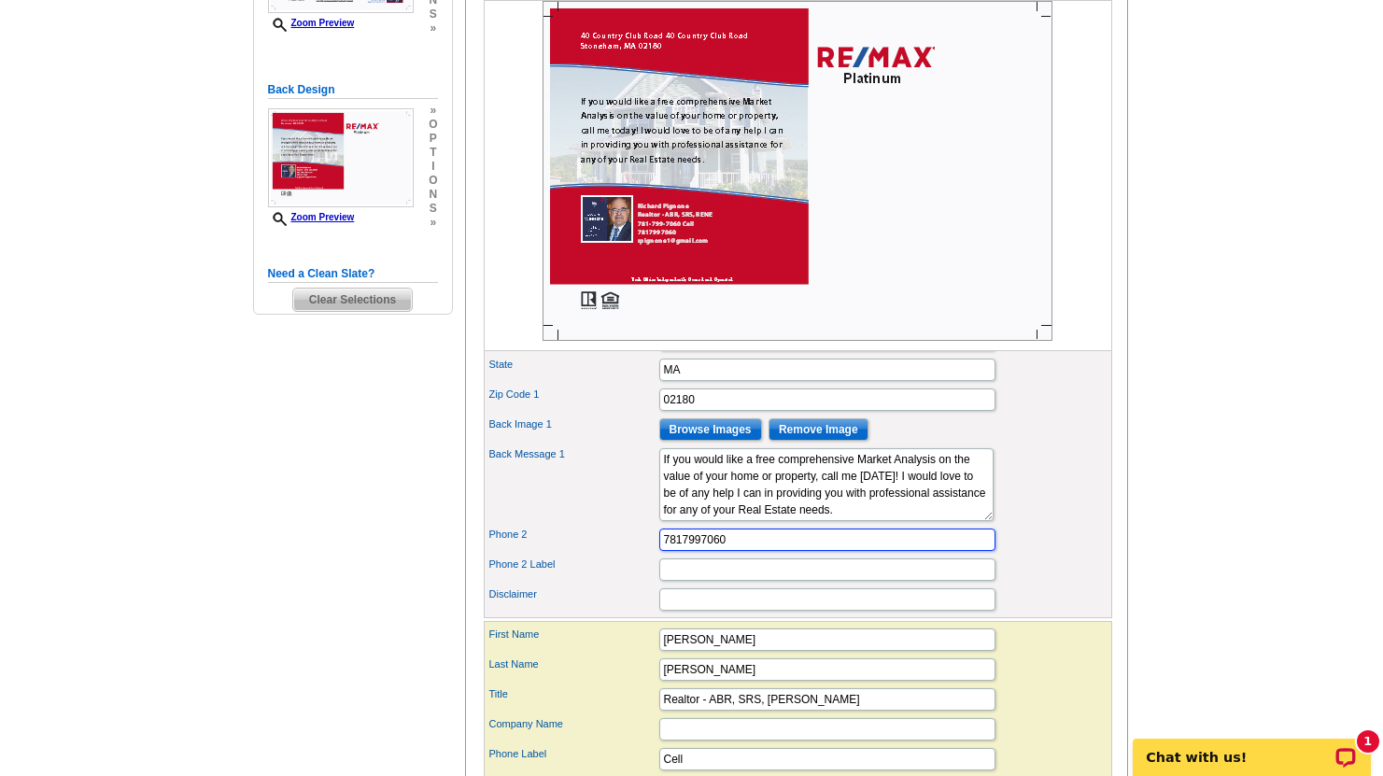
click at [758, 551] on input "7817997060" at bounding box center [827, 540] width 336 height 22
type input "7"
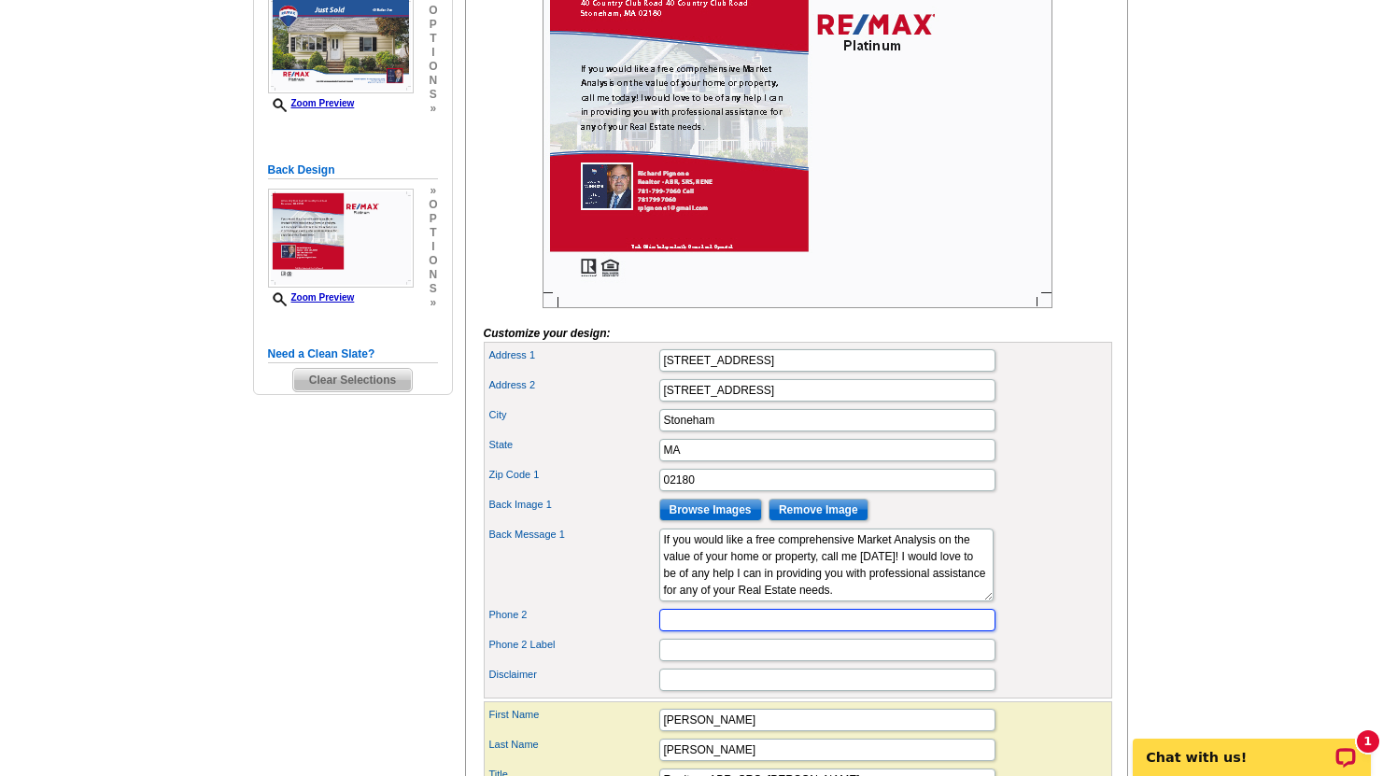
scroll to position [0, 0]
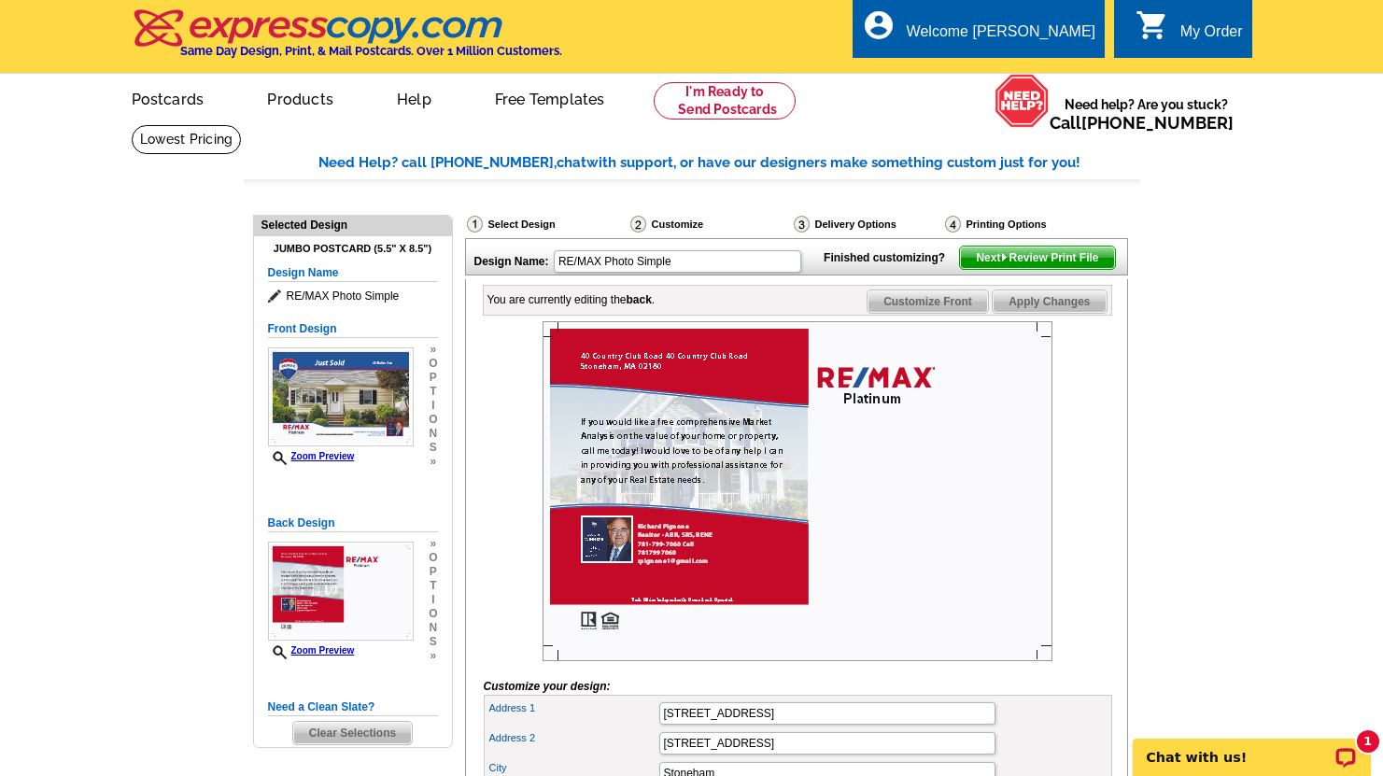
click at [1045, 269] on span "Next Review Print File" at bounding box center [1037, 258] width 154 height 22
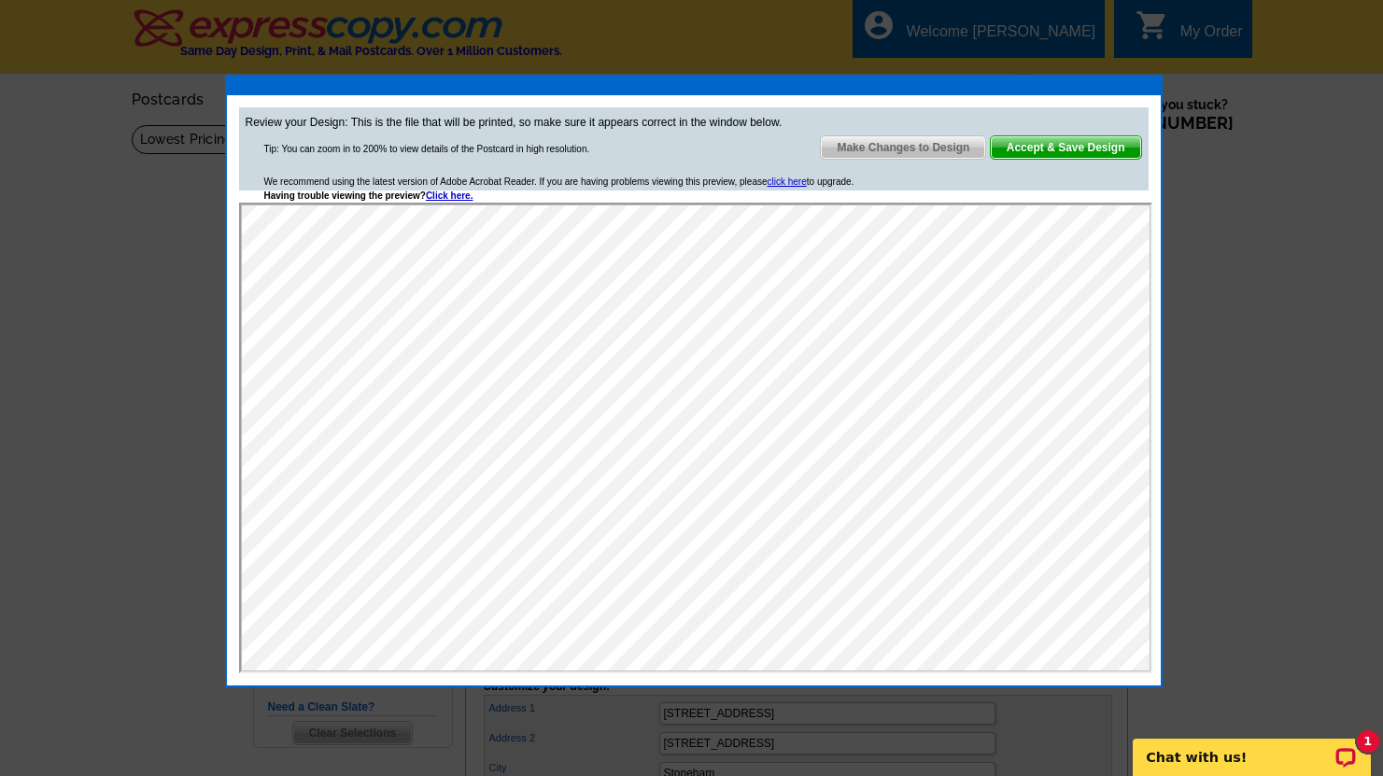
click at [924, 140] on span "Make Changes to Design" at bounding box center [903, 147] width 164 height 22
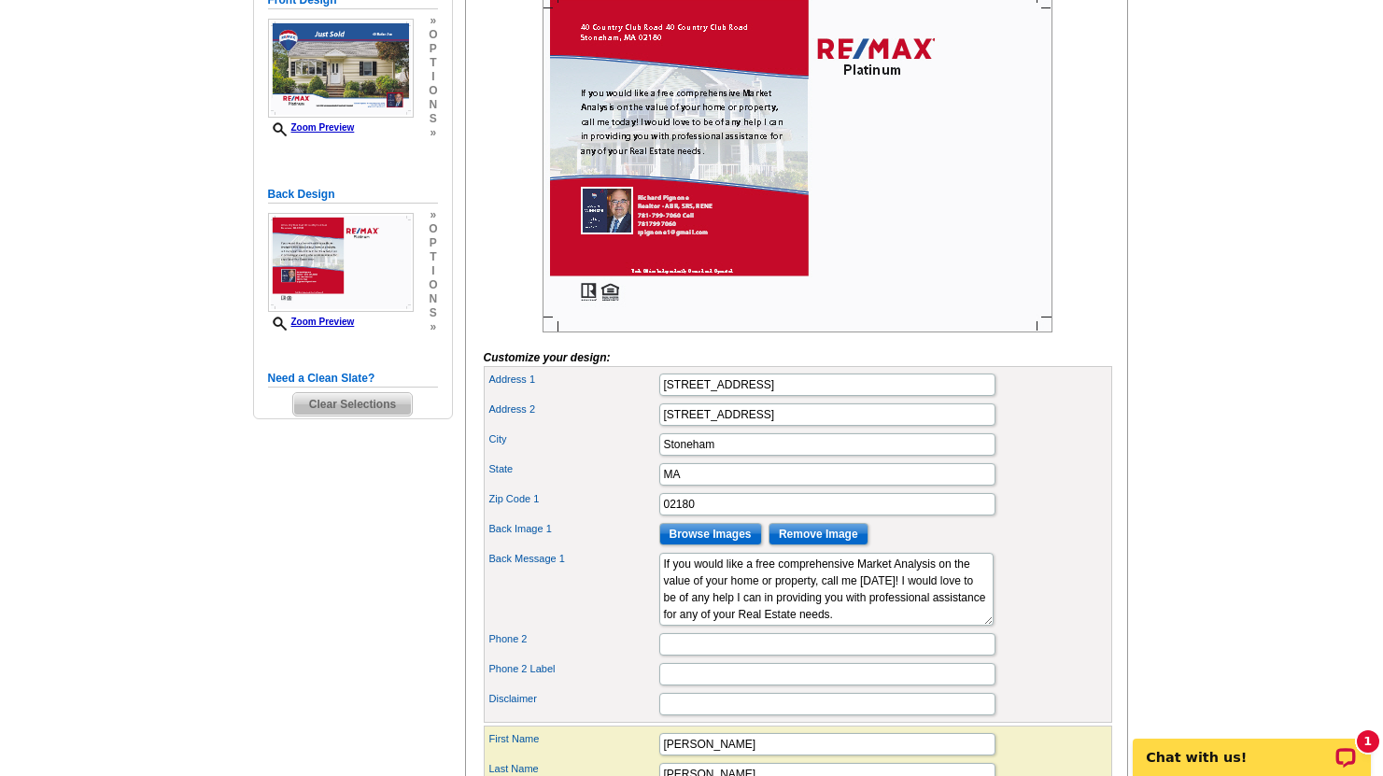
scroll to position [330, 0]
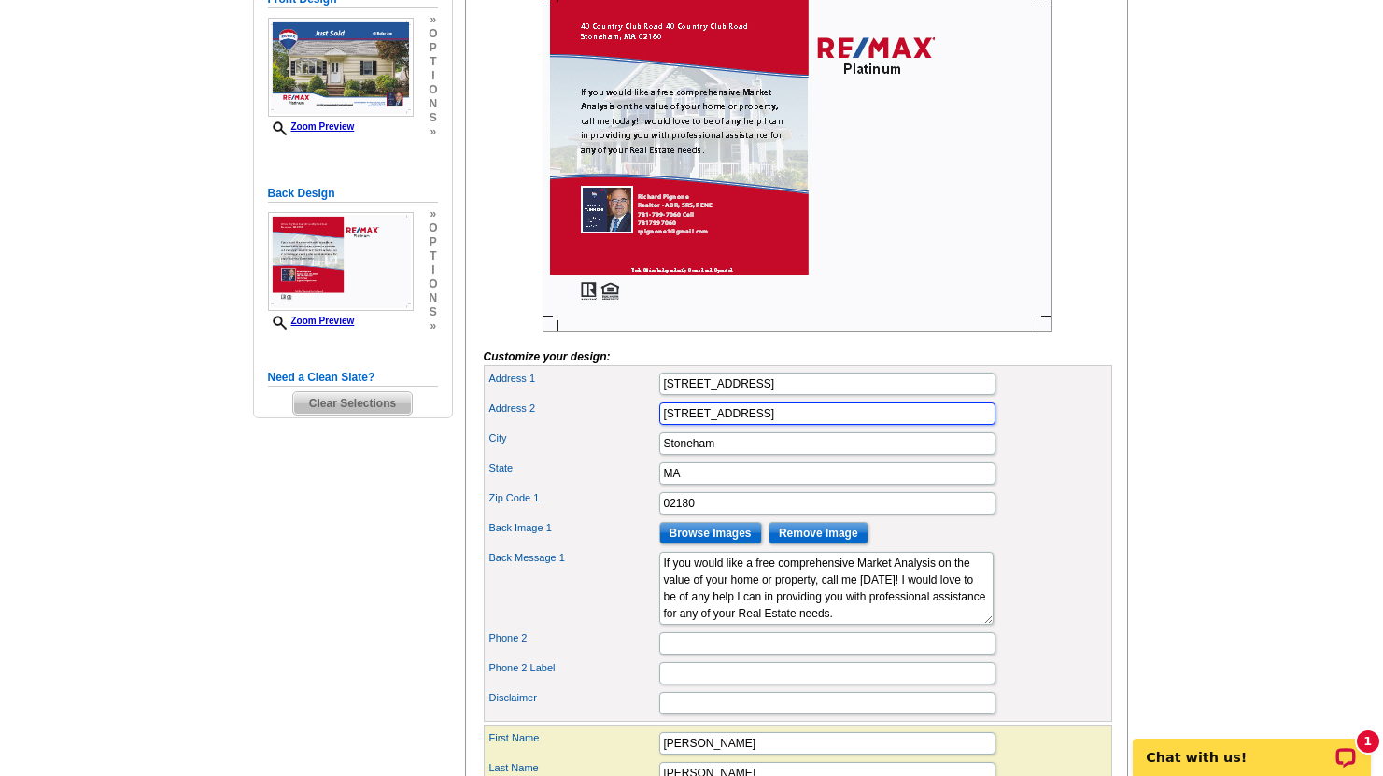
click at [792, 425] on input "[STREET_ADDRESS]" at bounding box center [827, 414] width 336 height 22
type input "4"
click at [921, 276] on img at bounding box center [798, 162] width 510 height 340
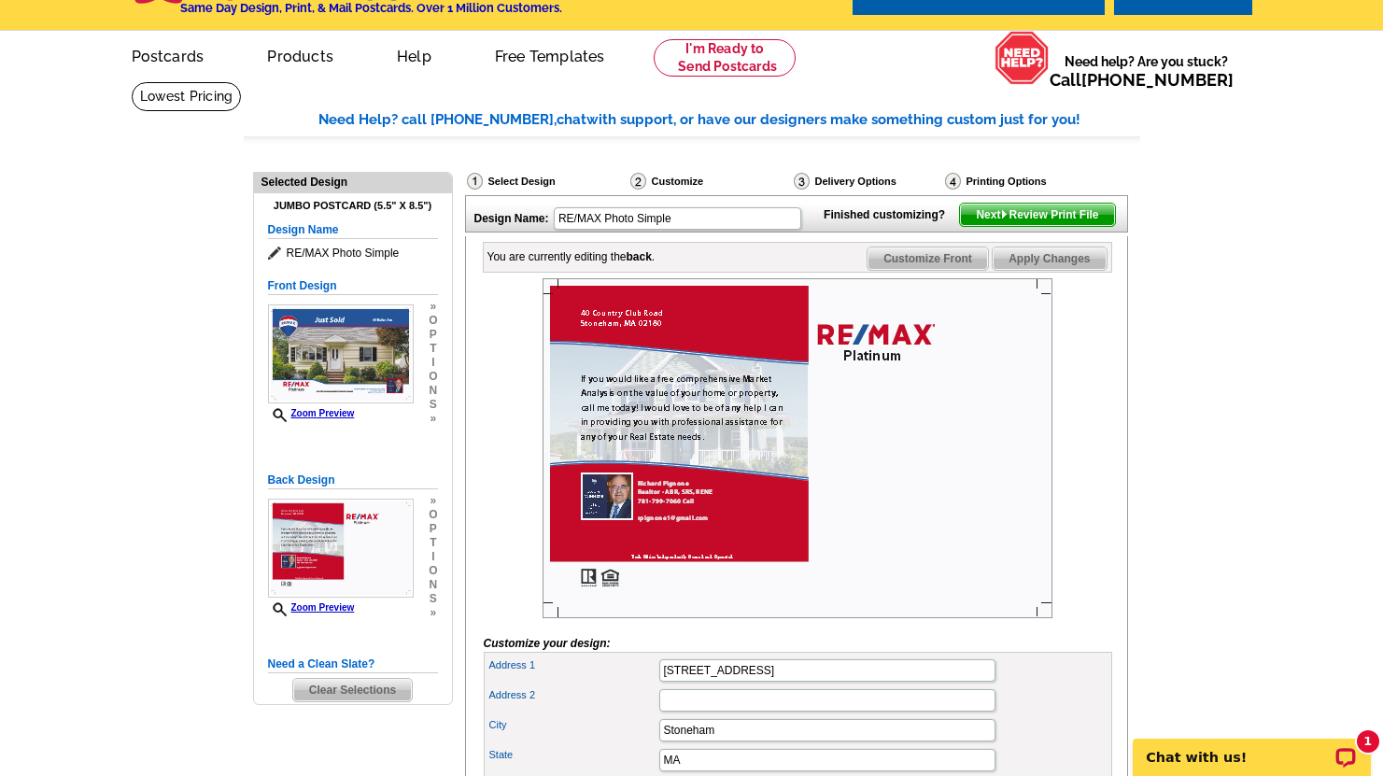
scroll to position [42, 0]
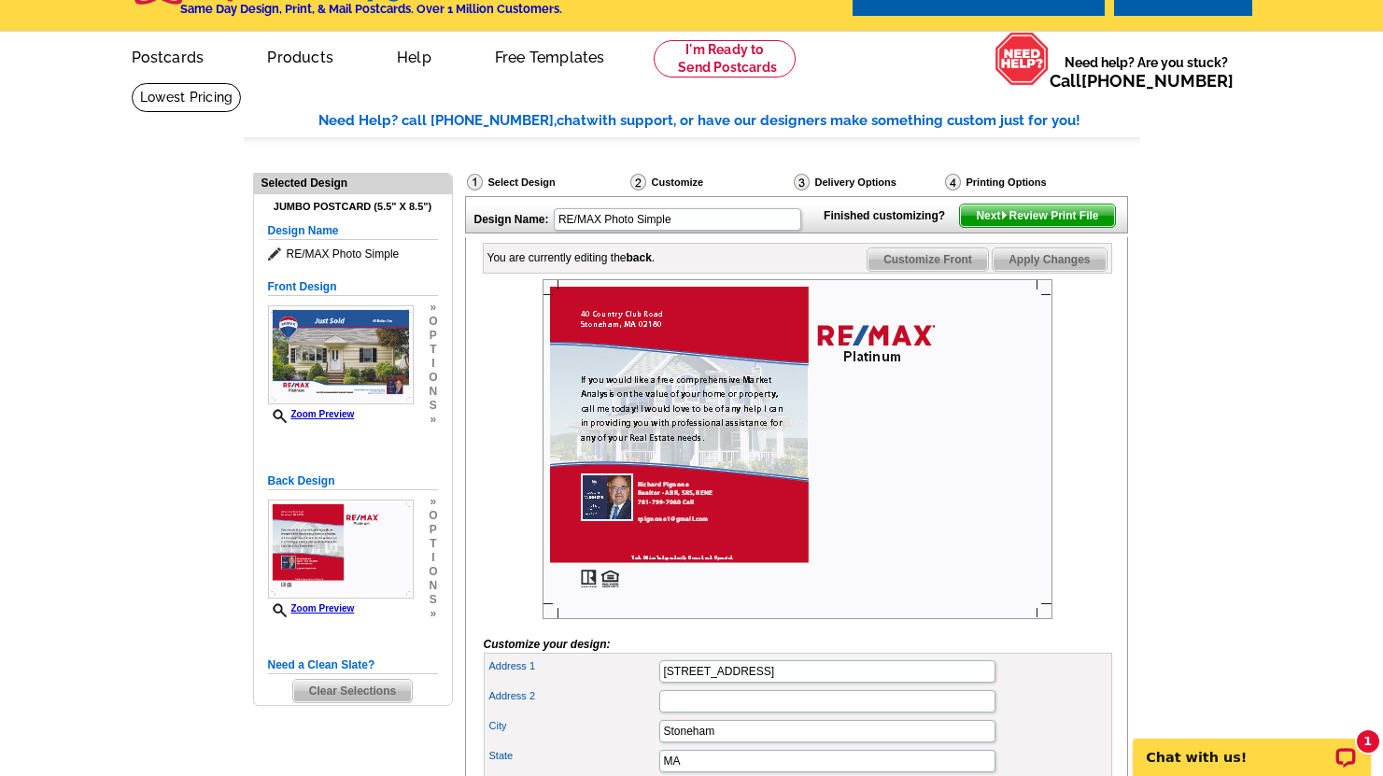
click at [1011, 227] on span "Next Review Print File" at bounding box center [1037, 216] width 154 height 22
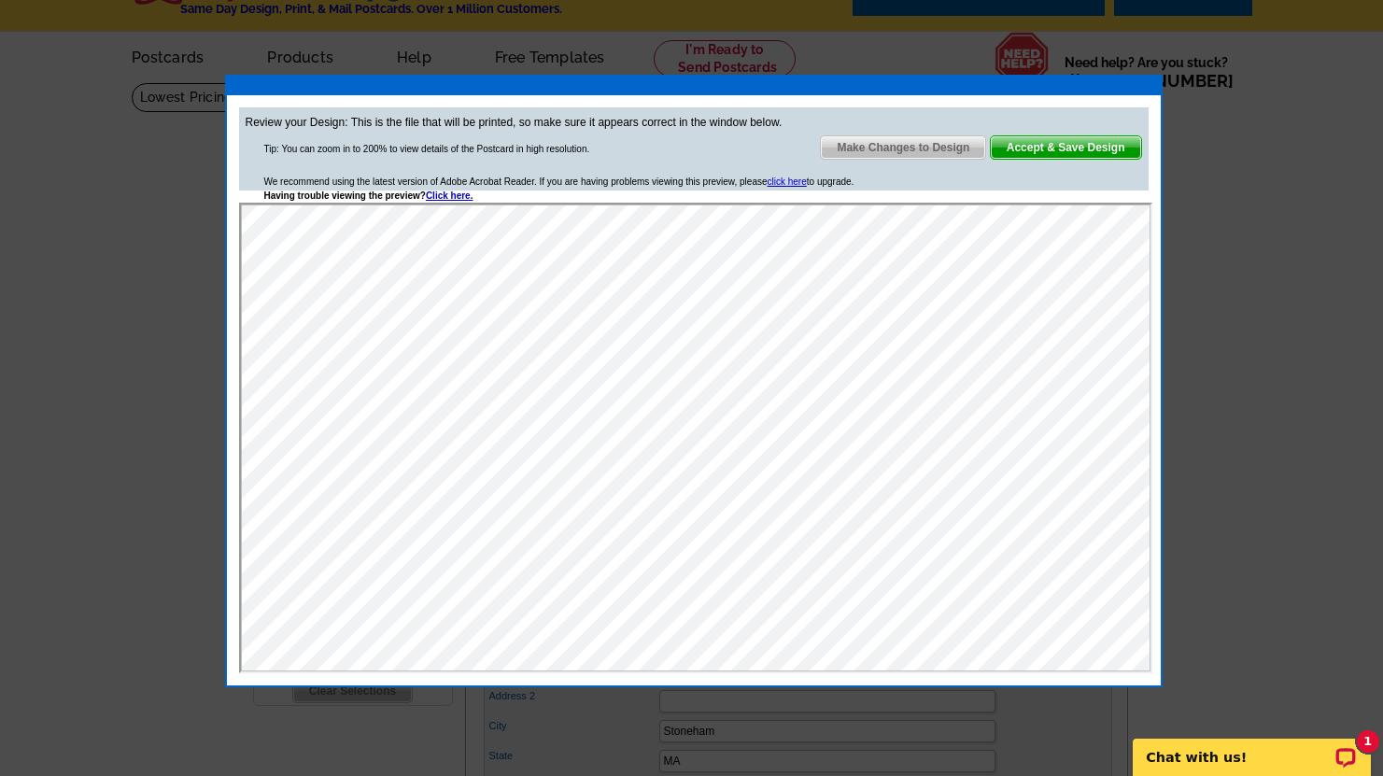
scroll to position [0, 0]
click at [912, 145] on span "Make Changes to Design" at bounding box center [903, 147] width 164 height 22
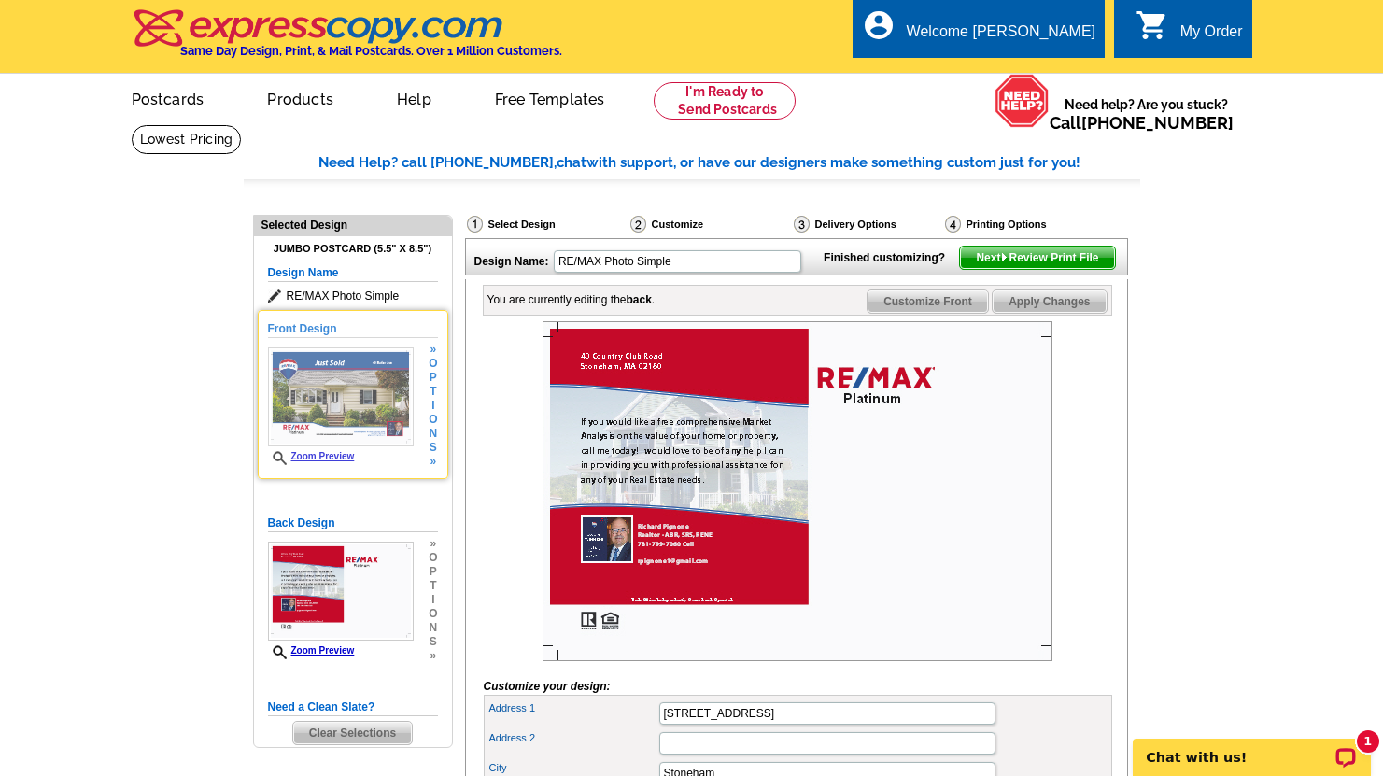
click at [380, 396] on img at bounding box center [341, 396] width 146 height 99
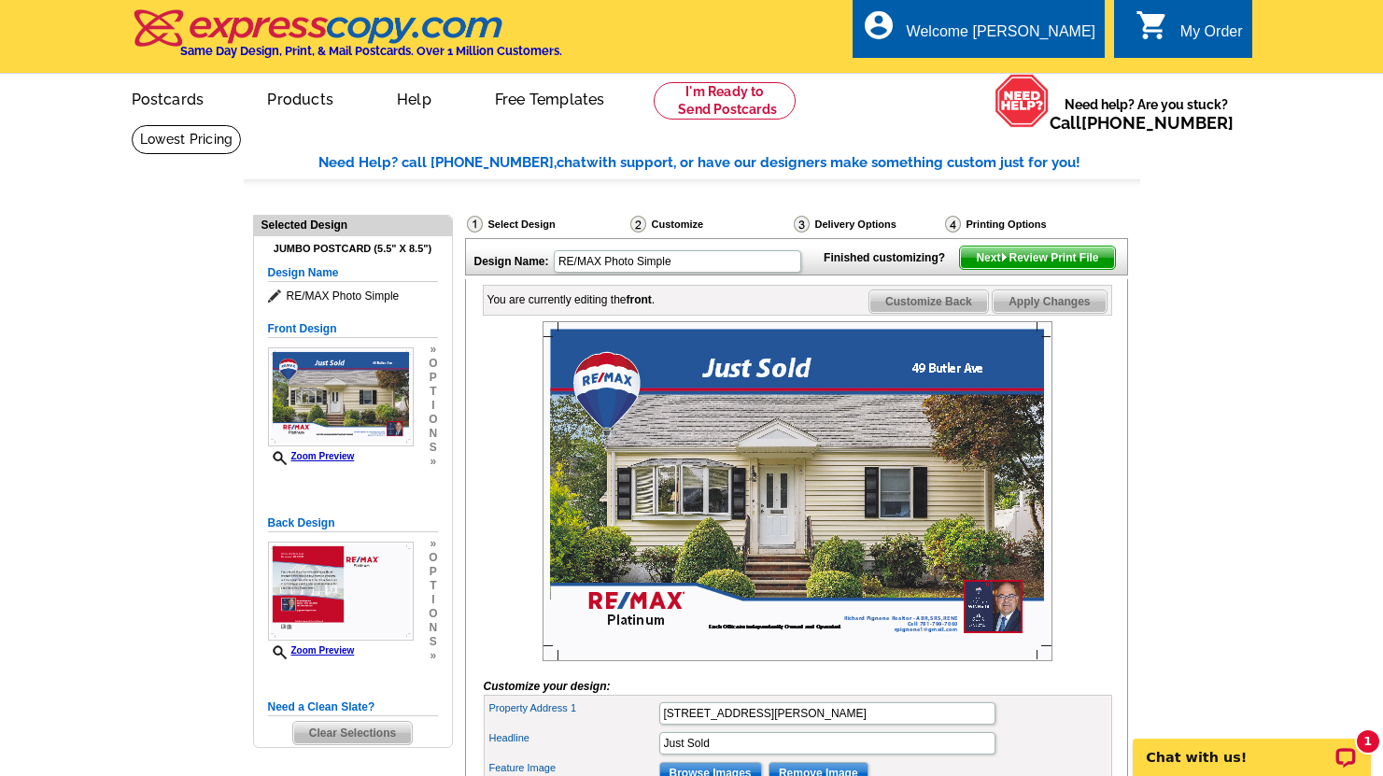
click at [1022, 269] on span "Next Review Print File" at bounding box center [1037, 258] width 154 height 22
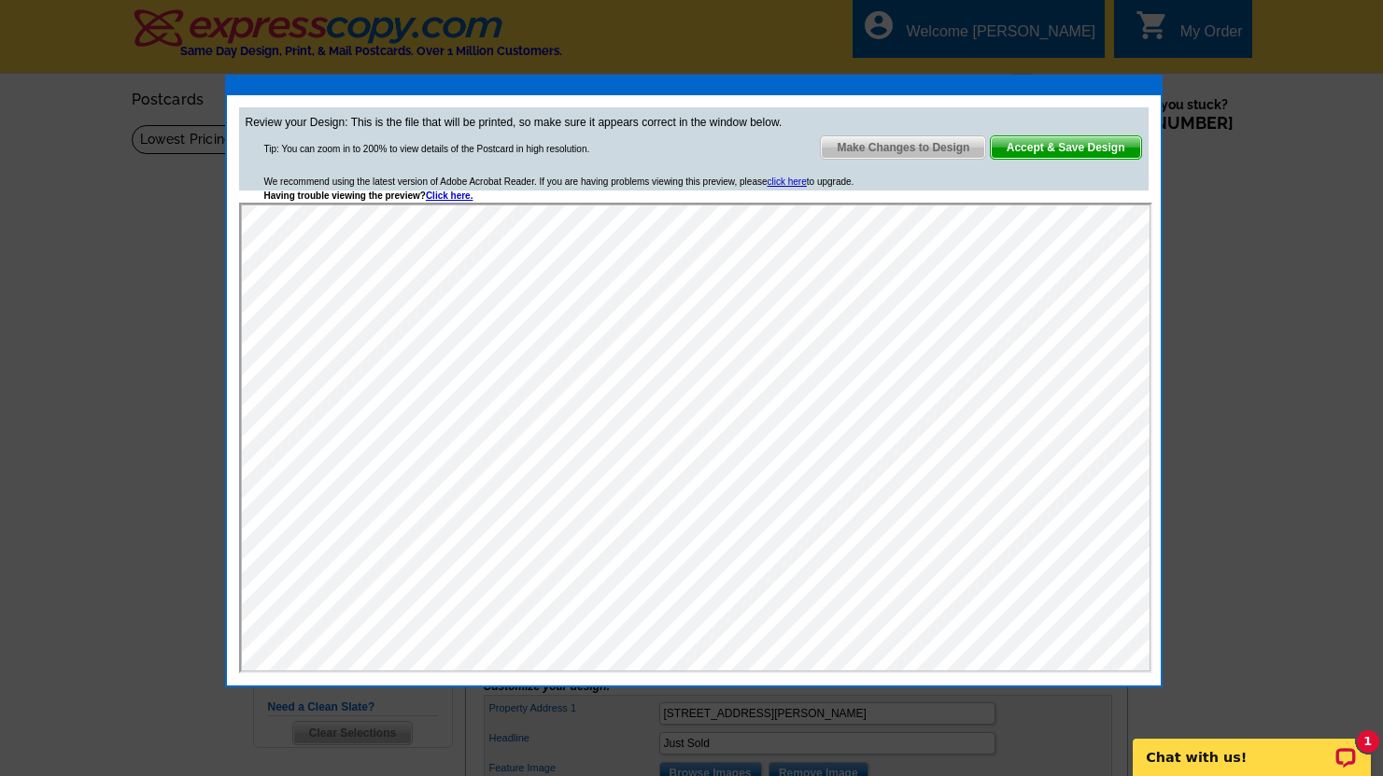
click at [1052, 151] on span "Accept & Save Design" at bounding box center [1066, 147] width 150 height 22
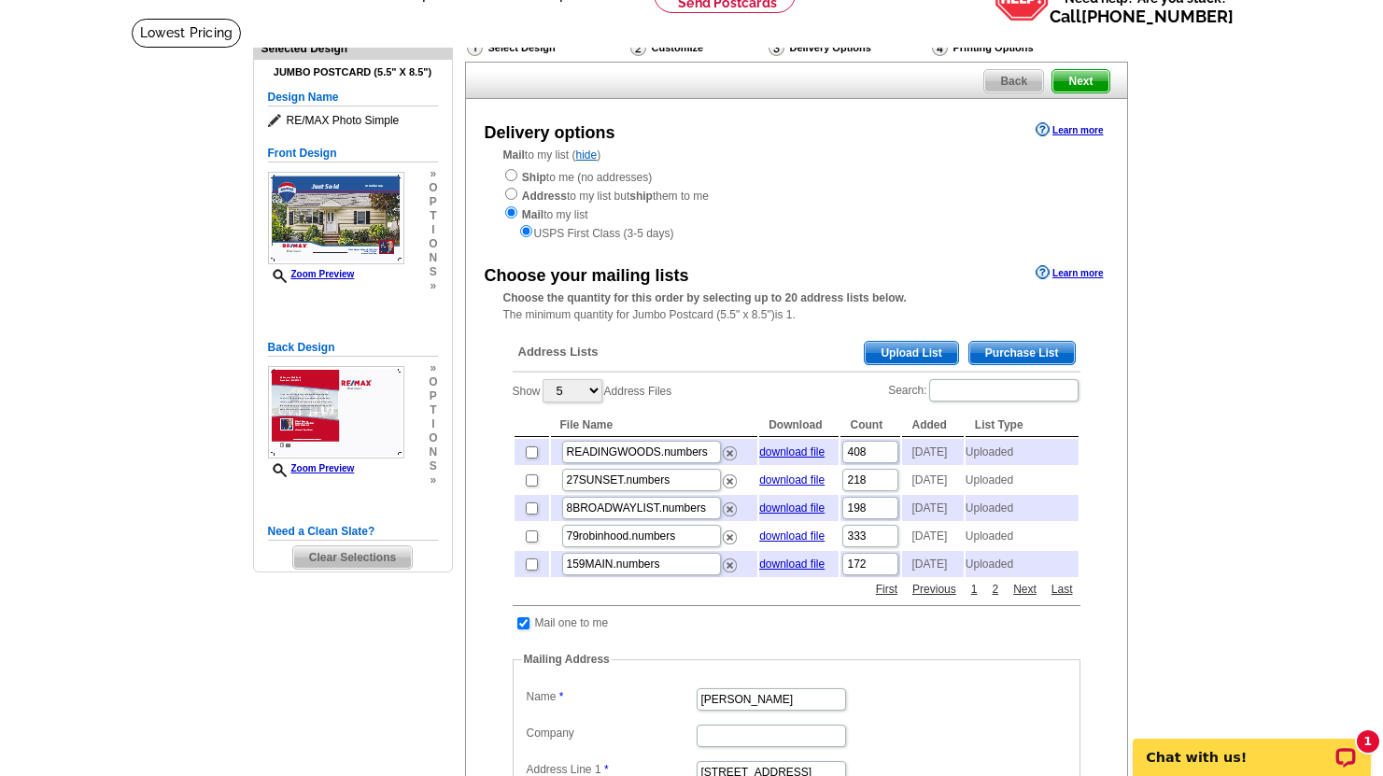
scroll to position [111, 0]
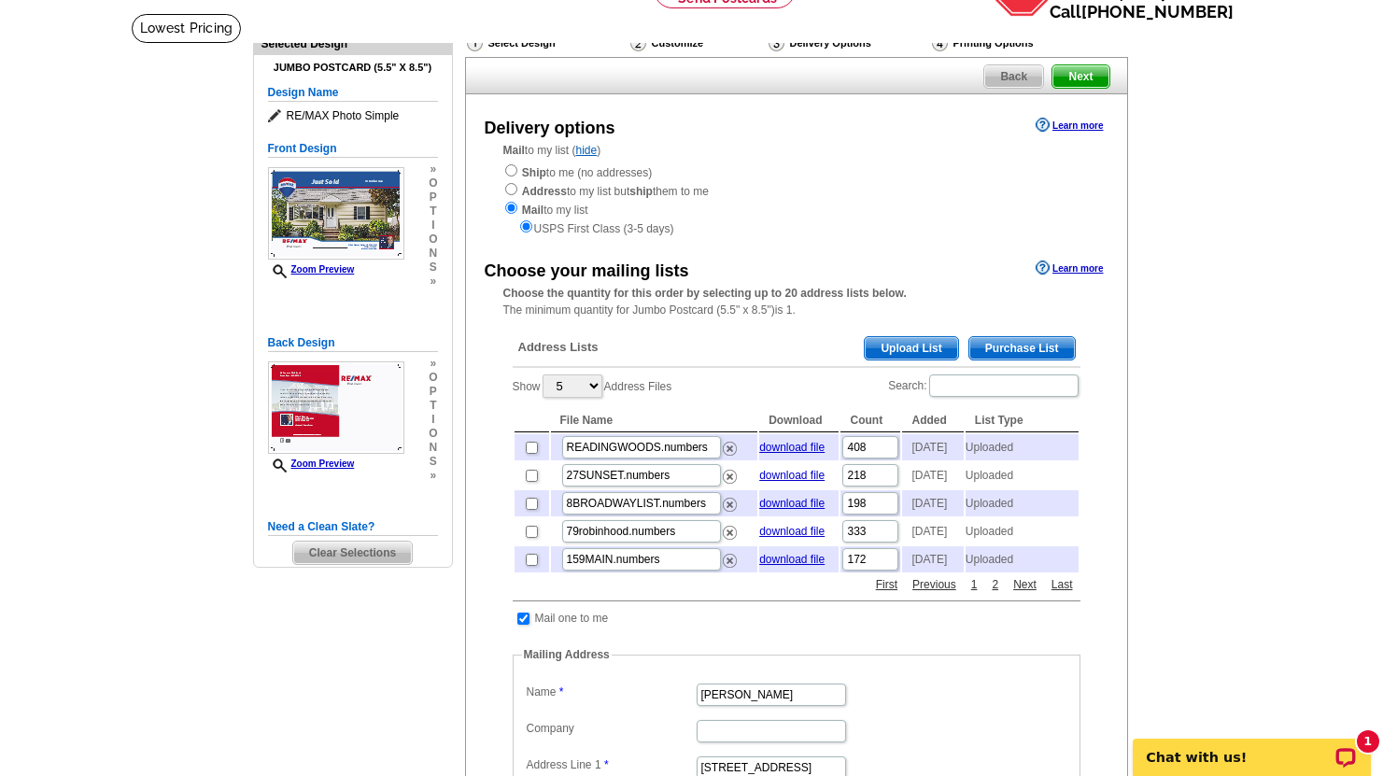
click at [905, 348] on span "Upload List" at bounding box center [911, 348] width 92 height 22
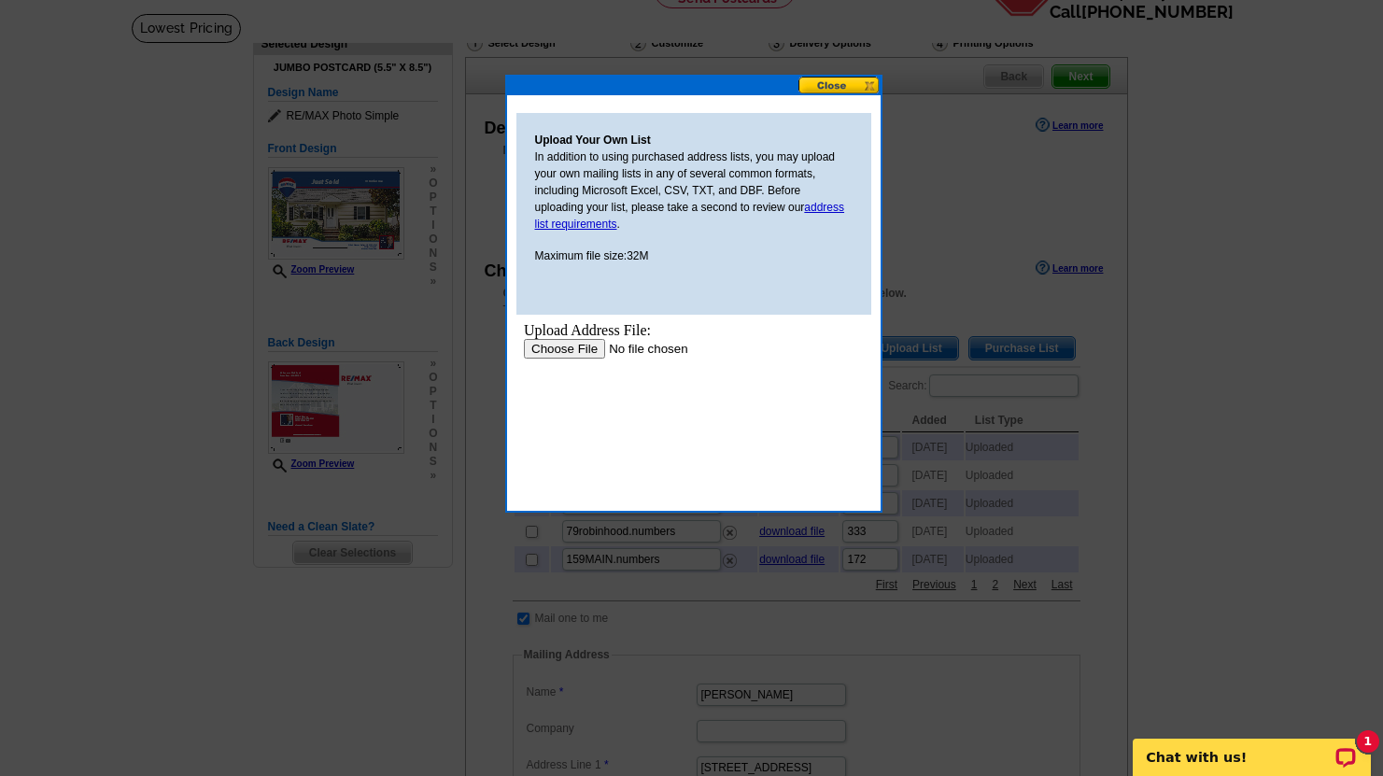
scroll to position [0, 0]
click at [569, 353] on input "file" at bounding box center [641, 349] width 236 height 20
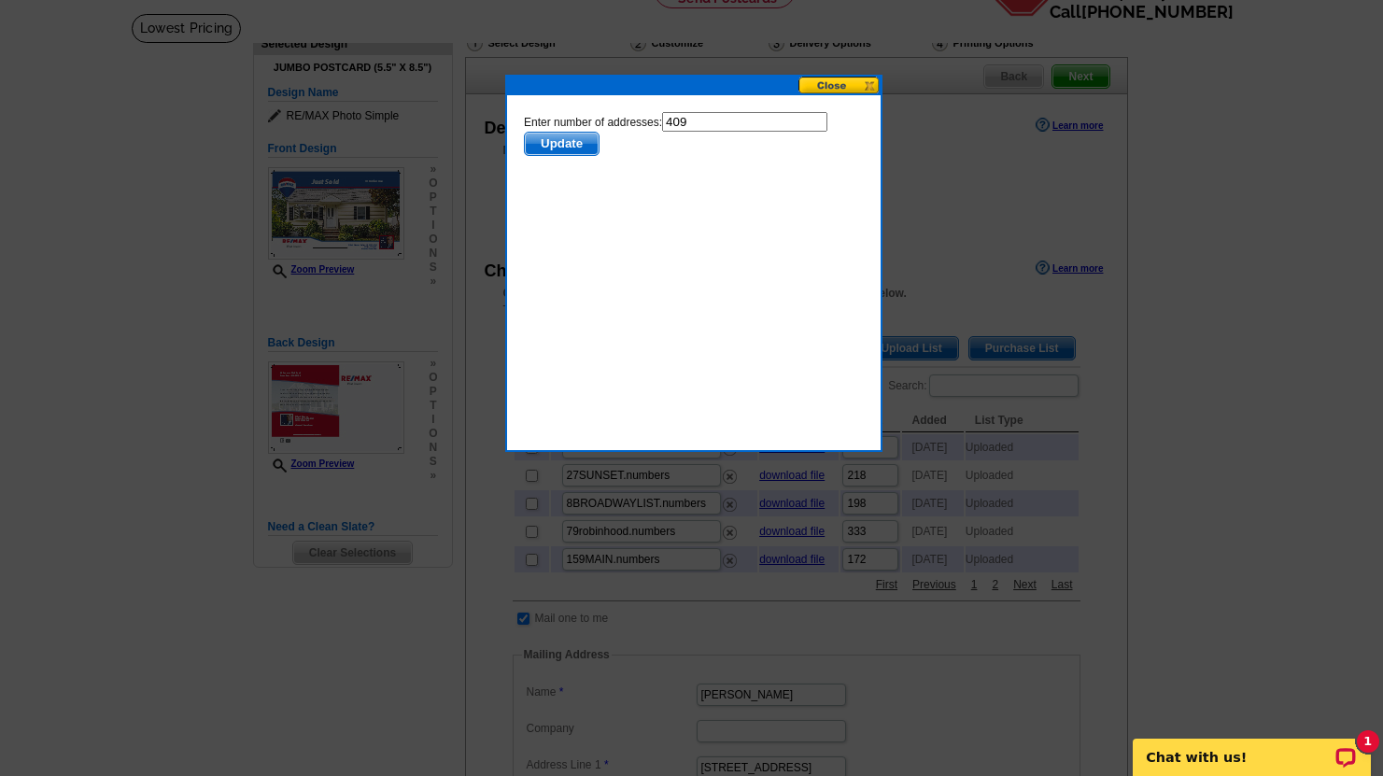
click at [565, 144] on span "Update" at bounding box center [561, 144] width 74 height 22
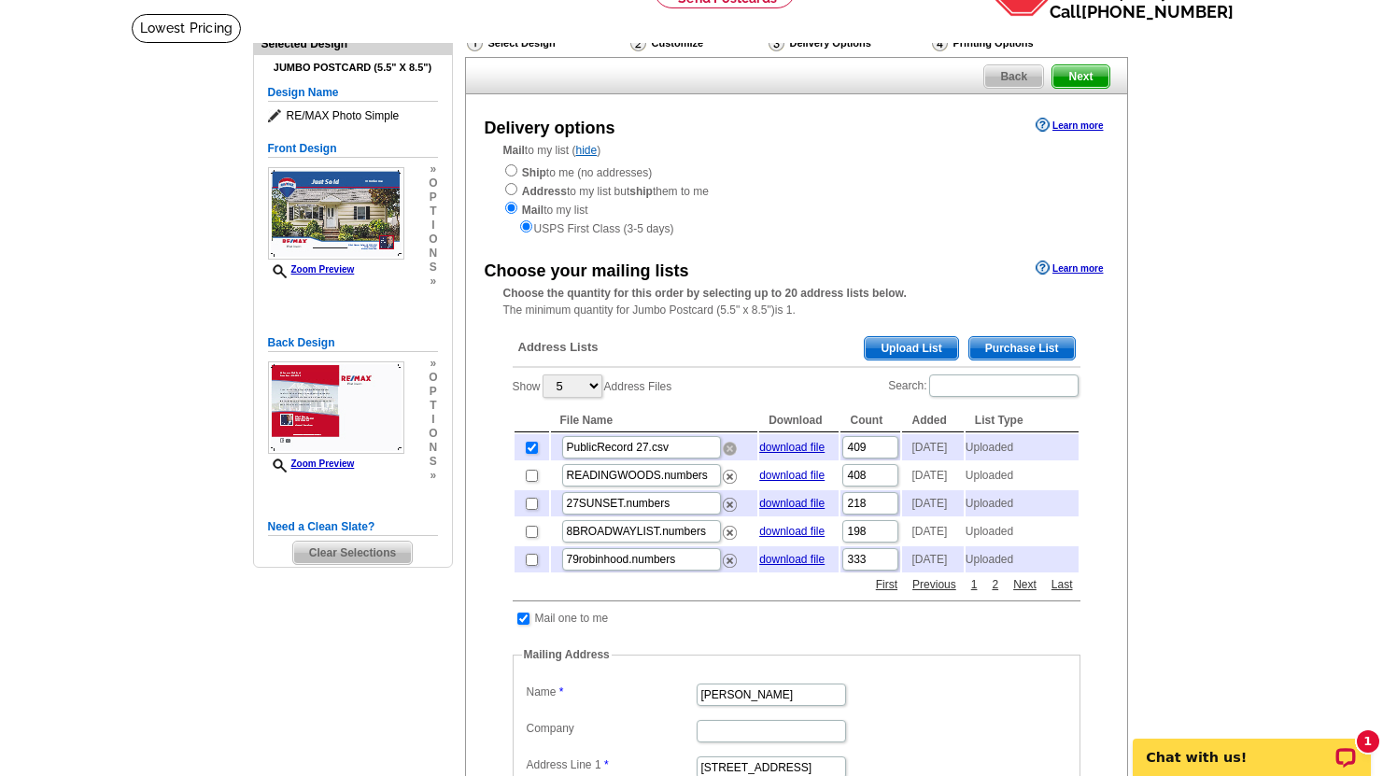
click at [728, 454] on img at bounding box center [730, 449] width 14 height 14
click at [892, 340] on span "Upload List" at bounding box center [911, 348] width 92 height 22
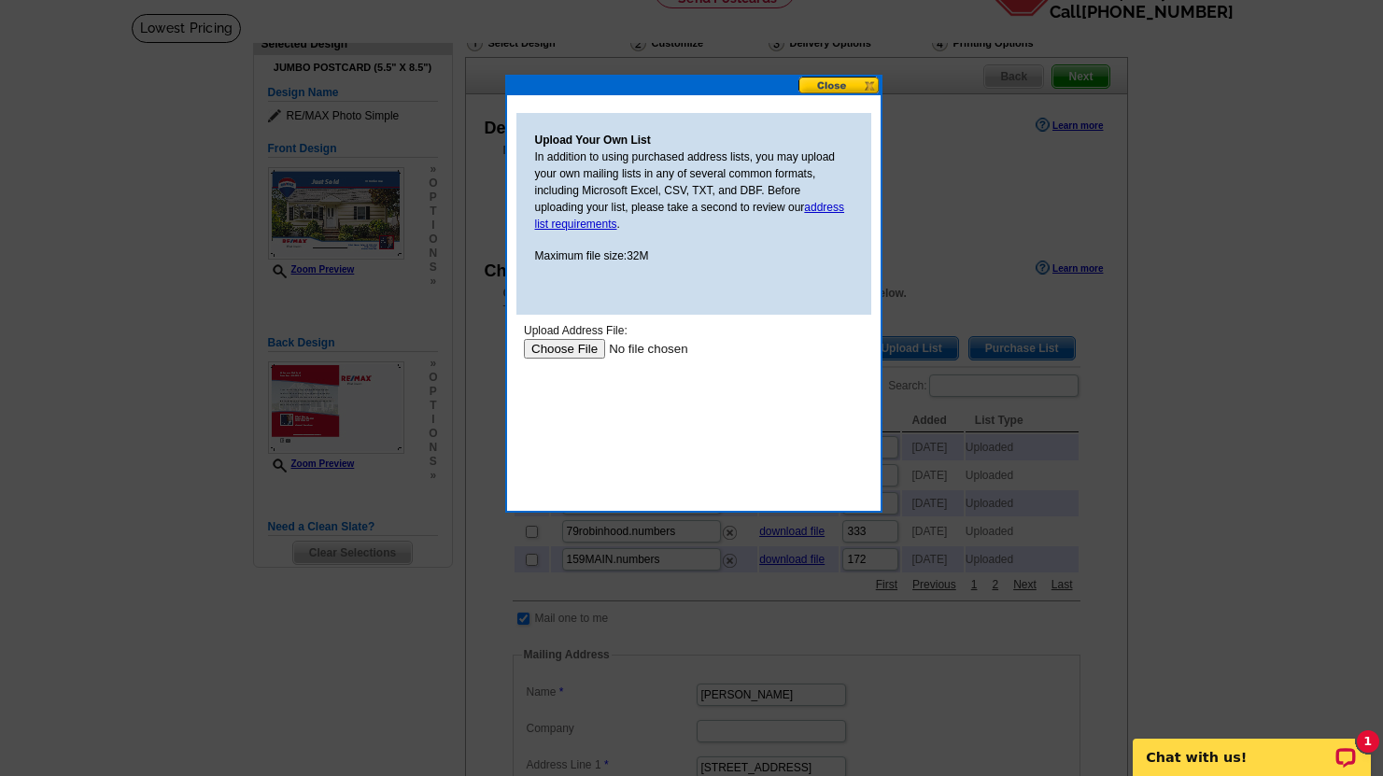
click at [584, 353] on input "file" at bounding box center [641, 349] width 236 height 20
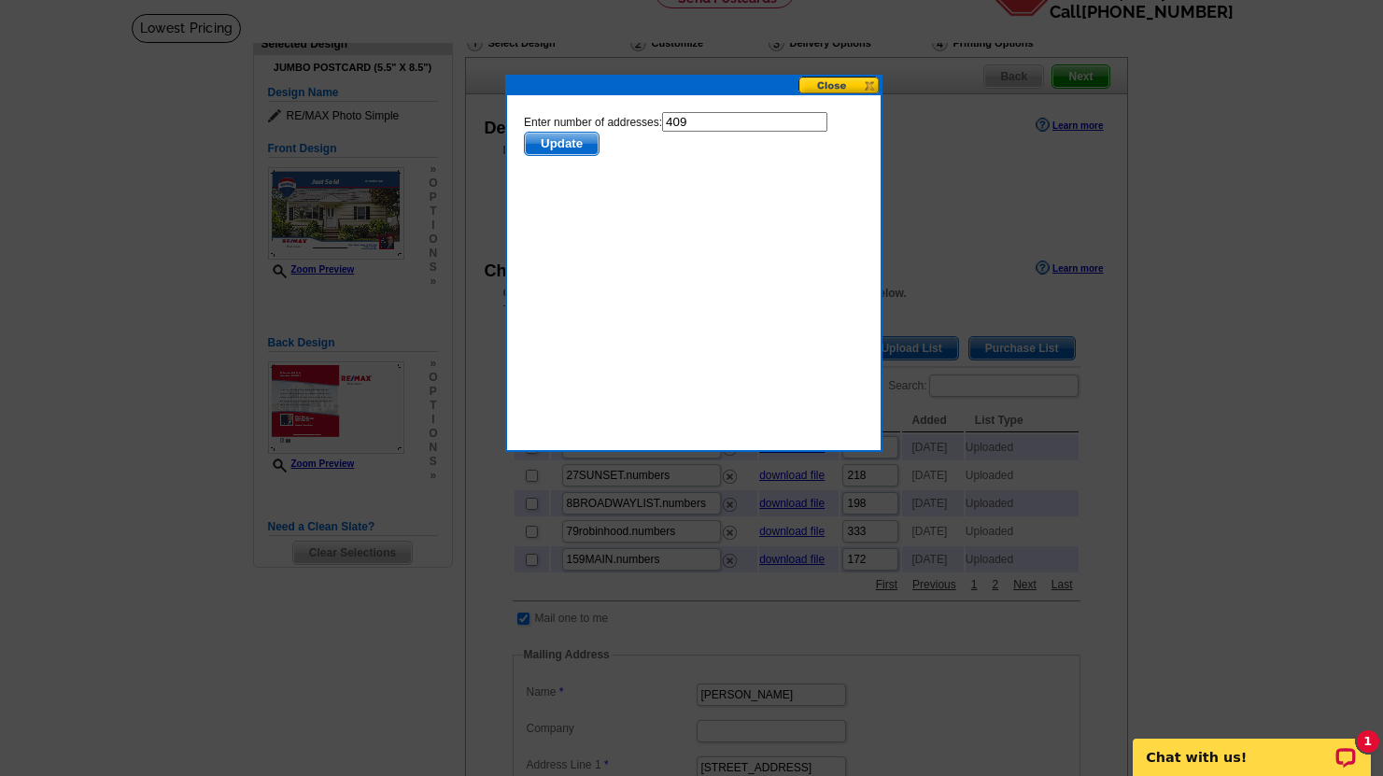
click at [823, 94] on div at bounding box center [694, 86] width 374 height 19
click at [823, 91] on button at bounding box center [840, 86] width 82 height 18
